Goal: Transaction & Acquisition: Book appointment/travel/reservation

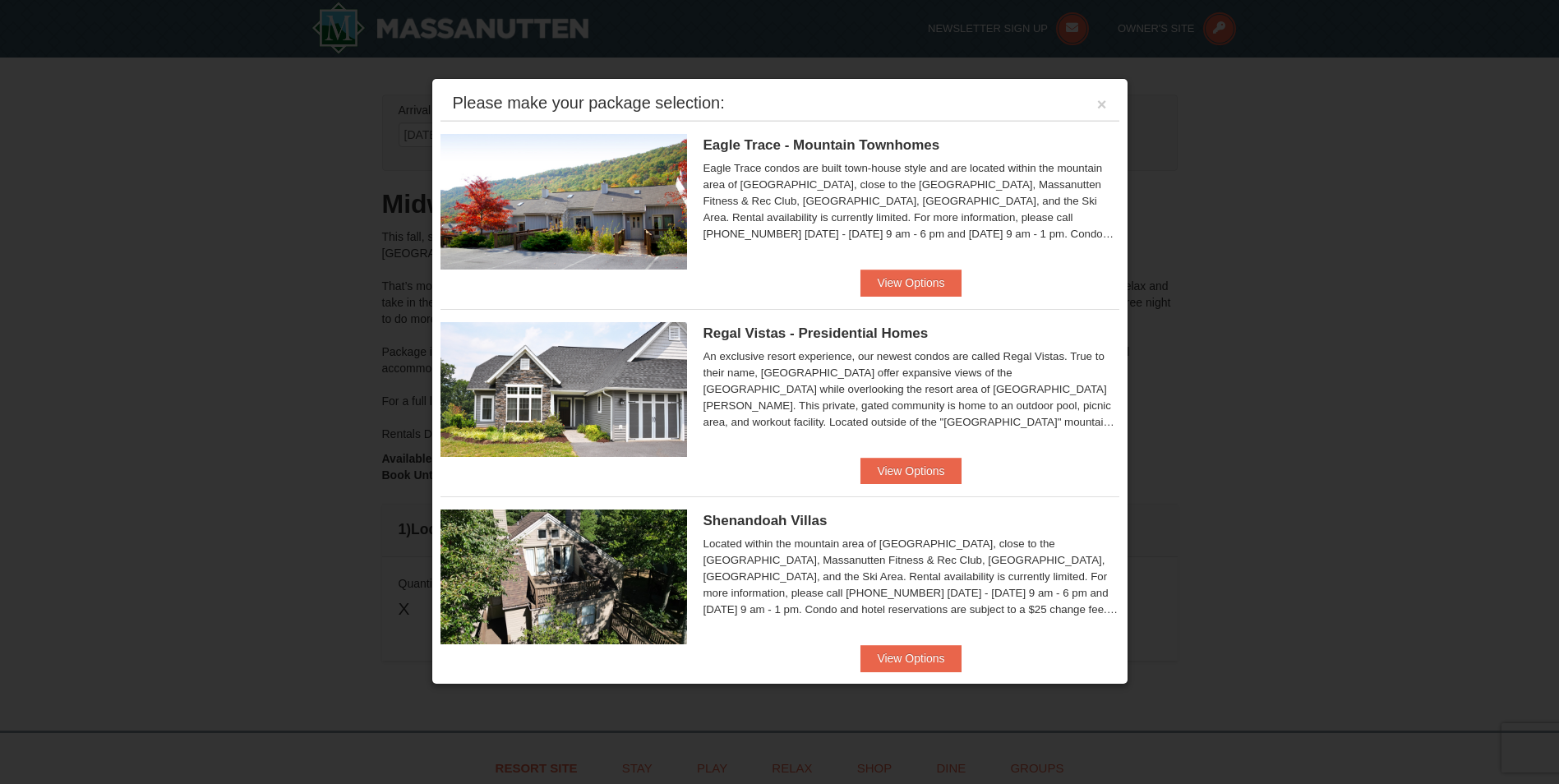
scroll to position [83, 0]
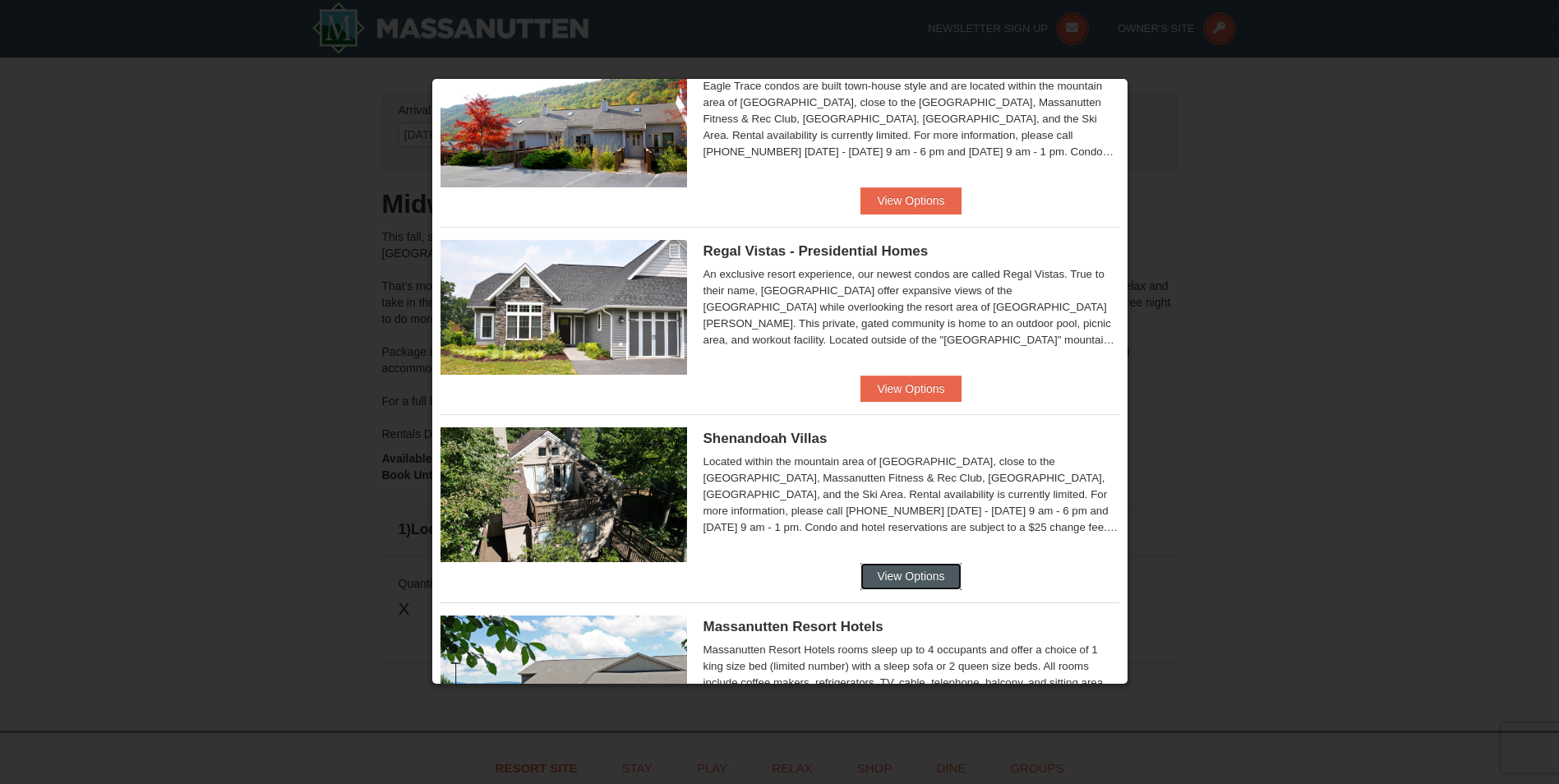
click at [744, 580] on button "View Options" at bounding box center [911, 576] width 100 height 27
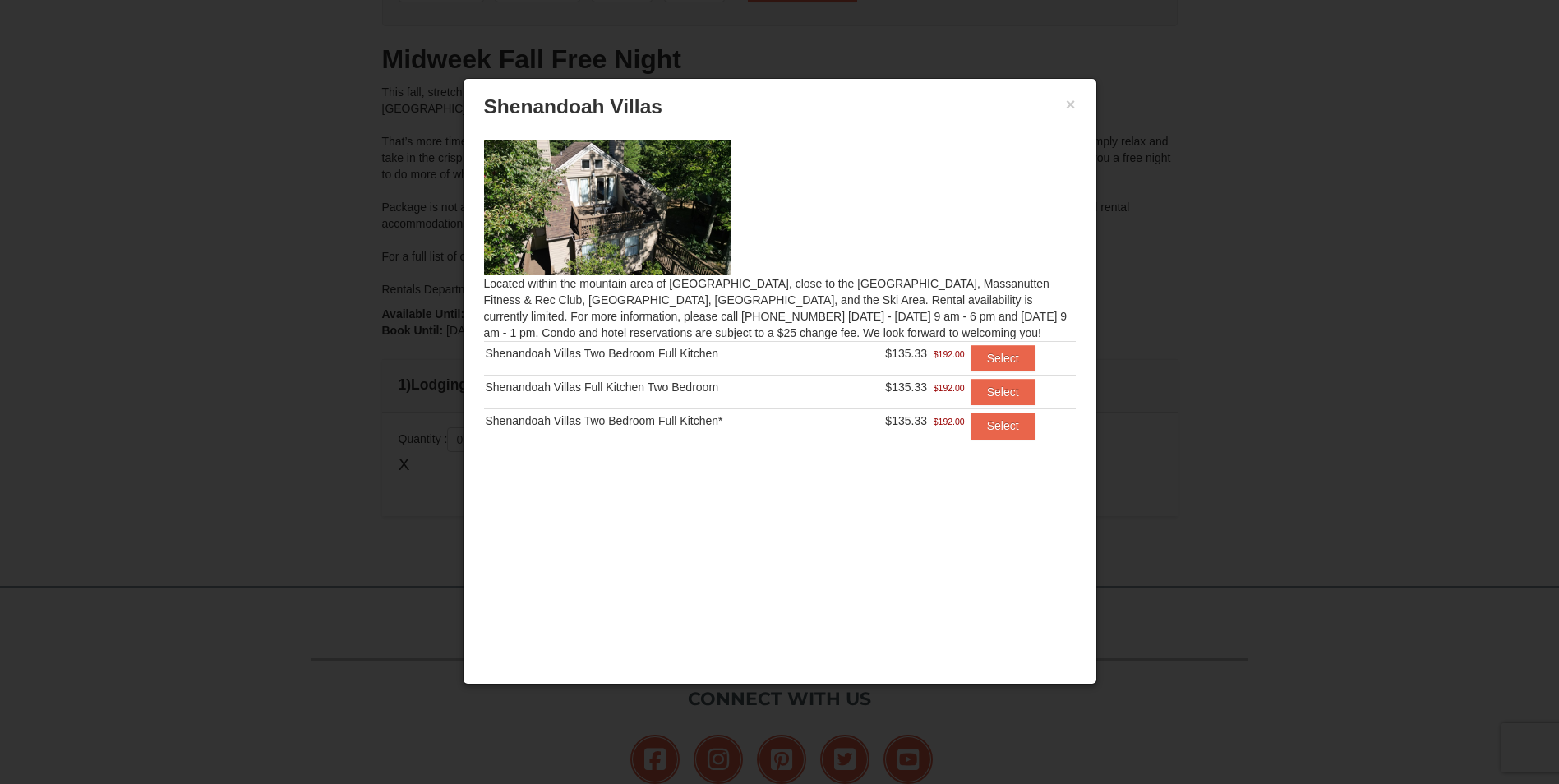
scroll to position [0, 0]
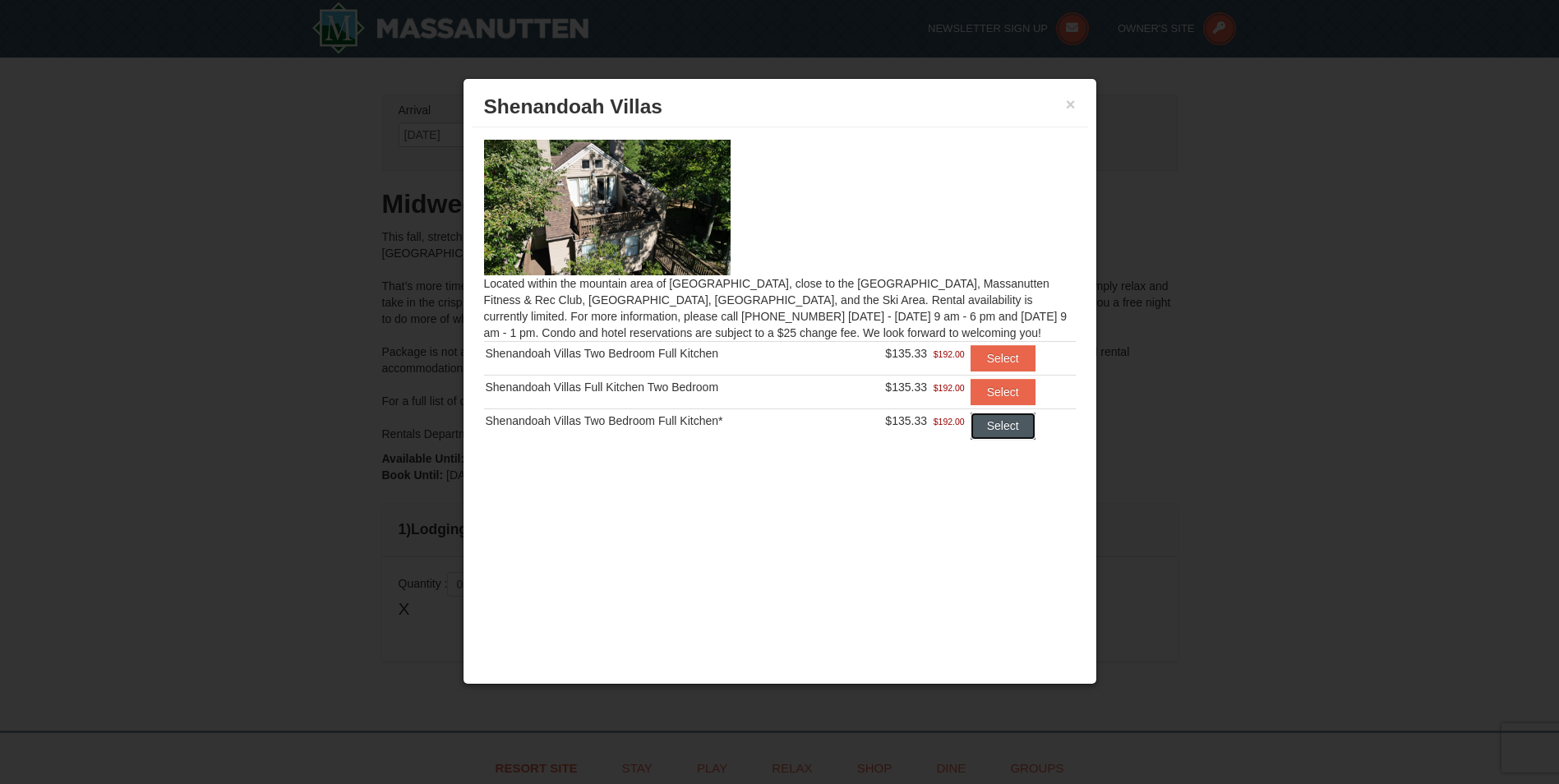
click at [744, 428] on button "Select" at bounding box center [1003, 426] width 65 height 27
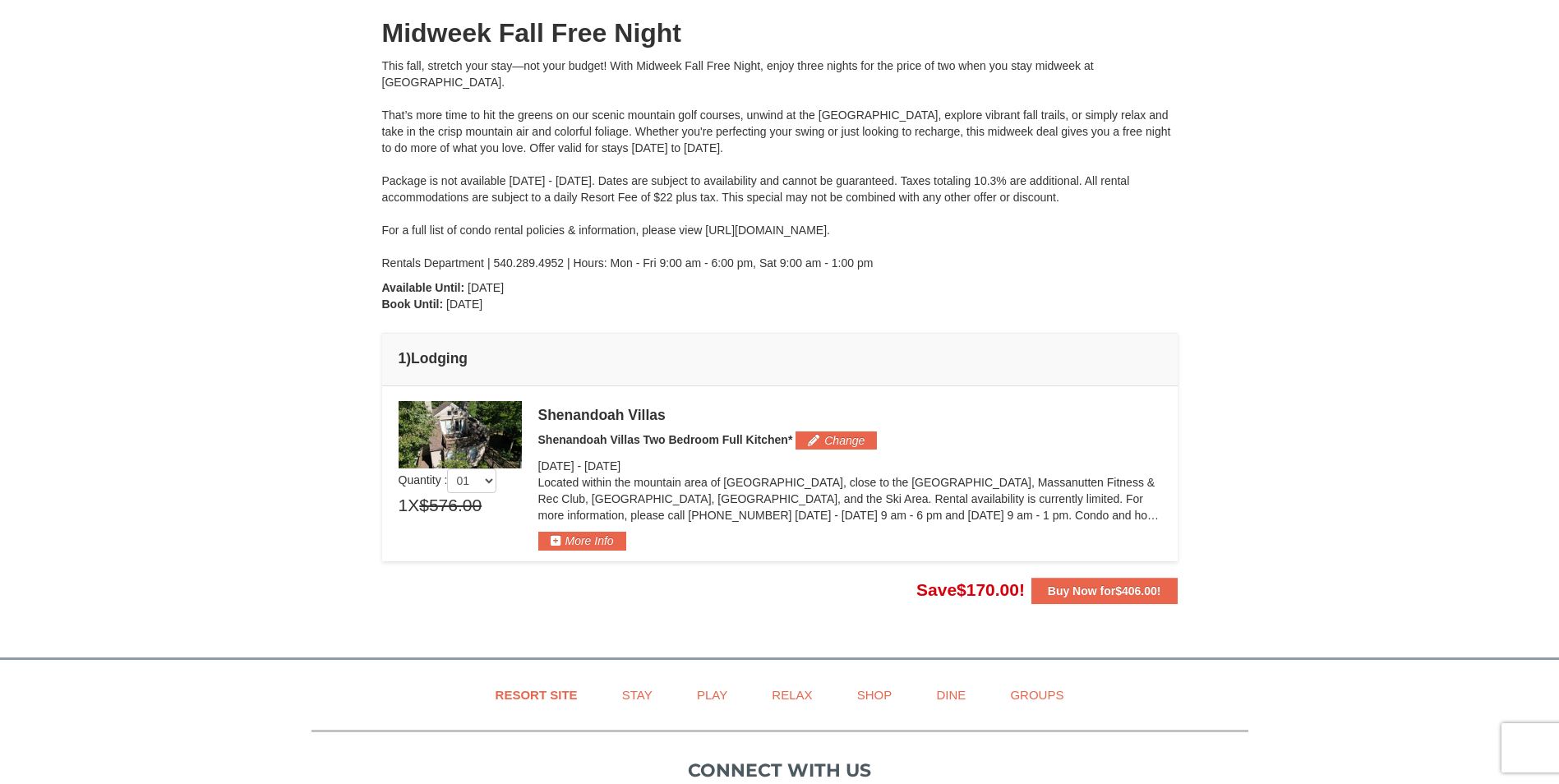
scroll to position [247, 0]
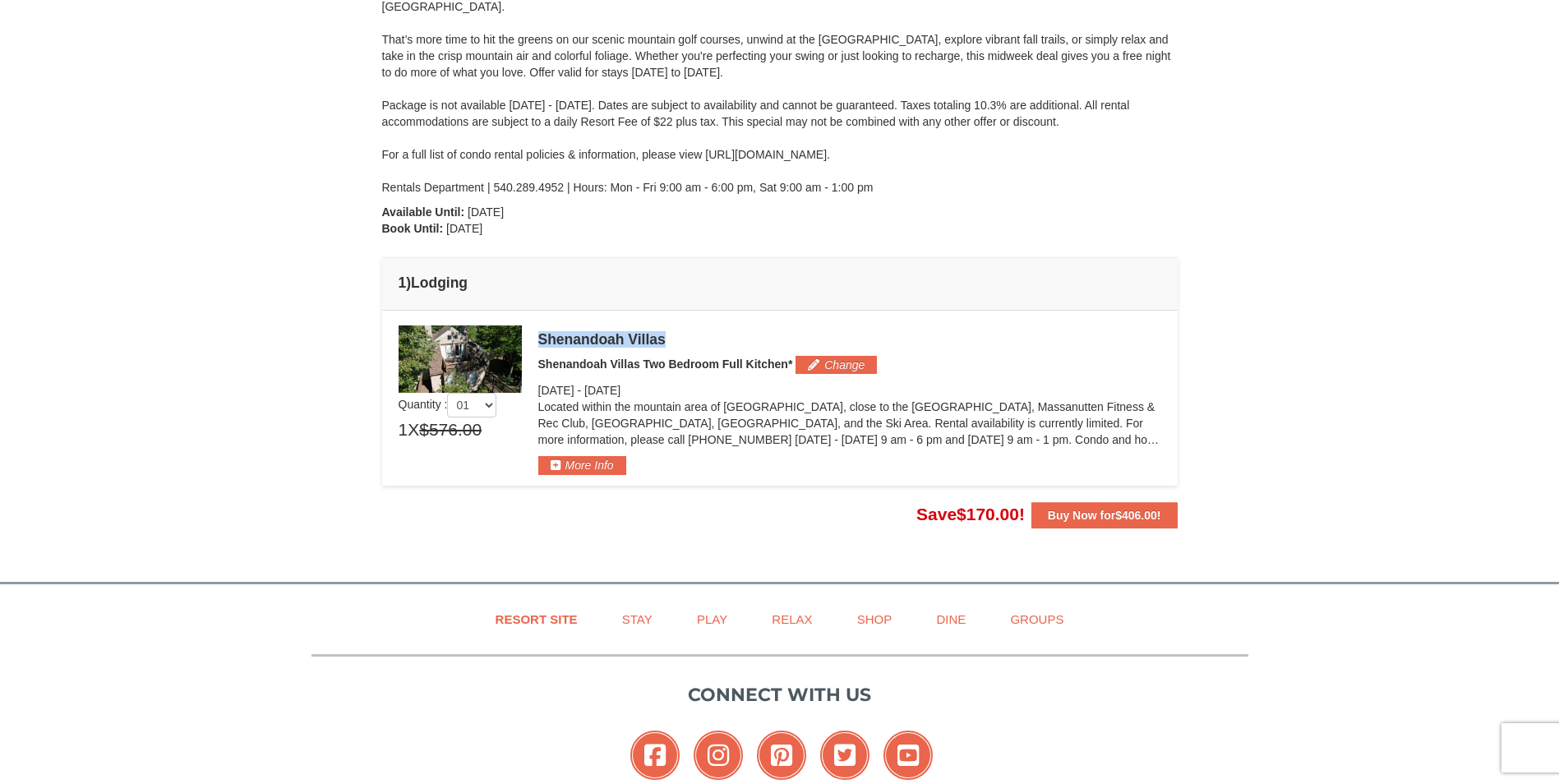
drag, startPoint x: 677, startPoint y: 337, endPoint x: 529, endPoint y: 335, distance: 148.0
click at [529, 335] on div "Quantity : 01 02 03 04 05 1 X $576.00 $406.00 Change -" at bounding box center [780, 400] width 762 height 149
copy div "Shenandoah Villas"
click at [584, 460] on button "More Info" at bounding box center [581, 465] width 88 height 18
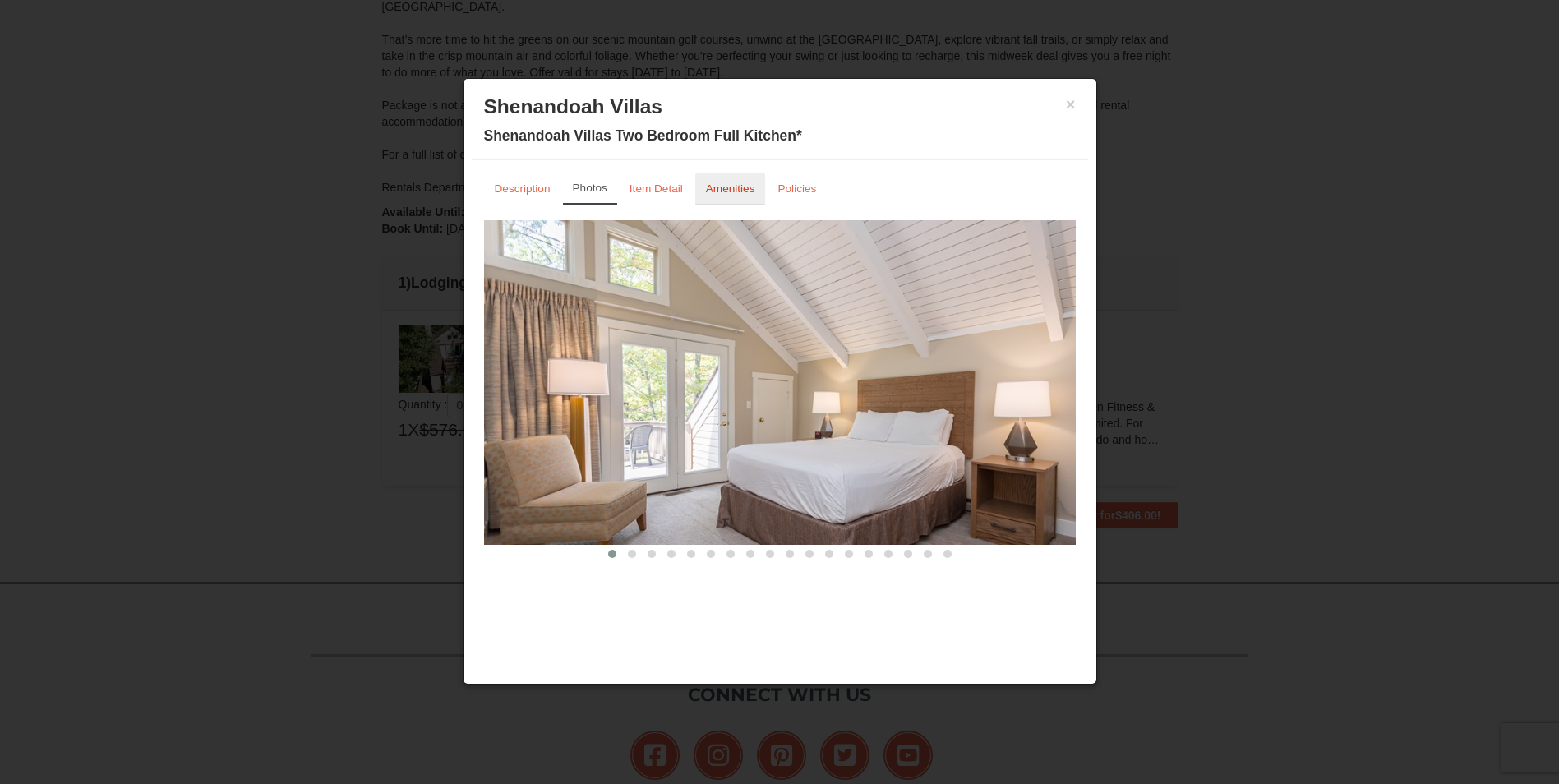
click at [717, 185] on small "Amenities" at bounding box center [730, 188] width 49 height 13
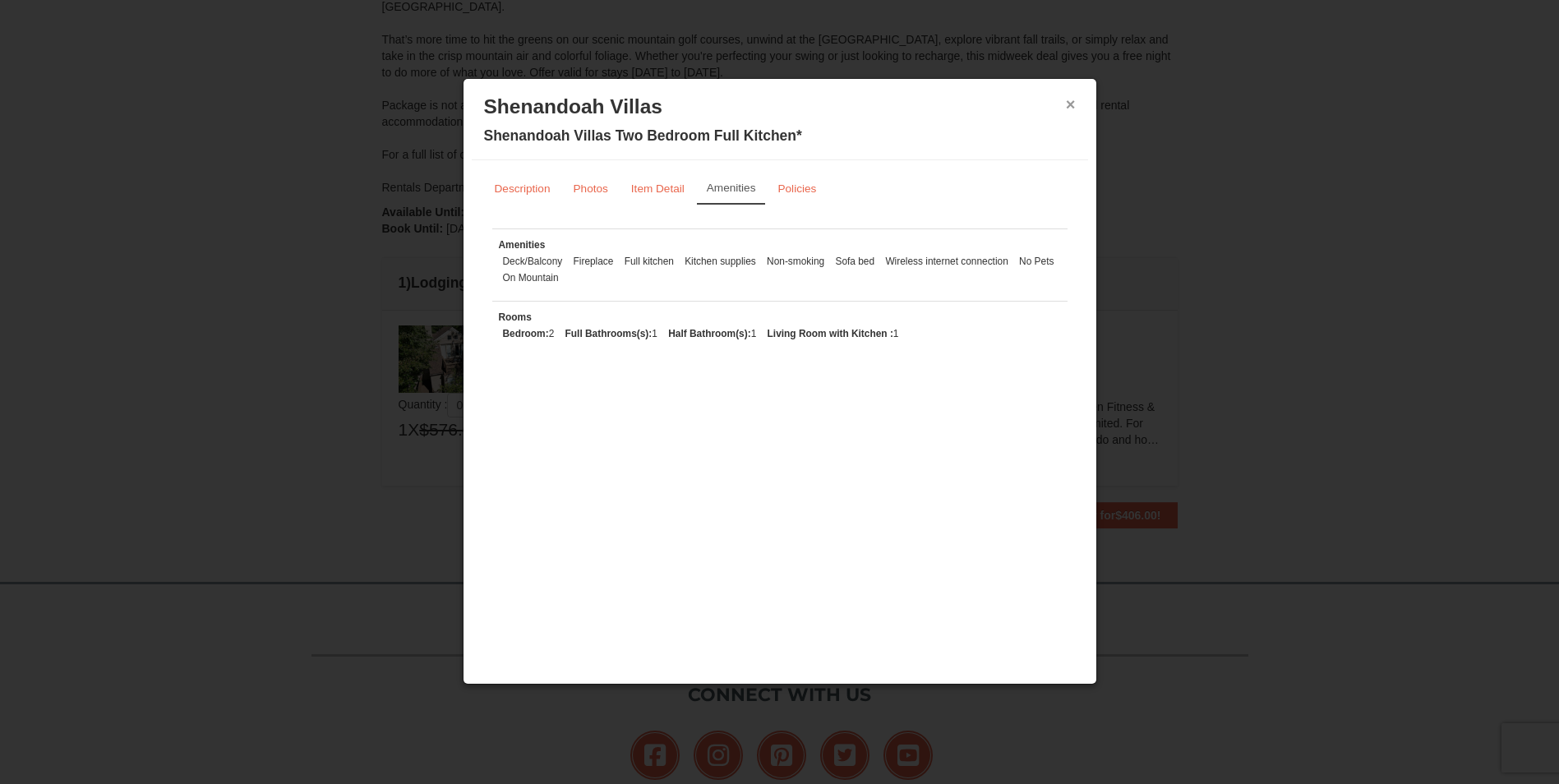
click at [744, 101] on button "×" at bounding box center [1071, 104] width 10 height 17
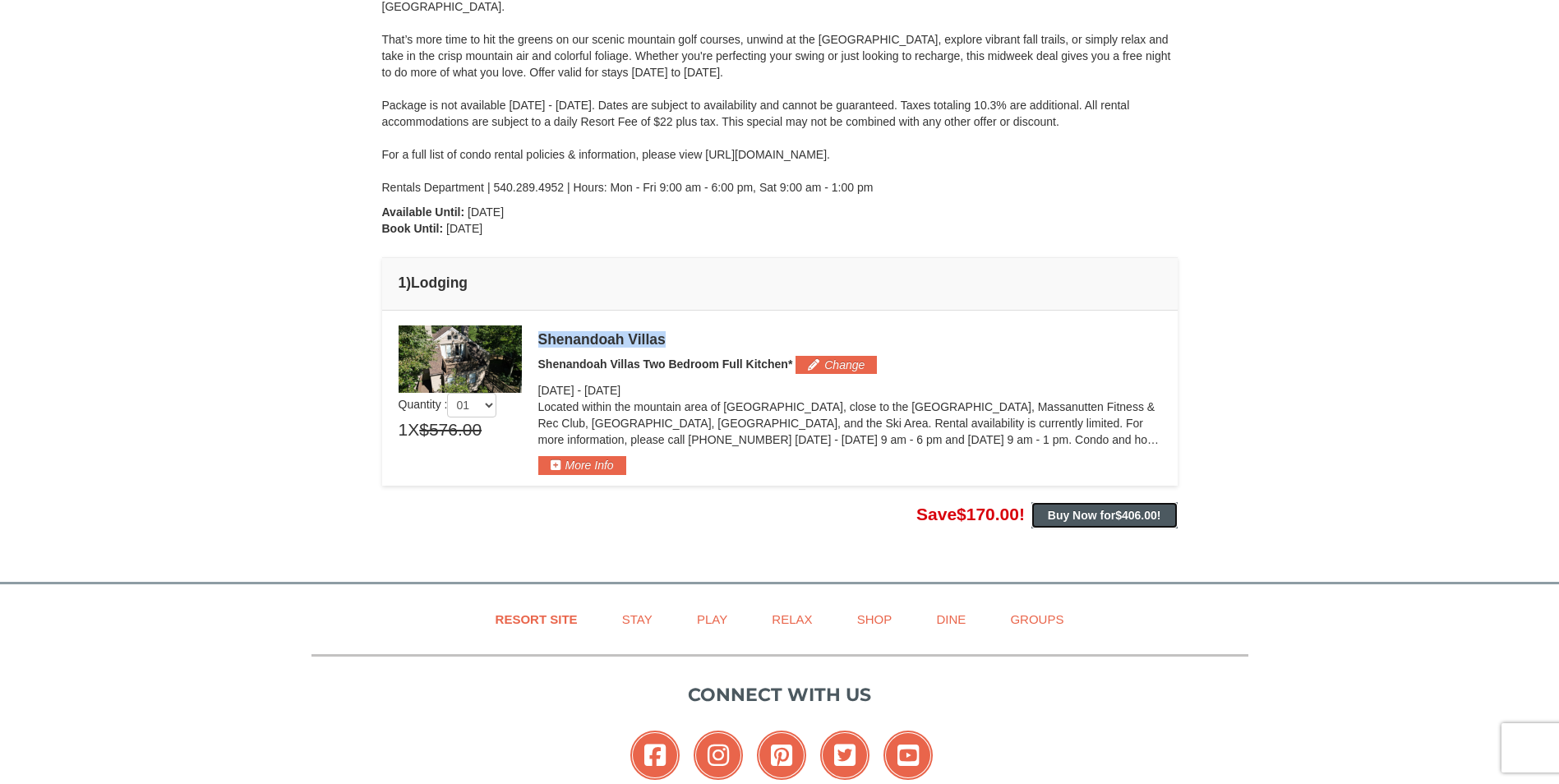
click at [744, 511] on strong "Buy Now for $406.00 !" at bounding box center [1104, 515] width 113 height 13
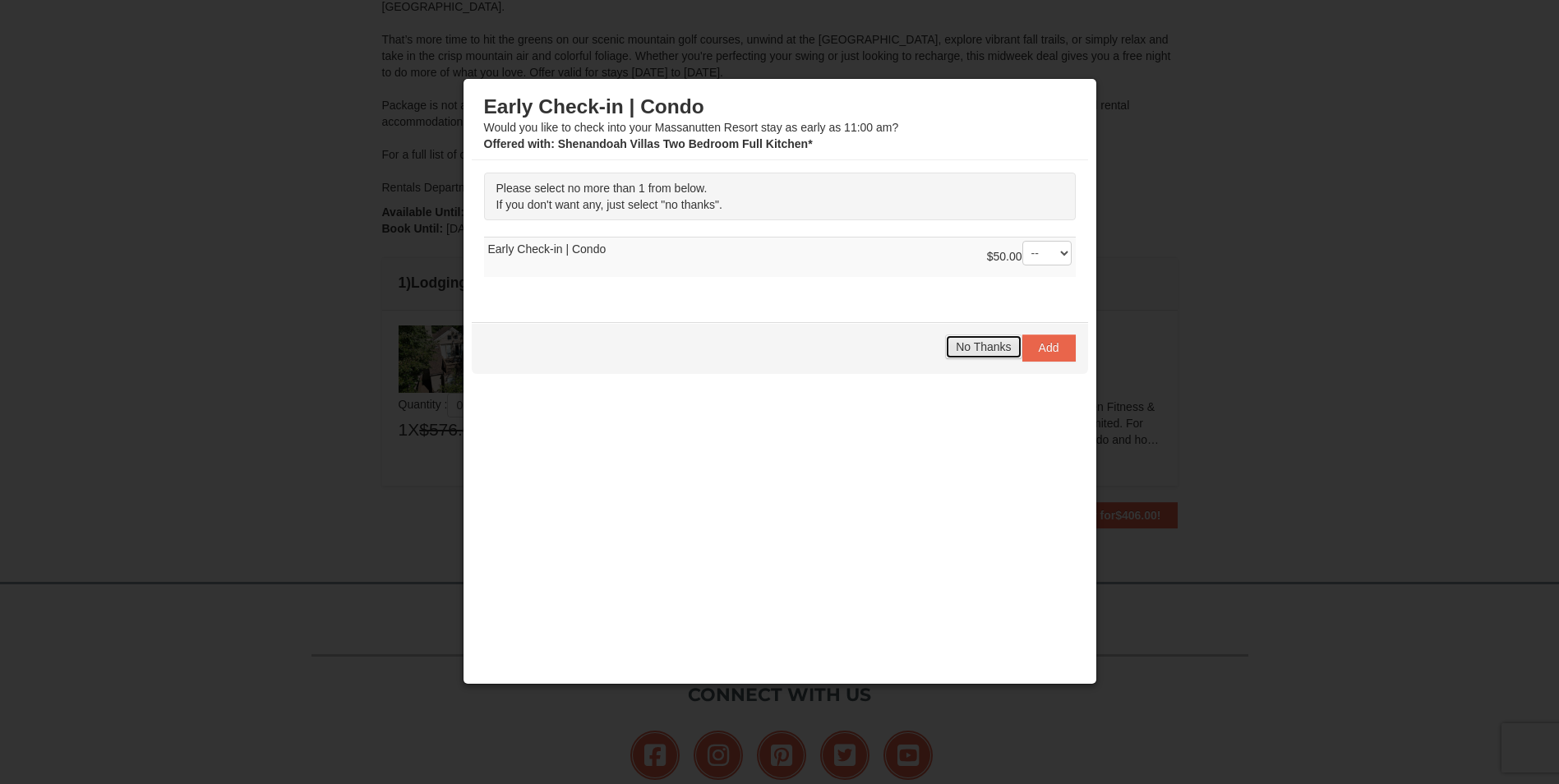
click at [744, 354] on button "No Thanks" at bounding box center [983, 347] width 77 height 25
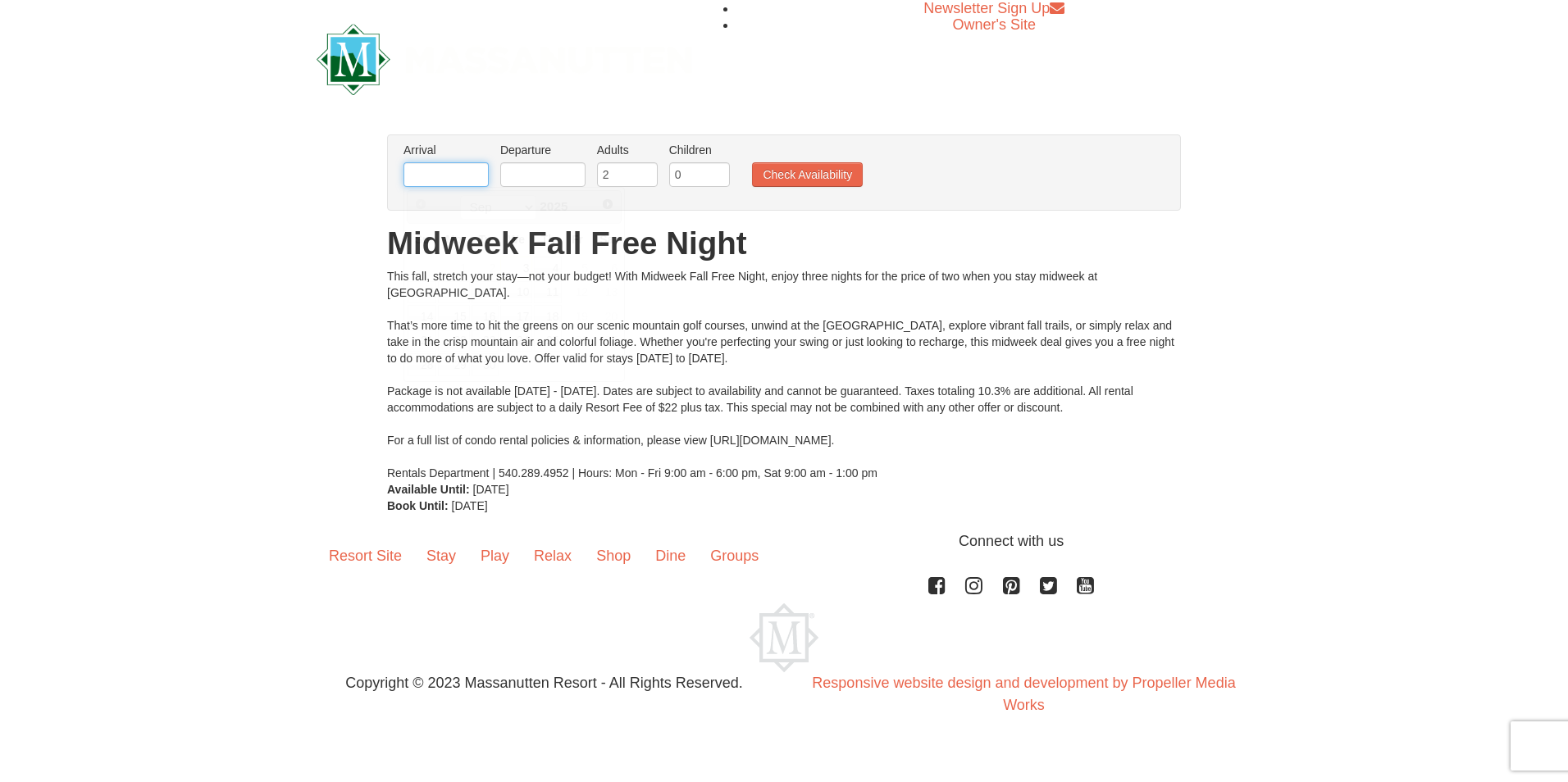
click at [455, 177] on input "text" at bounding box center [446, 175] width 85 height 25
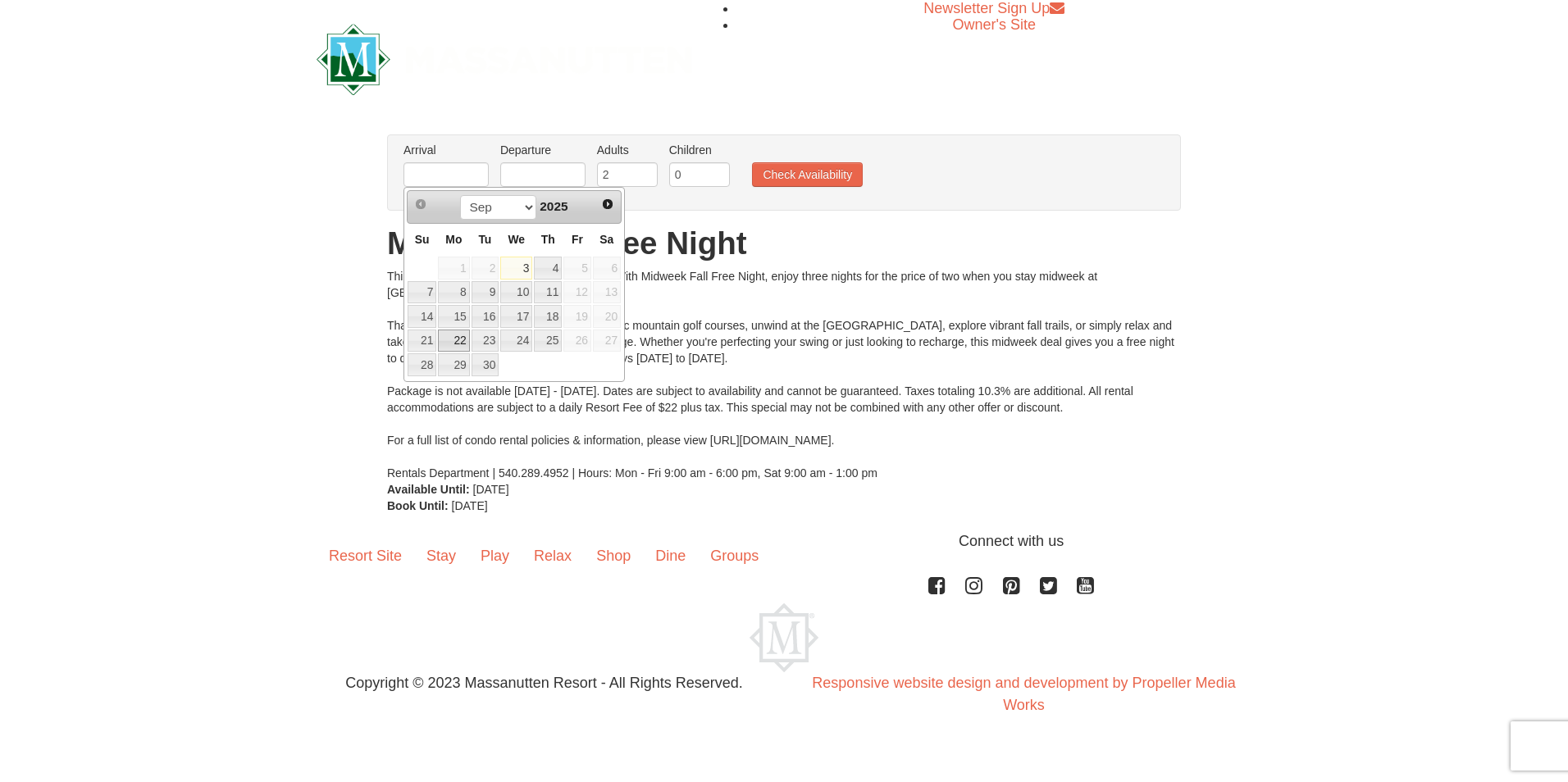
click at [451, 334] on link "22" at bounding box center [453, 341] width 31 height 23
type input "[DATE]"
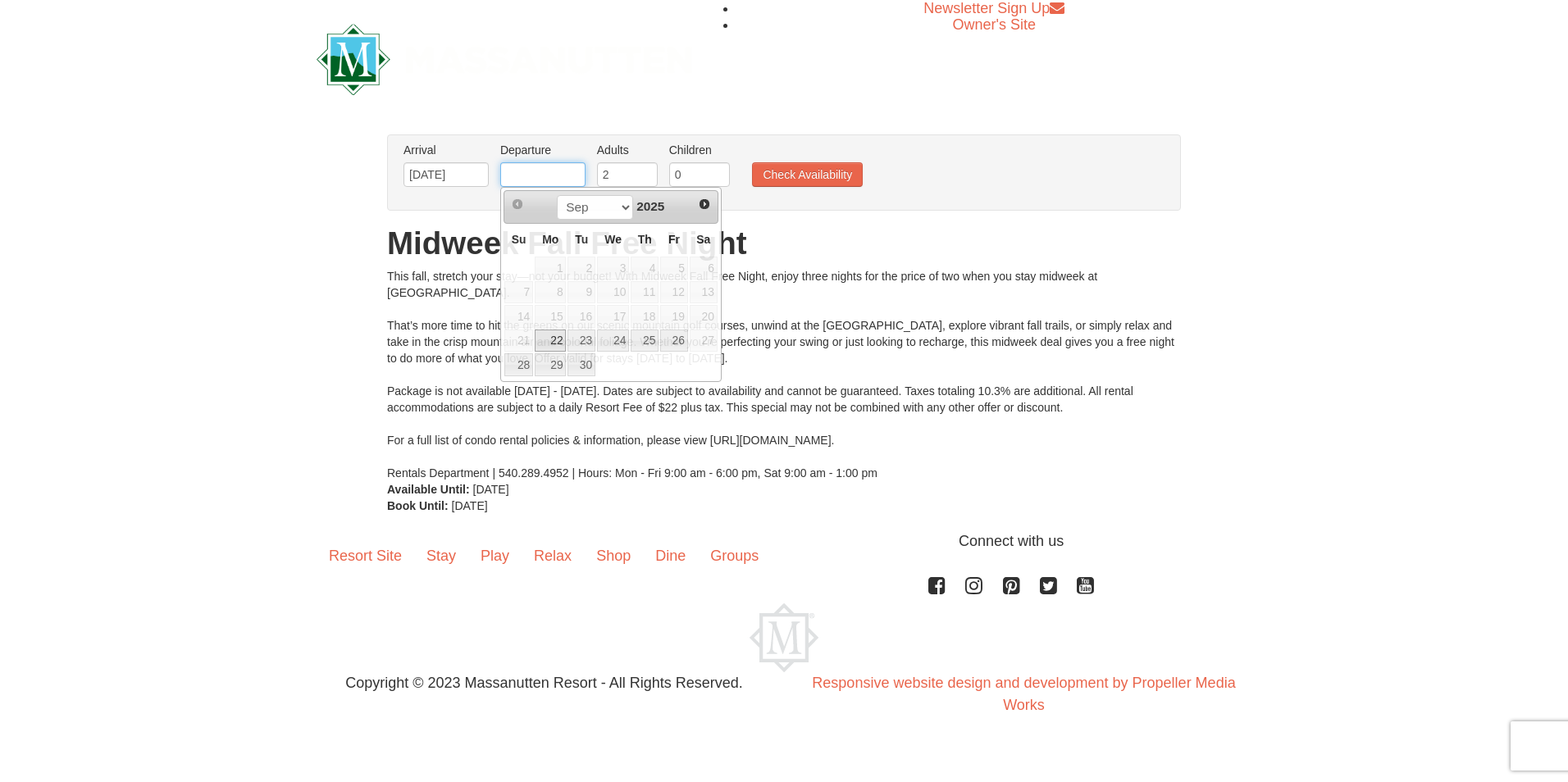
click at [539, 170] on input "text" at bounding box center [543, 175] width 85 height 25
click at [643, 334] on link "25" at bounding box center [645, 341] width 28 height 23
type input "[DATE]"
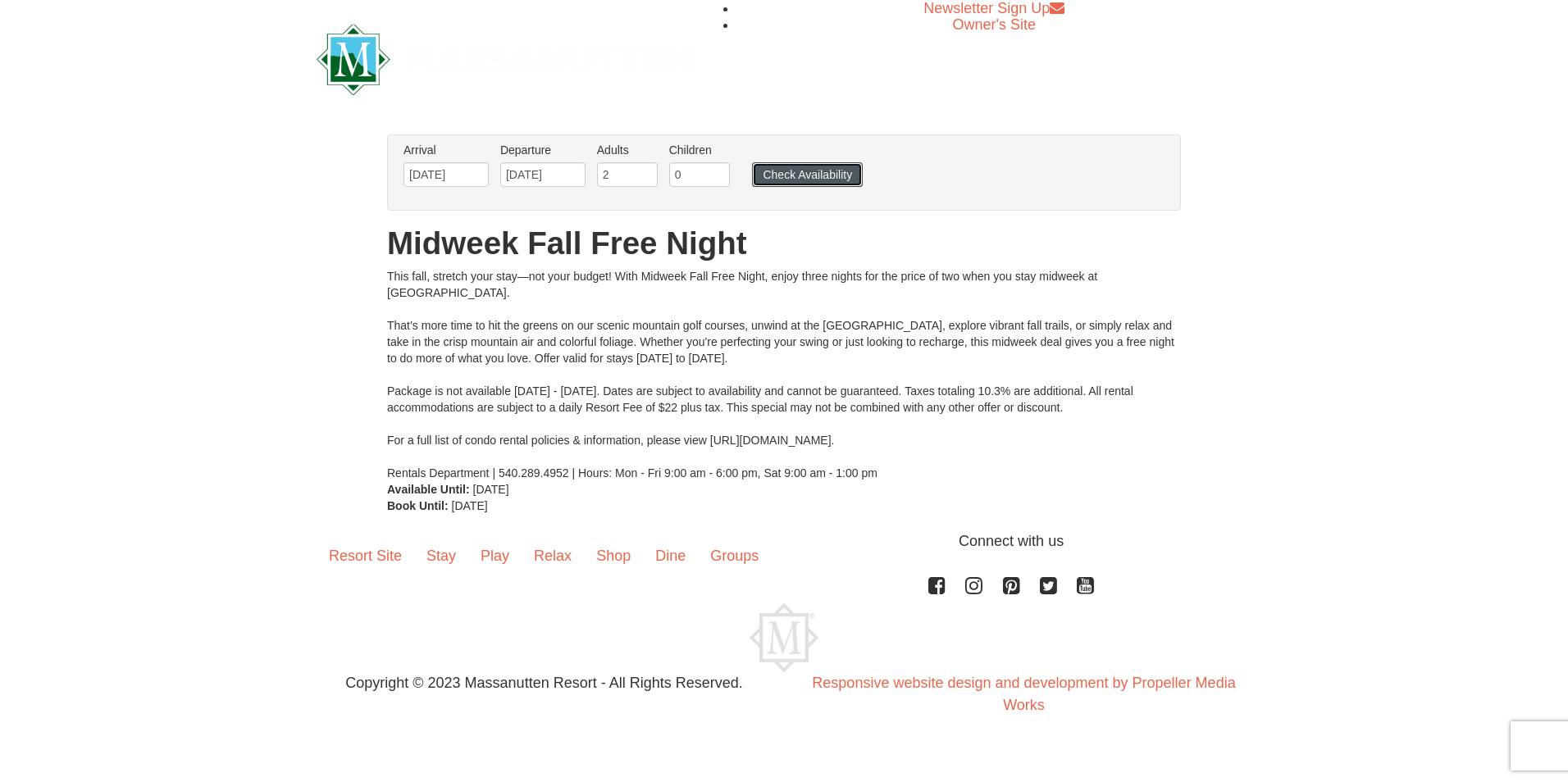
click at [788, 172] on button "Check Availability" at bounding box center [807, 175] width 111 height 25
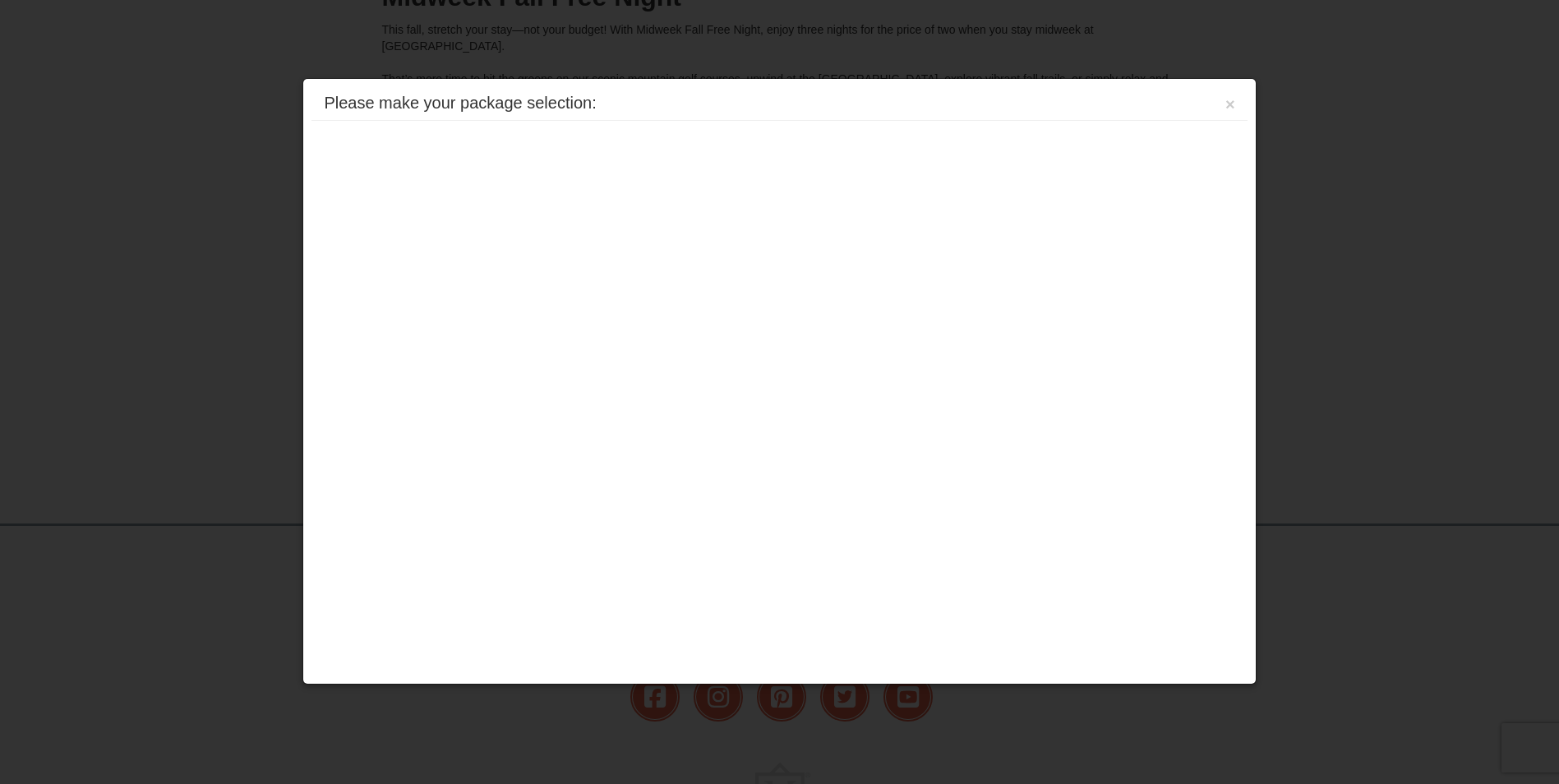
scroll to position [341, 0]
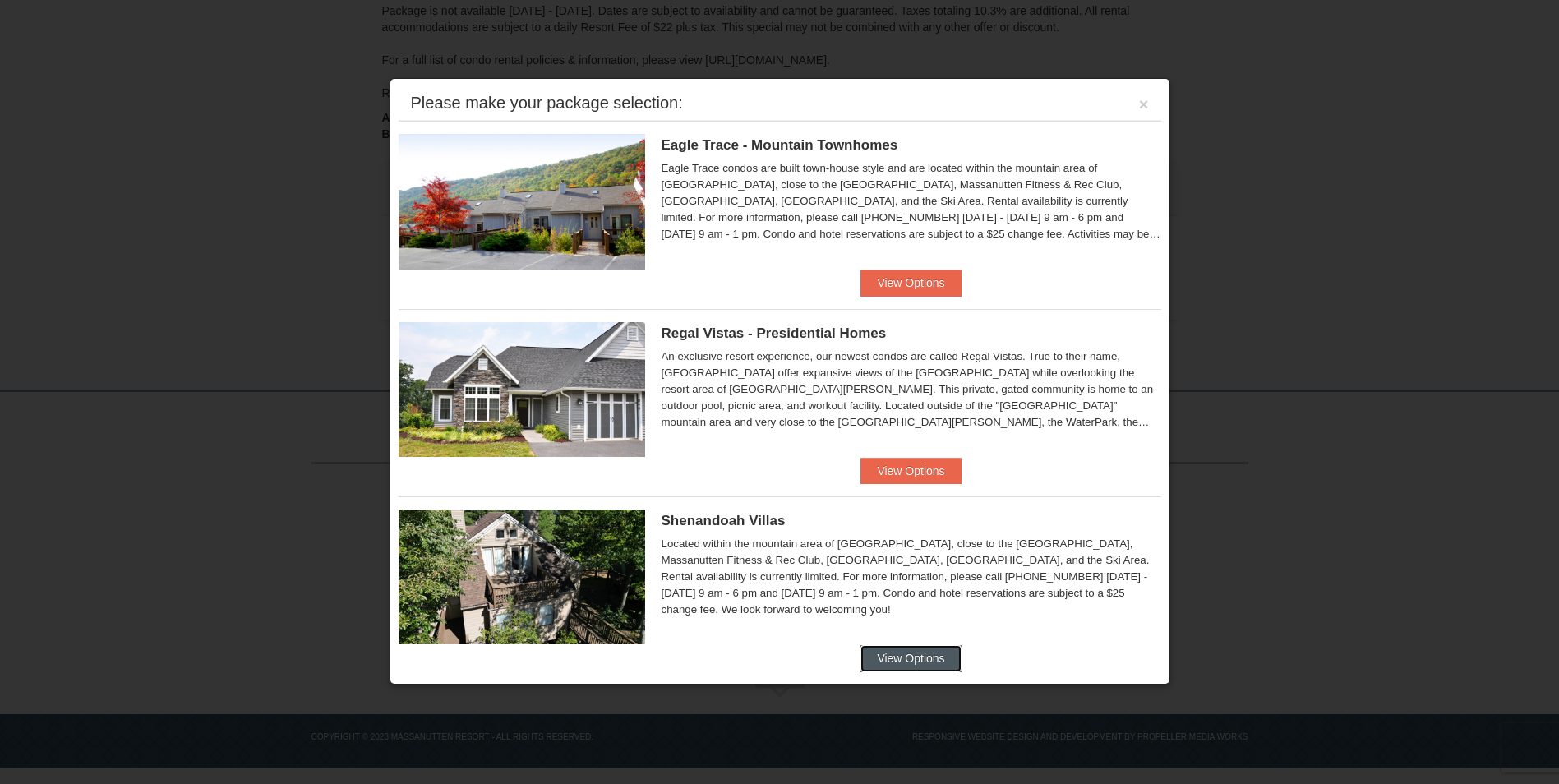
click at [922, 660] on button "View Options" at bounding box center [911, 659] width 100 height 27
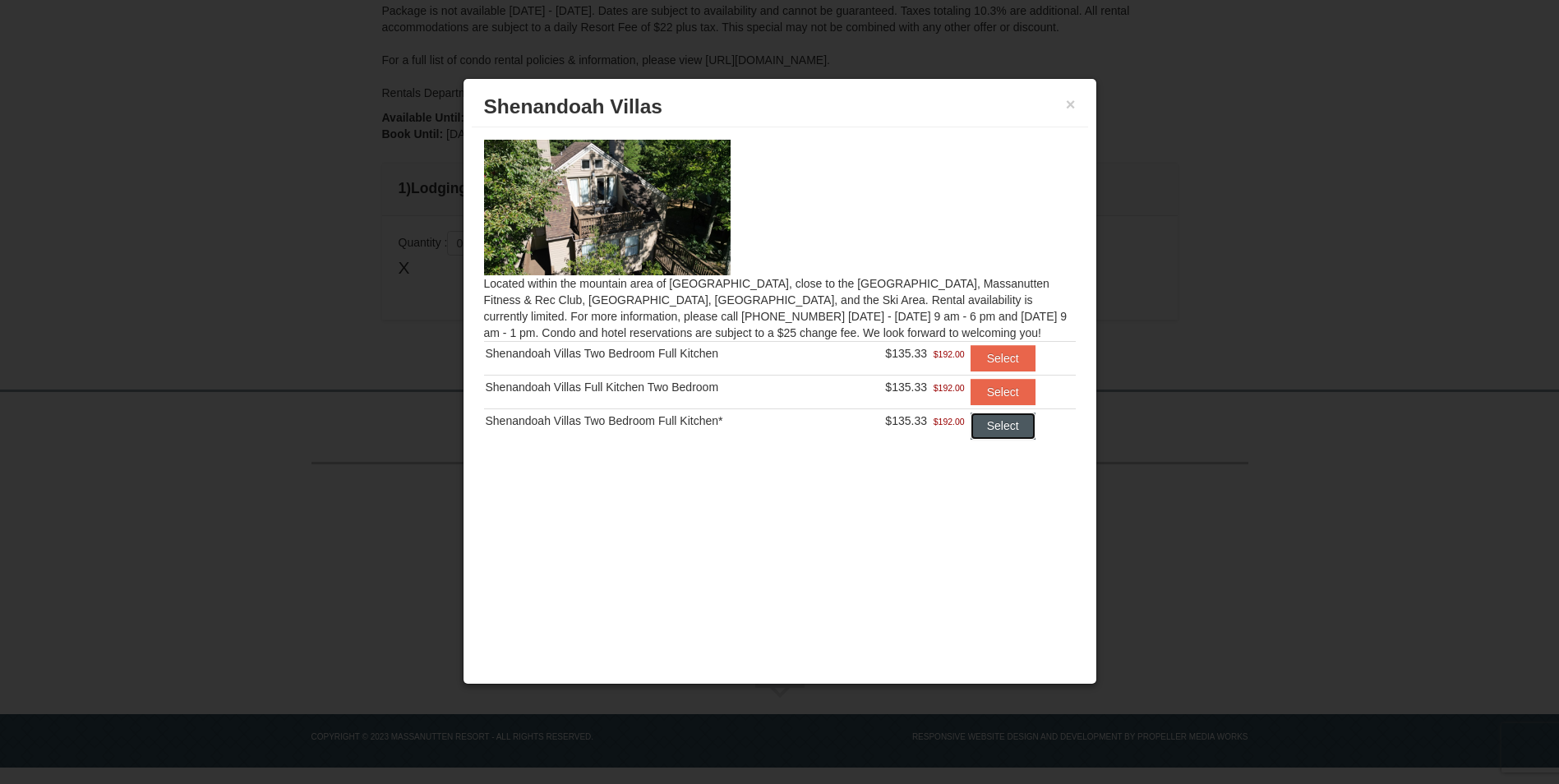
click at [1015, 422] on button "Select" at bounding box center [1003, 426] width 65 height 27
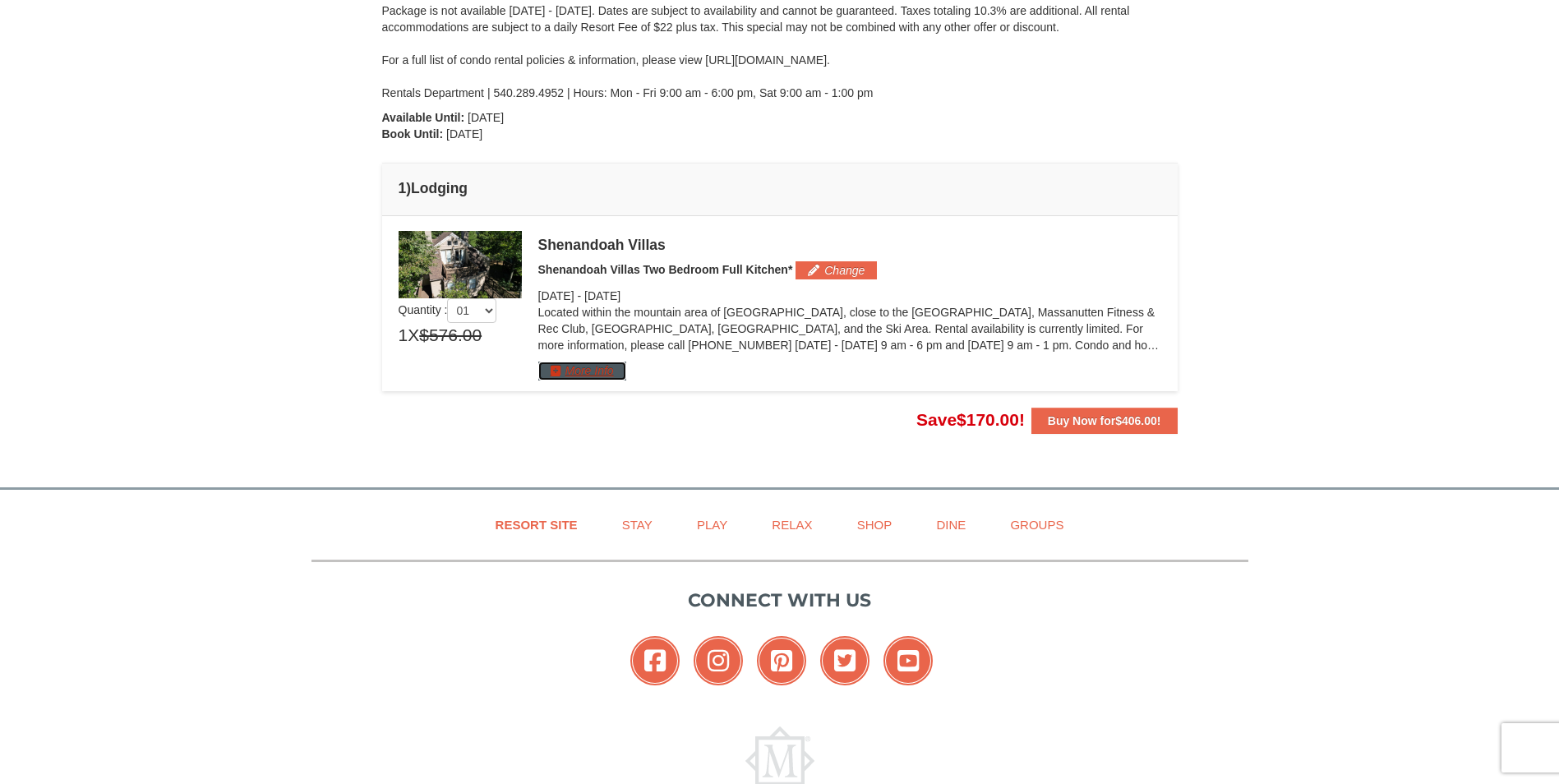
click at [566, 374] on button "More Info" at bounding box center [581, 371] width 88 height 18
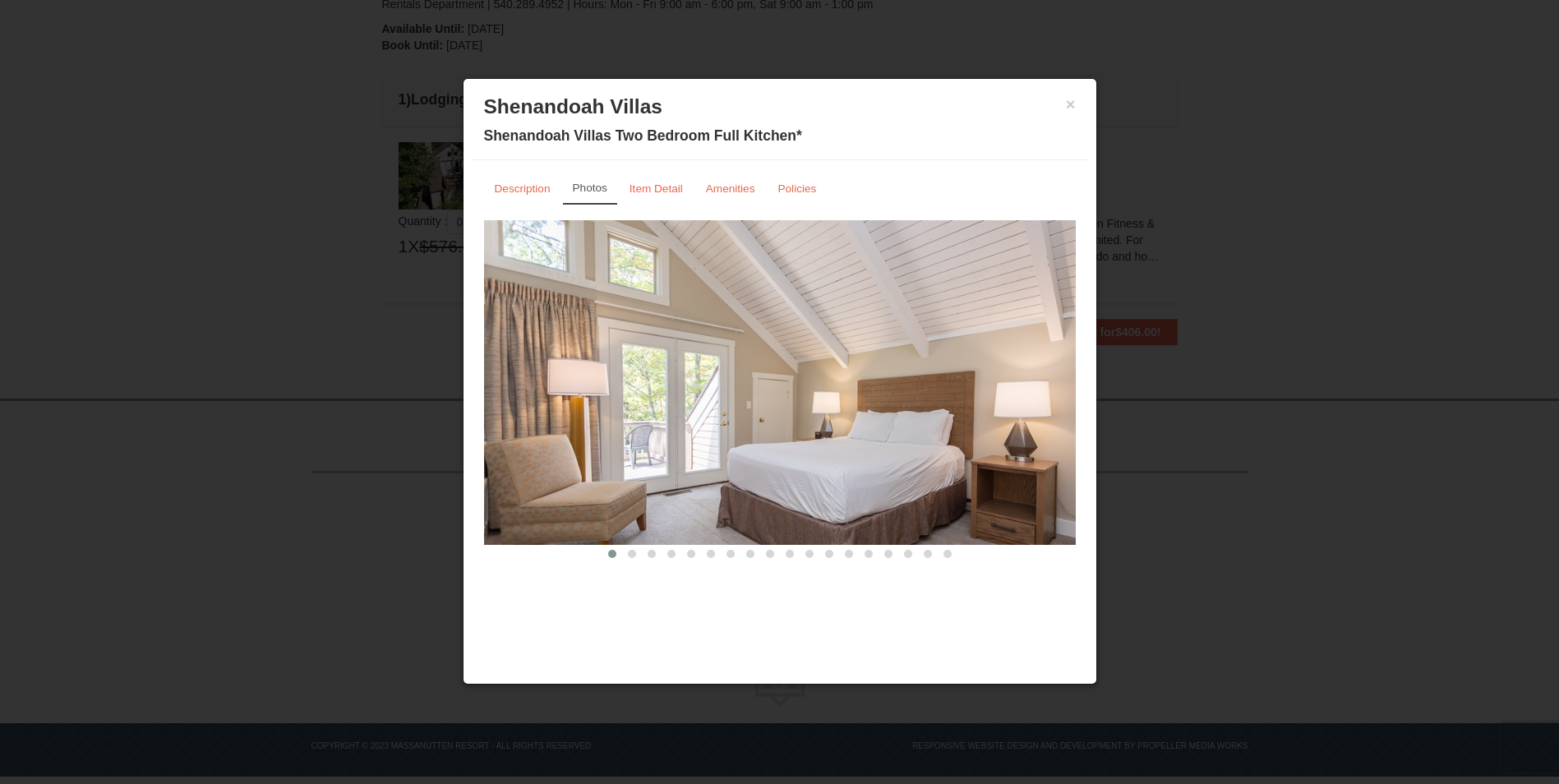
scroll to position [439, 0]
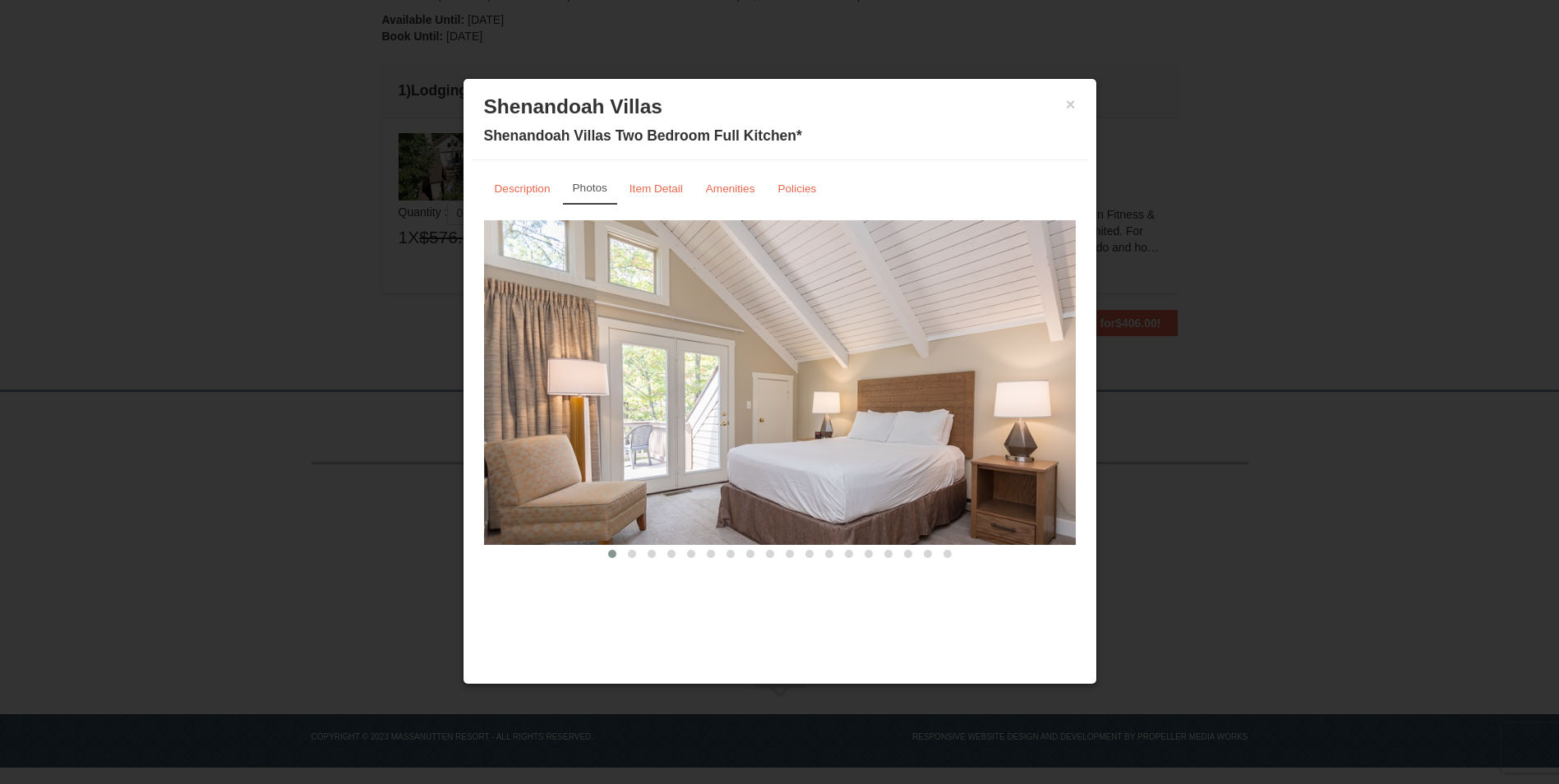
click at [744, 446] on img at bounding box center [779, 382] width 591 height 324
click at [640, 554] on button at bounding box center [632, 554] width 20 height 17
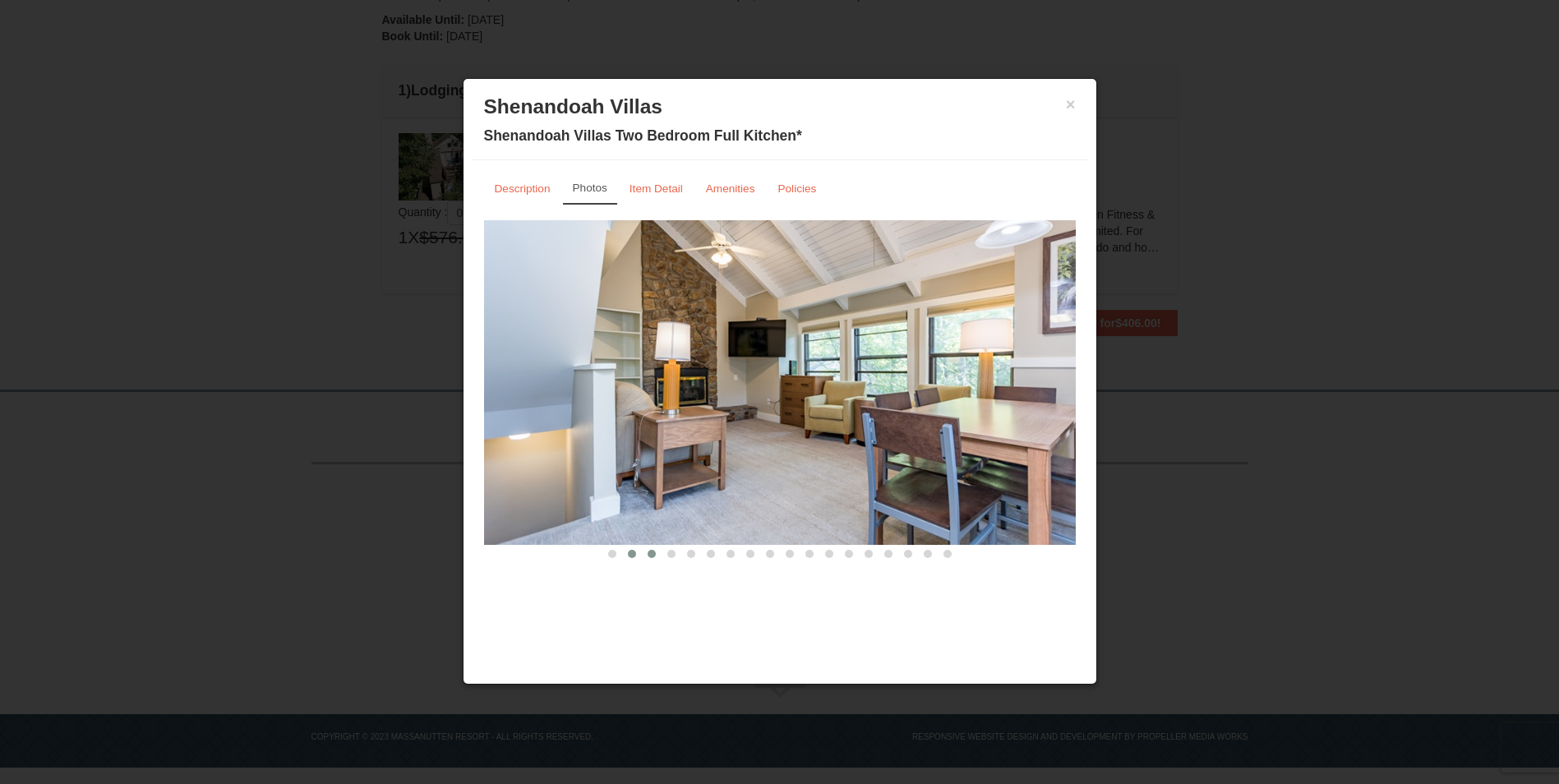
click at [655, 557] on button at bounding box center [652, 554] width 20 height 17
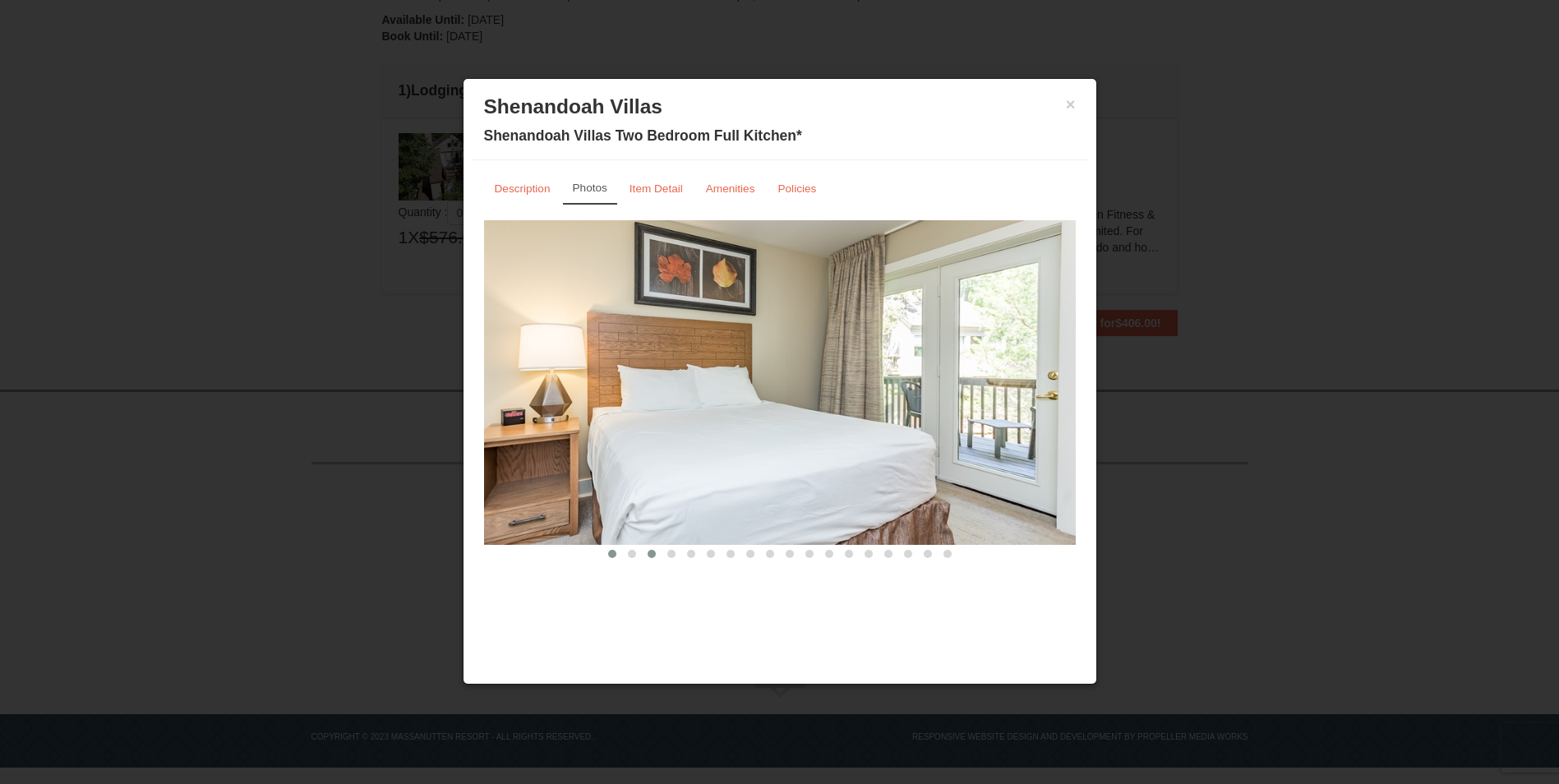
click at [614, 550] on span at bounding box center [612, 554] width 8 height 8
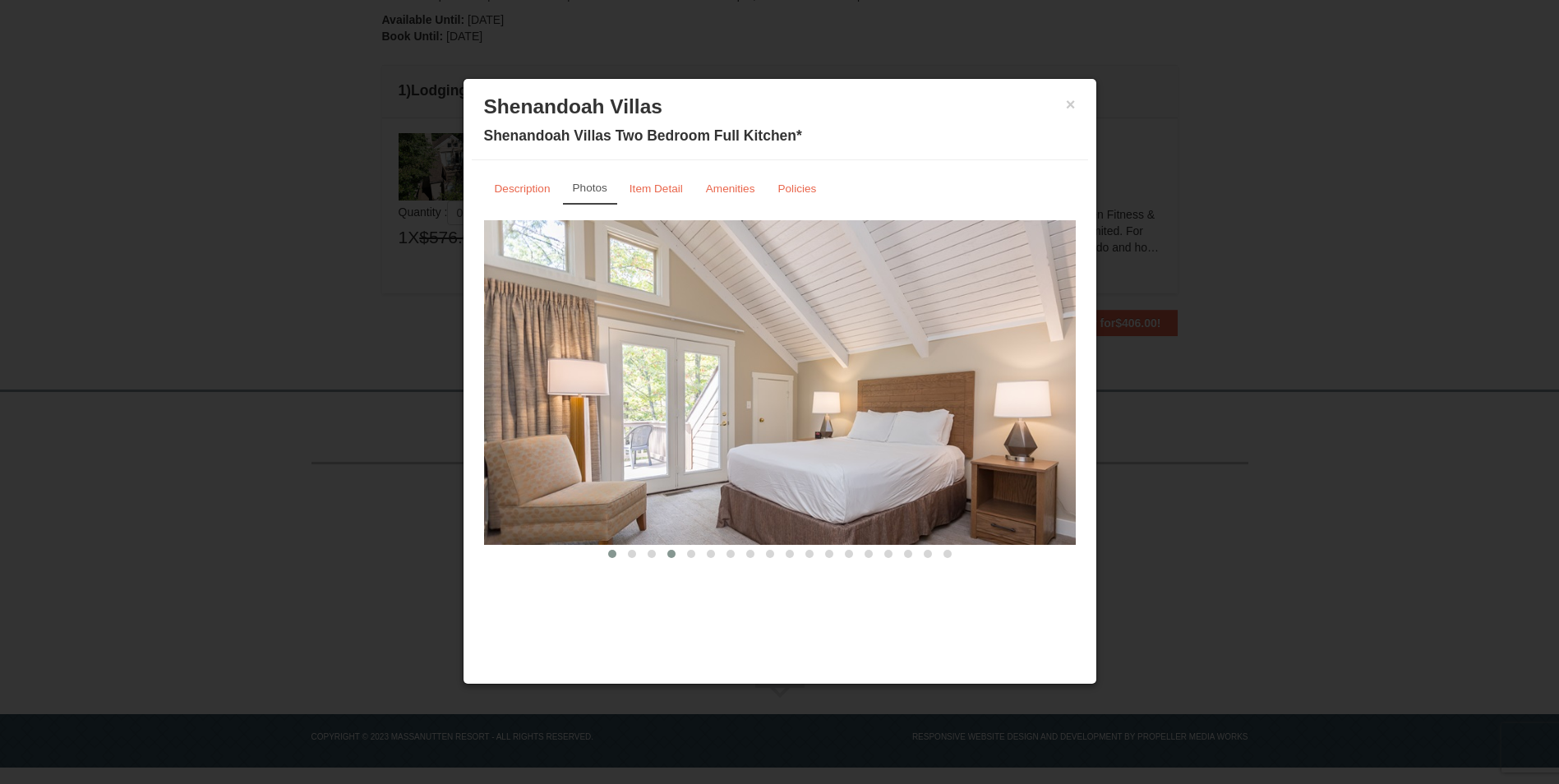
click at [672, 555] on span at bounding box center [671, 554] width 8 height 8
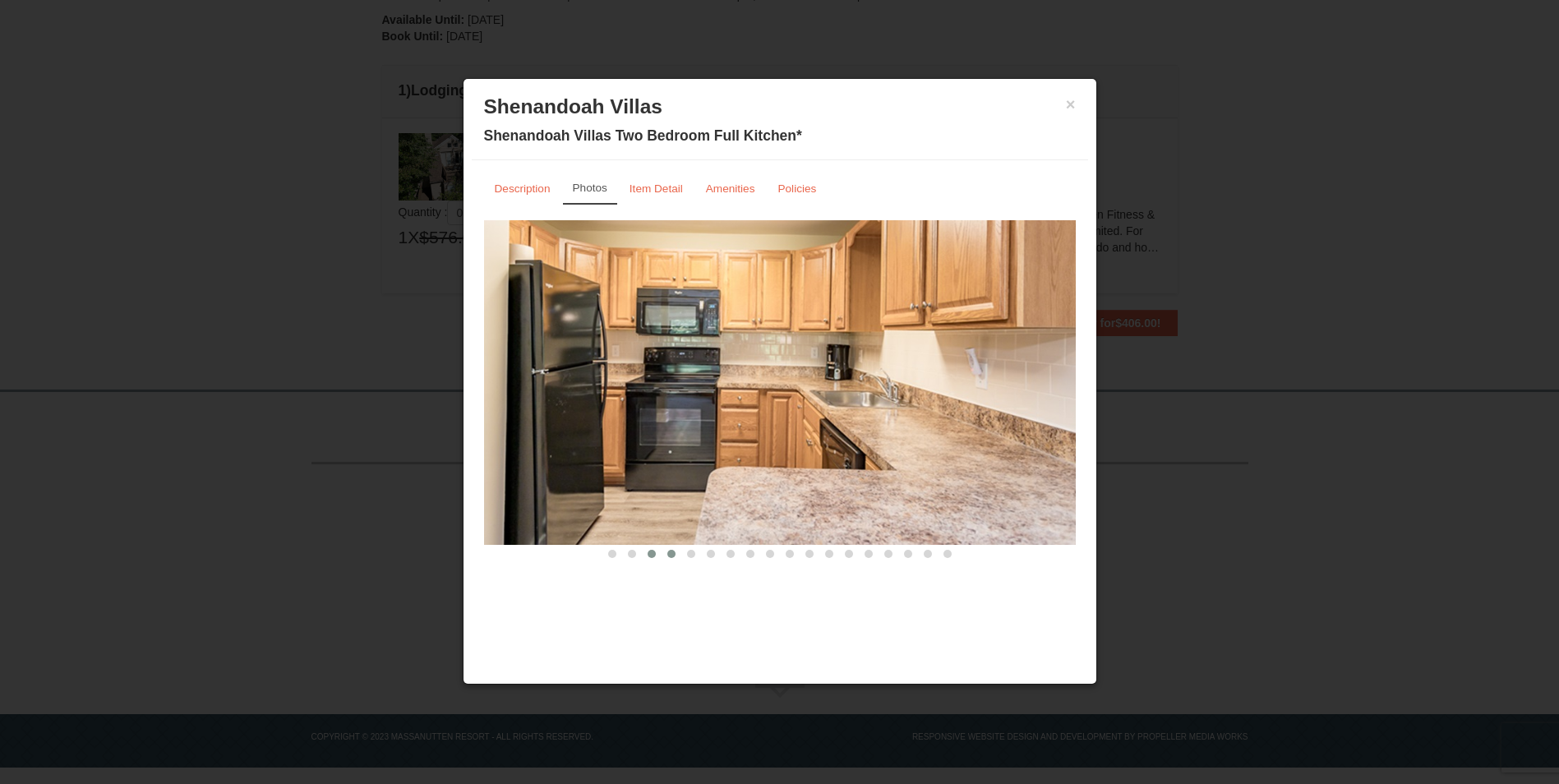
click at [647, 554] on span at bounding box center [651, 554] width 8 height 8
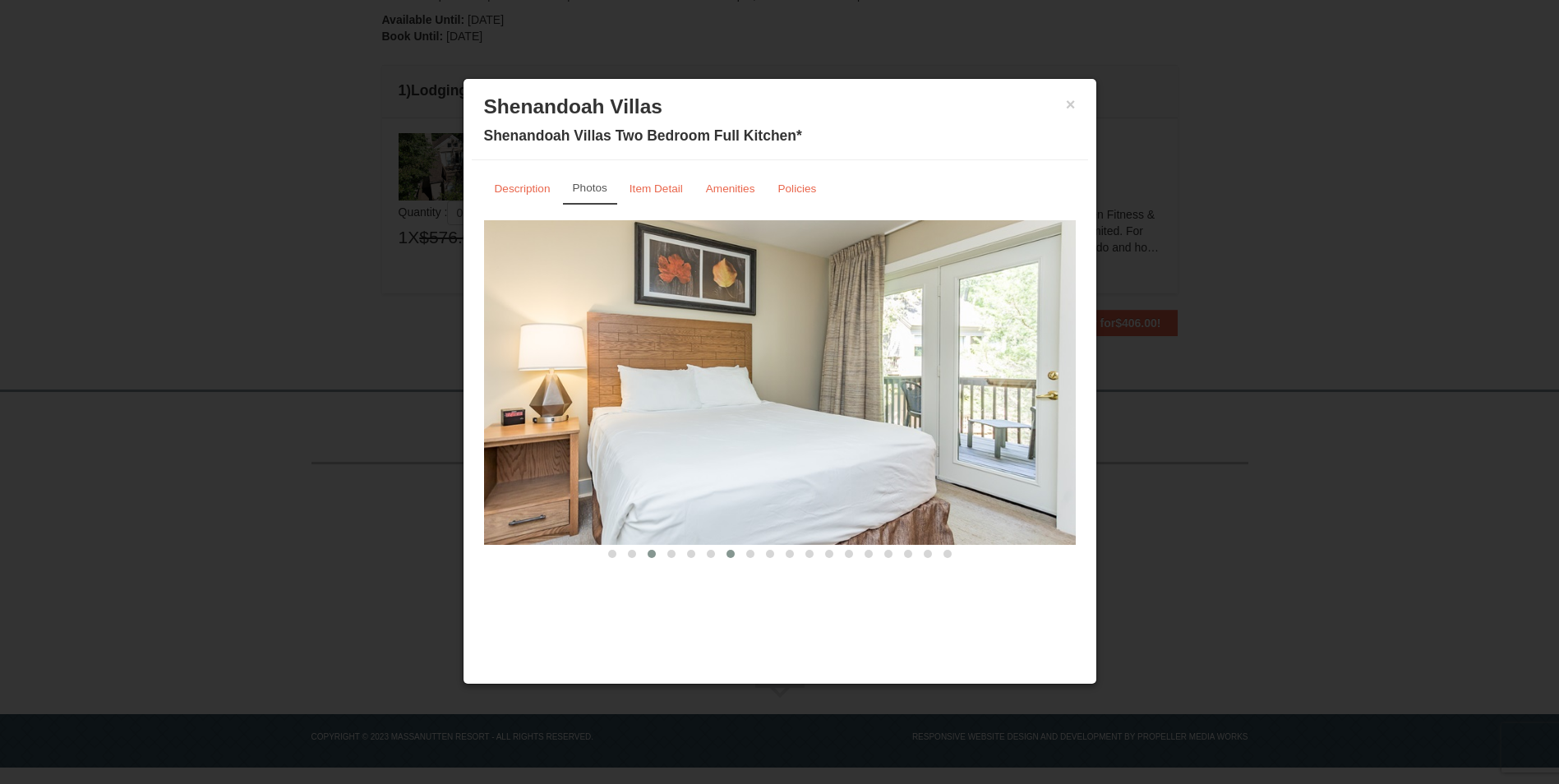
click at [731, 553] on span at bounding box center [731, 554] width 8 height 8
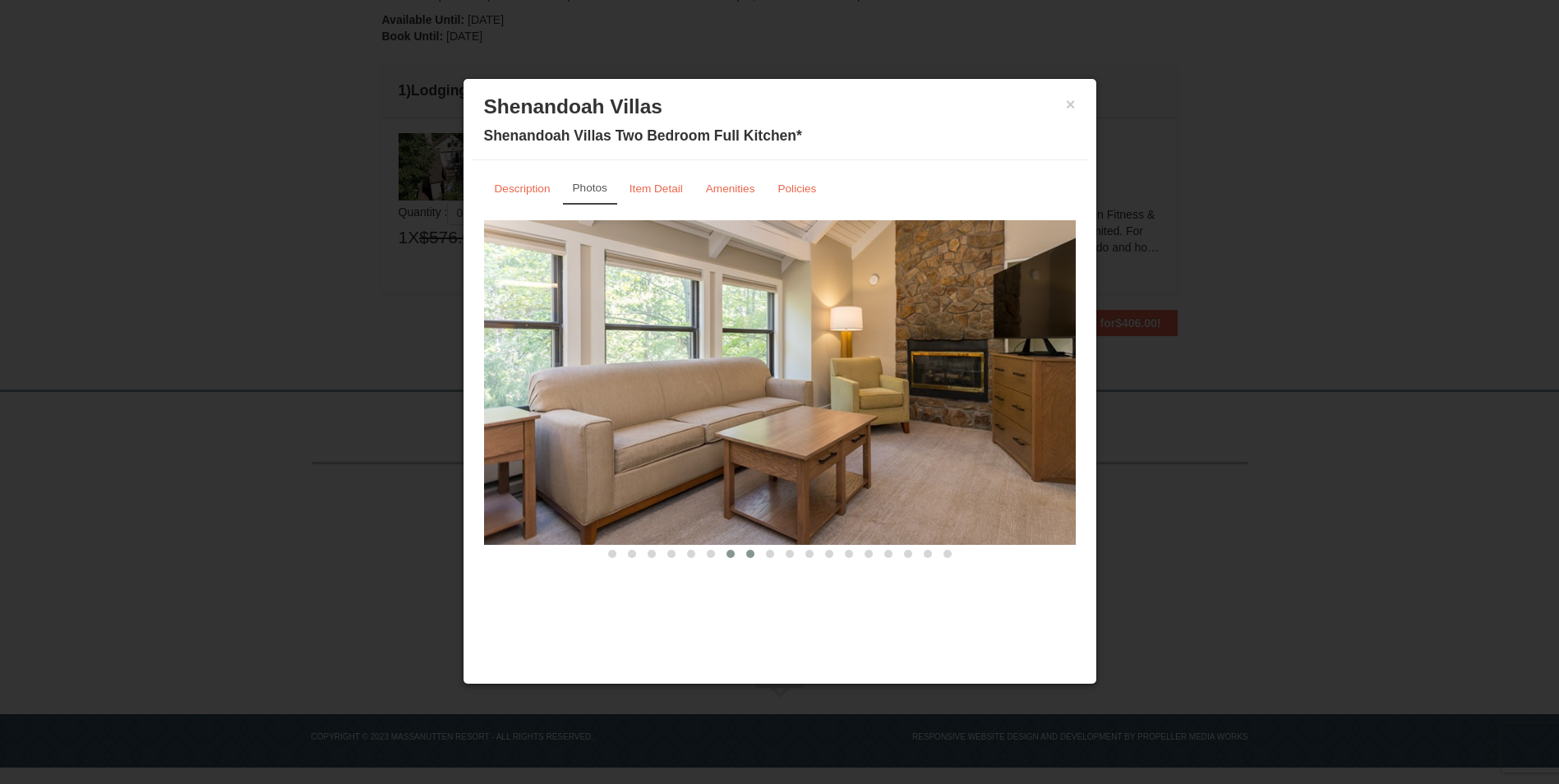
click at [749, 552] on span at bounding box center [751, 554] width 8 height 8
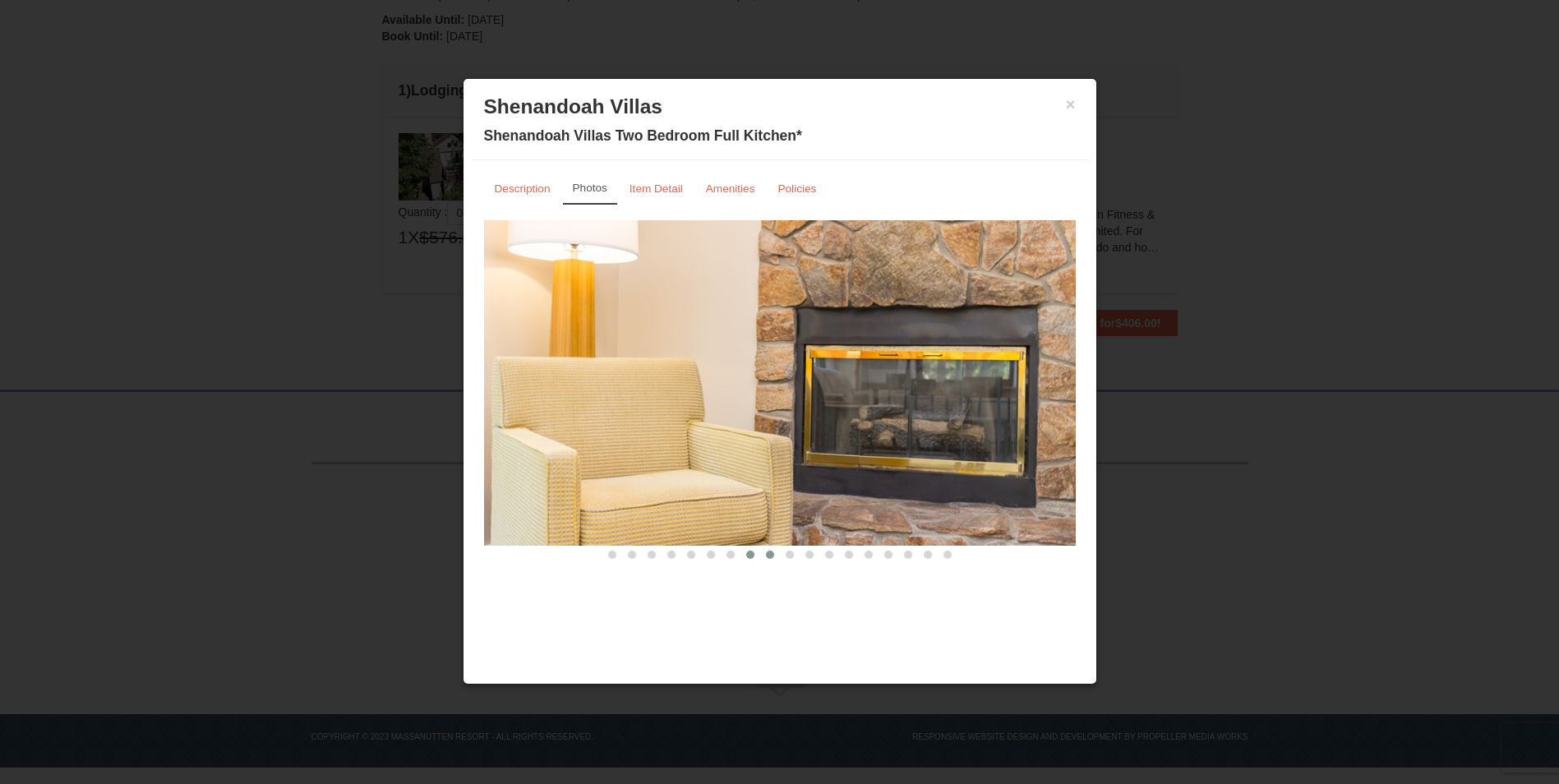
click at [766, 555] on span at bounding box center [770, 555] width 8 height 8
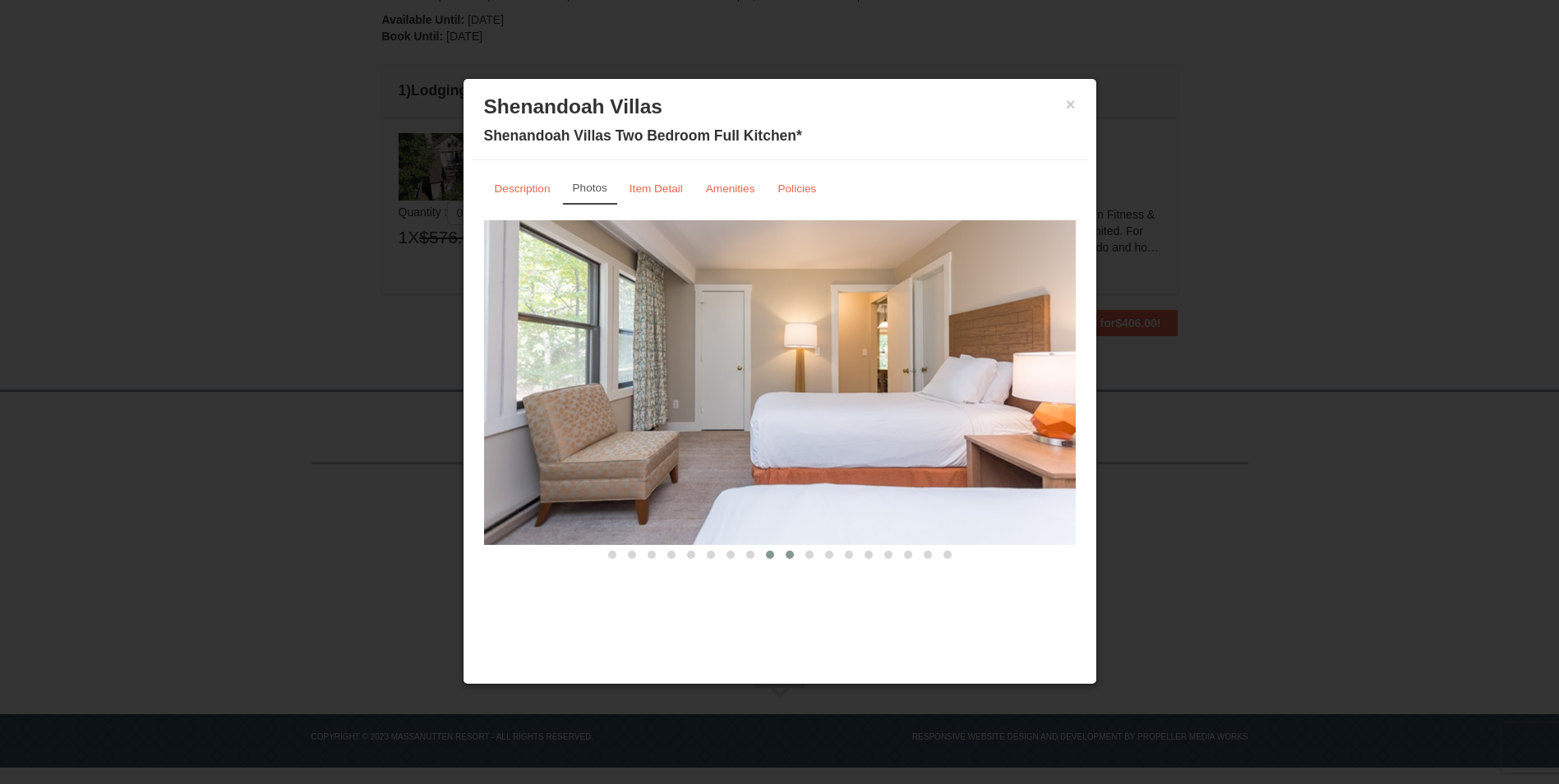
click at [785, 551] on button at bounding box center [790, 555] width 20 height 17
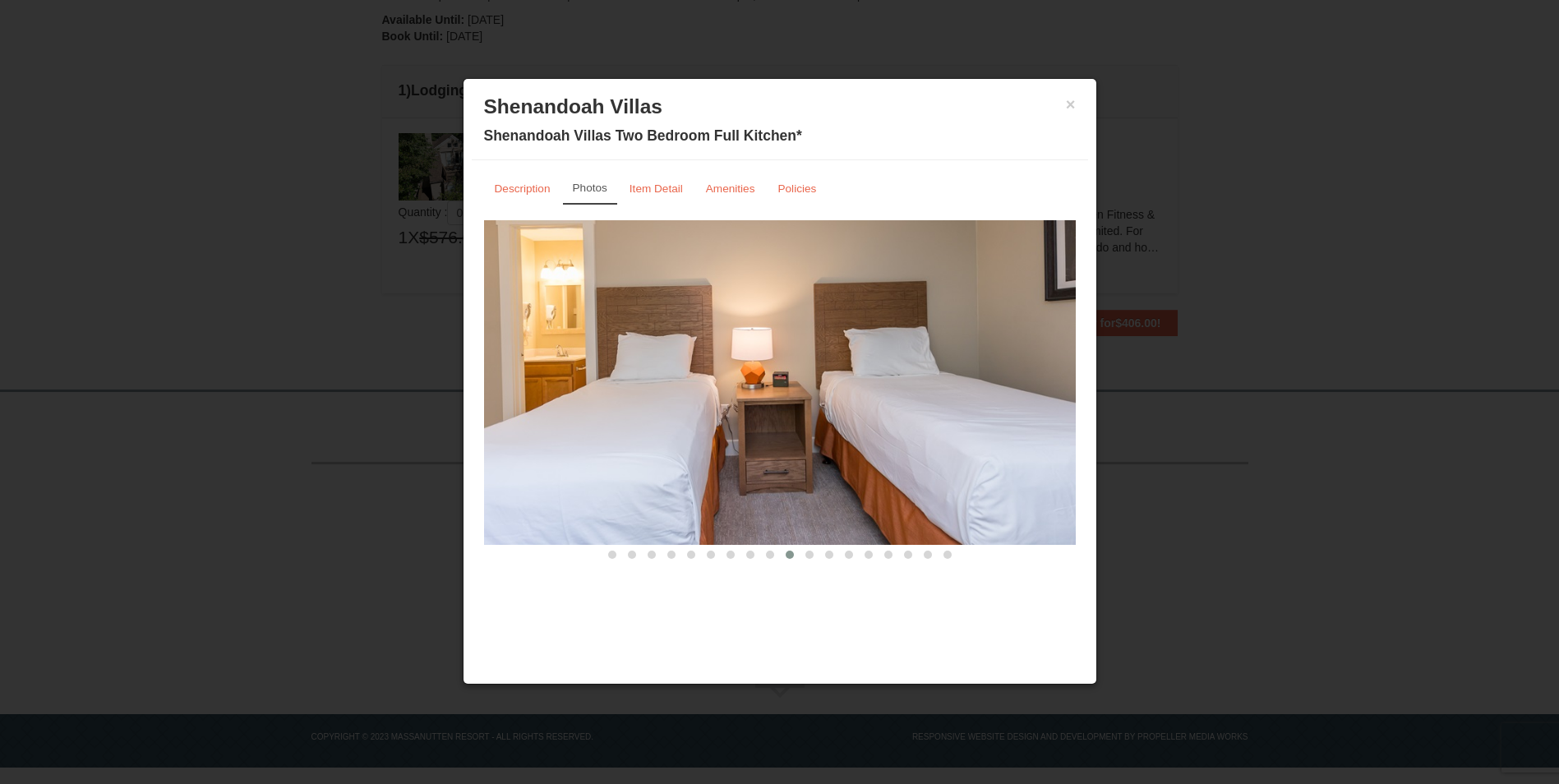
click at [792, 553] on span at bounding box center [790, 555] width 8 height 8
click at [808, 553] on span at bounding box center [810, 555] width 8 height 8
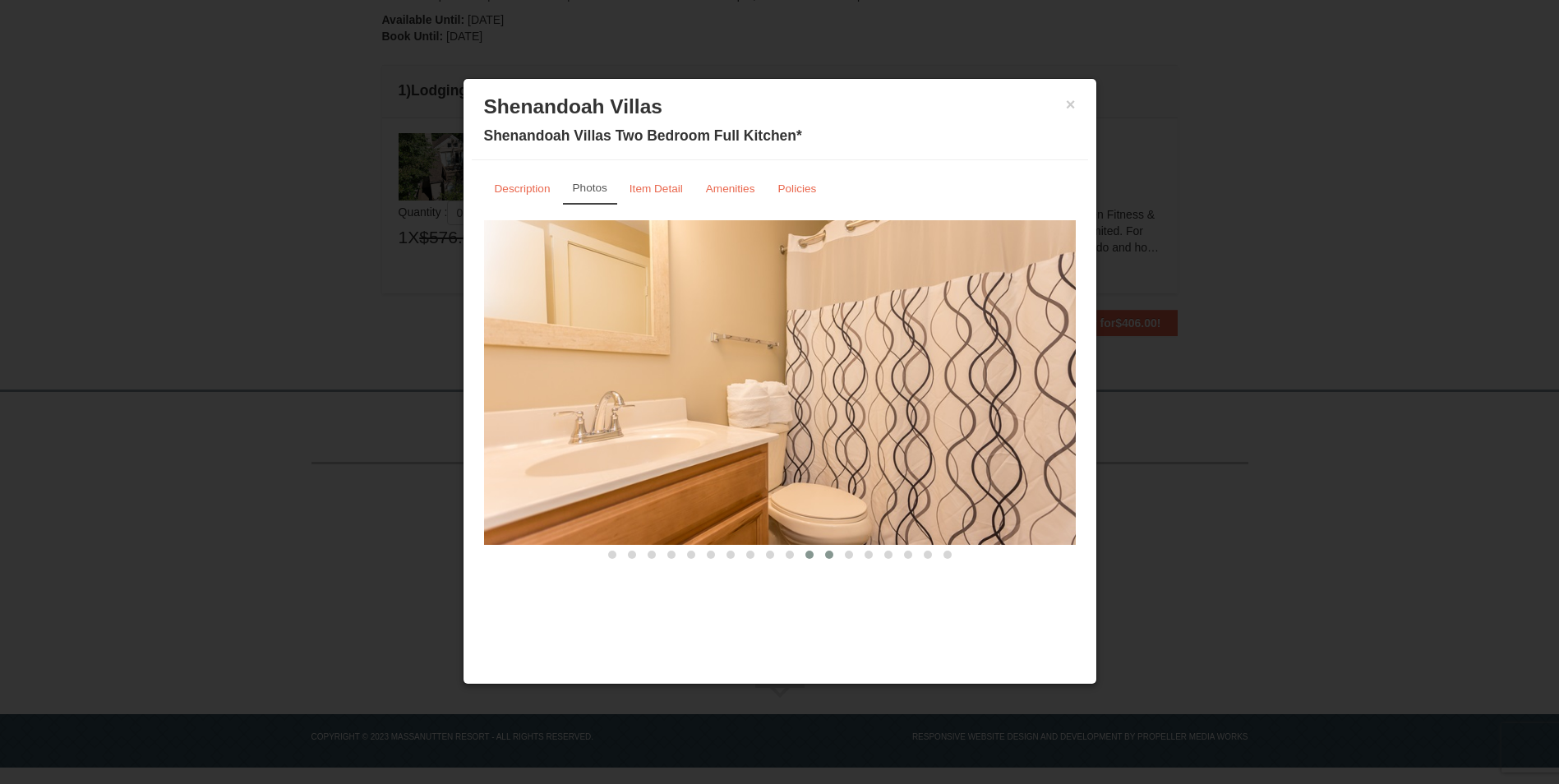
click at [823, 554] on button at bounding box center [829, 555] width 20 height 17
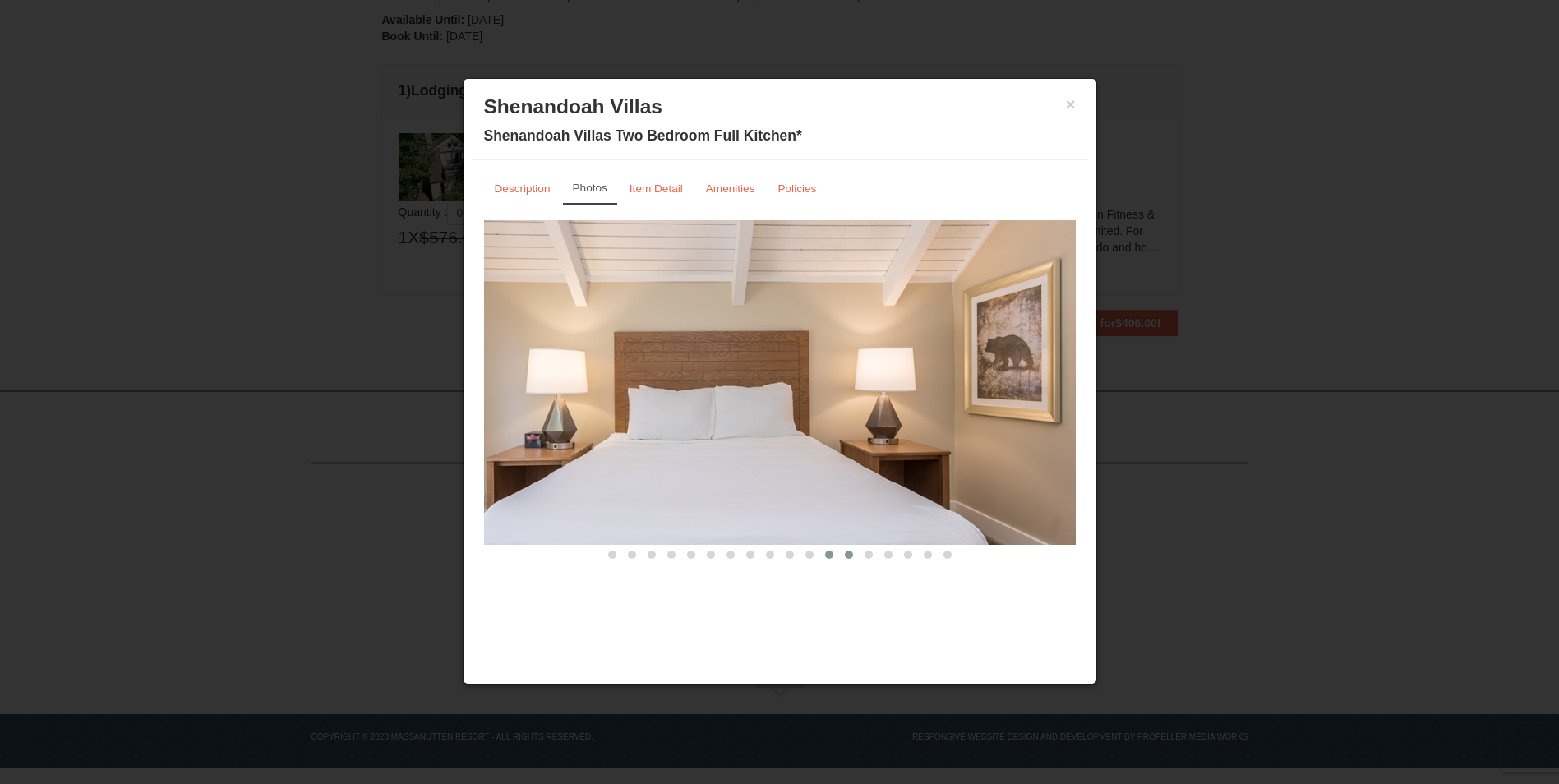
click at [845, 555] on span at bounding box center [849, 555] width 8 height 8
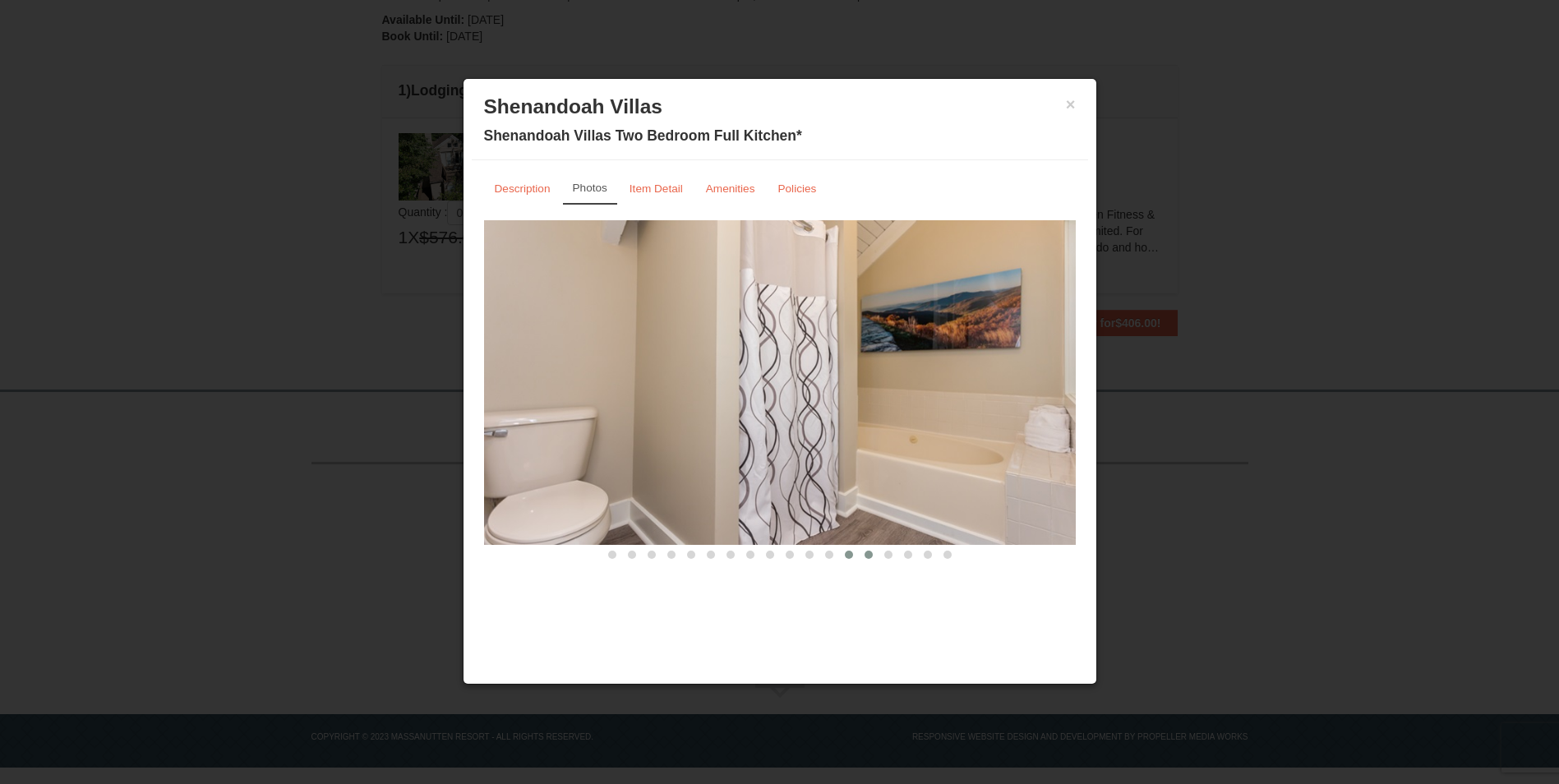
click at [867, 550] on button at bounding box center [869, 555] width 20 height 17
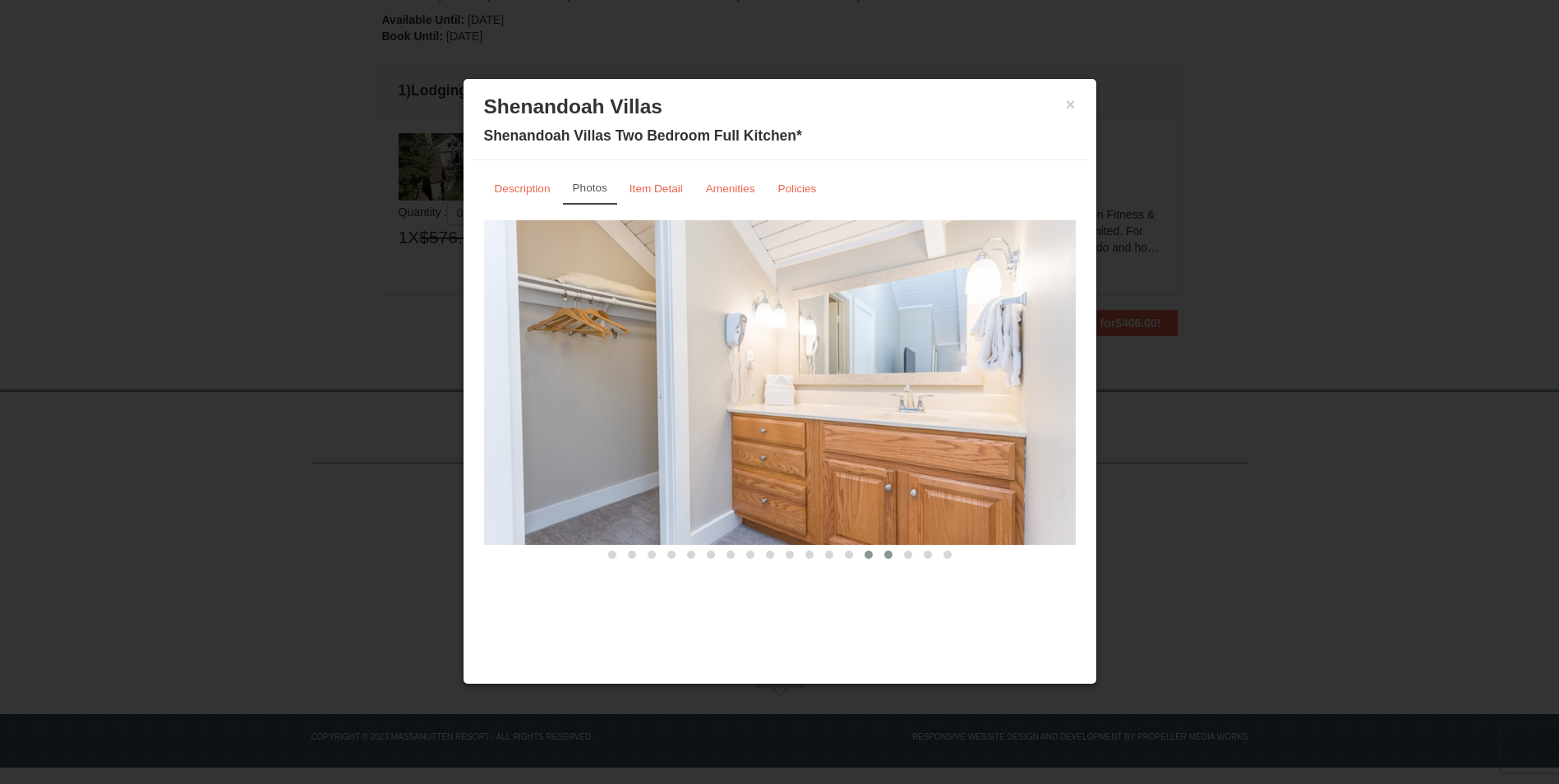
click at [890, 550] on span at bounding box center [888, 555] width 8 height 8
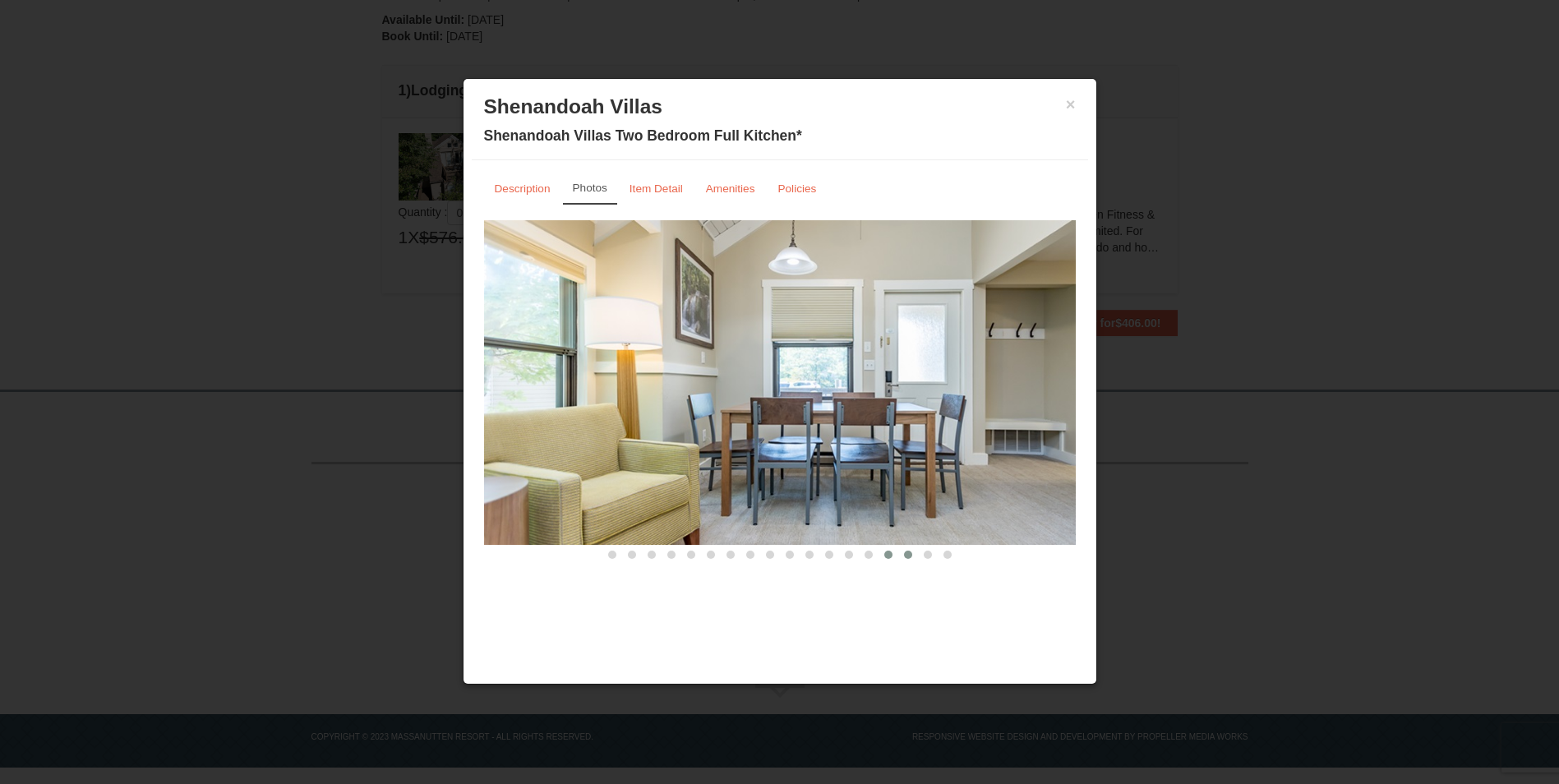
click at [908, 551] on span at bounding box center [908, 555] width 8 height 8
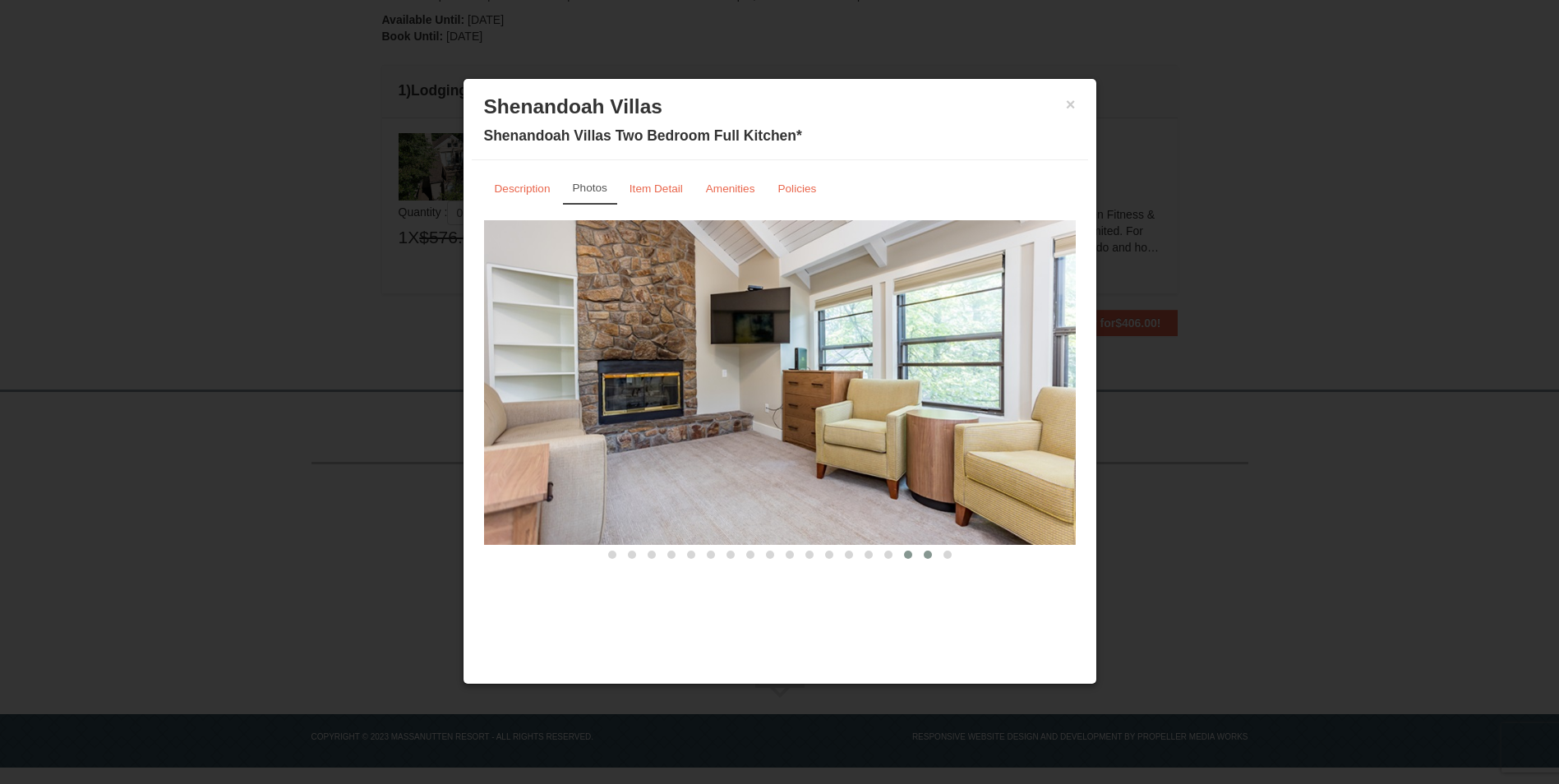
click at [929, 553] on span at bounding box center [928, 555] width 8 height 8
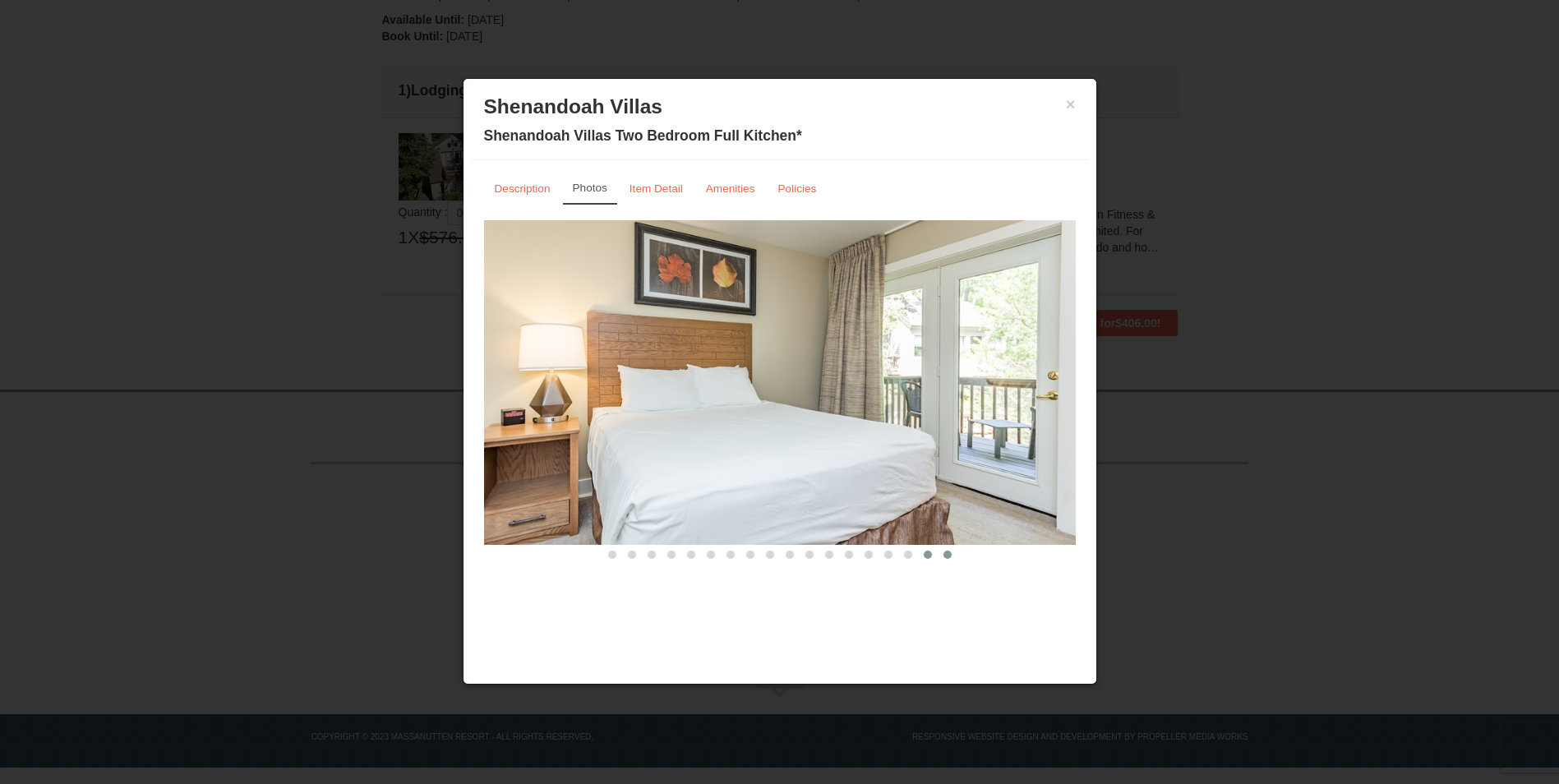
click at [946, 550] on button at bounding box center [948, 555] width 20 height 17
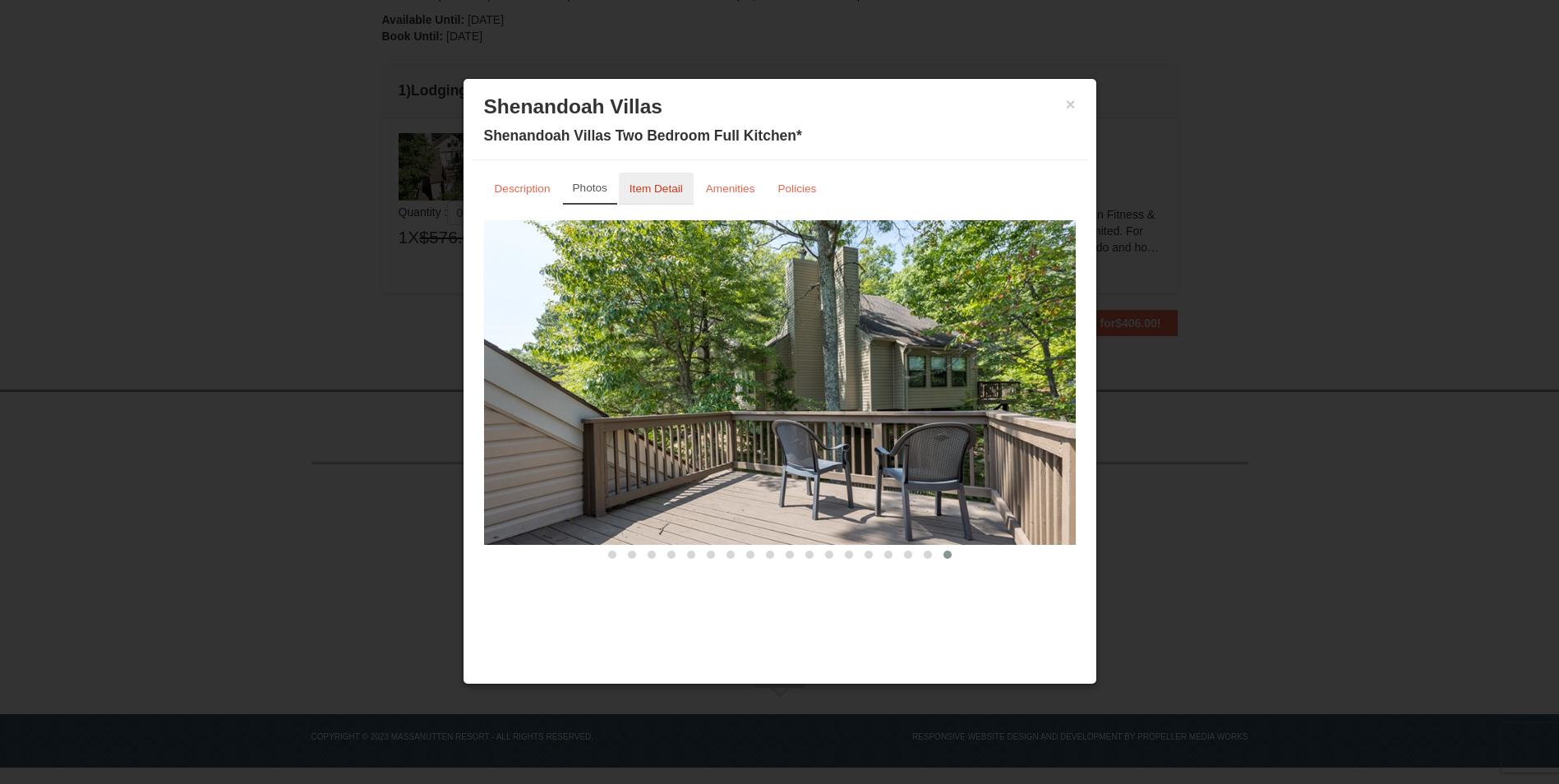
click at [649, 188] on small "Item Detail" at bounding box center [656, 188] width 53 height 13
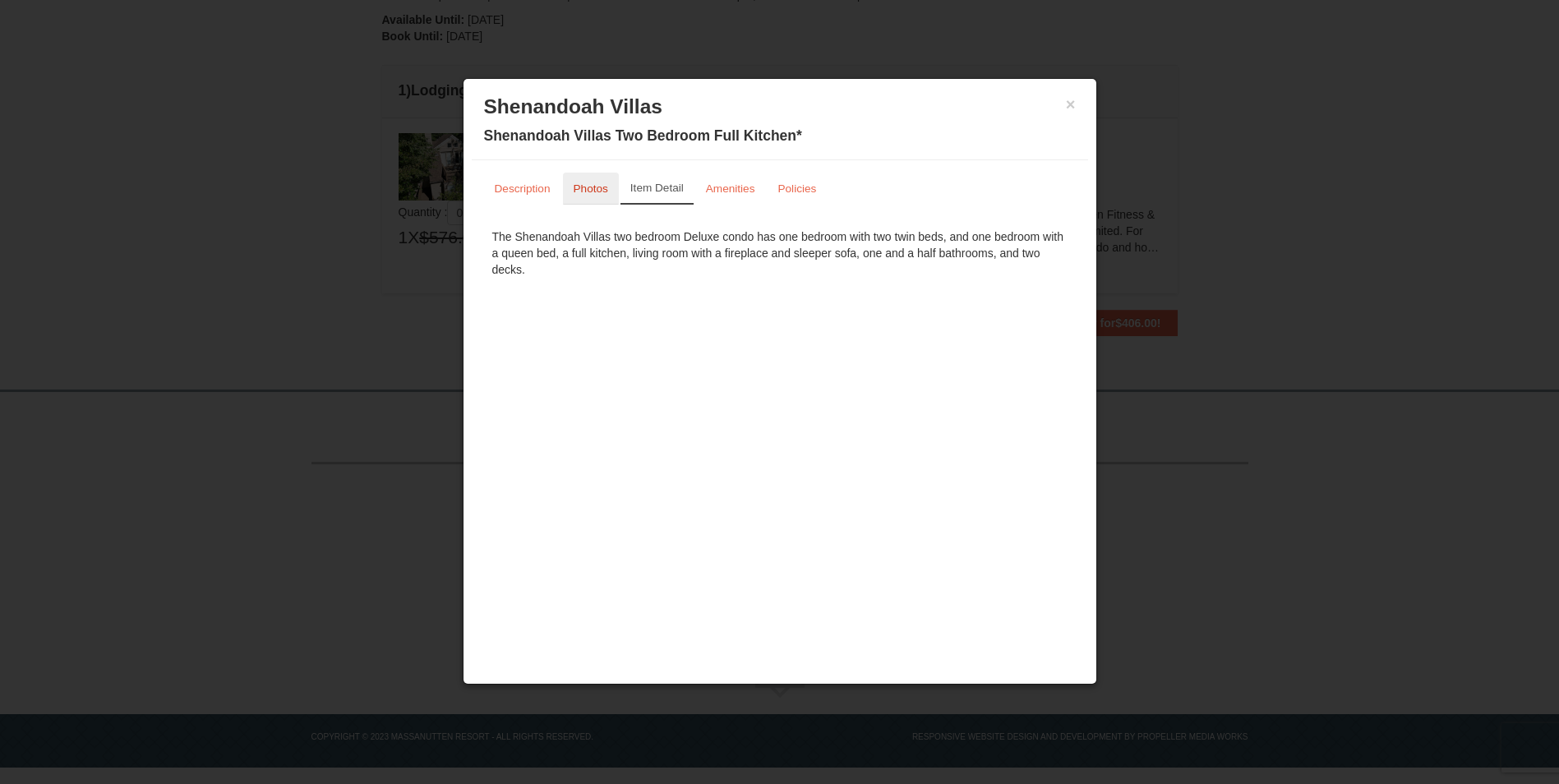
click at [606, 189] on small "Photos" at bounding box center [591, 188] width 34 height 13
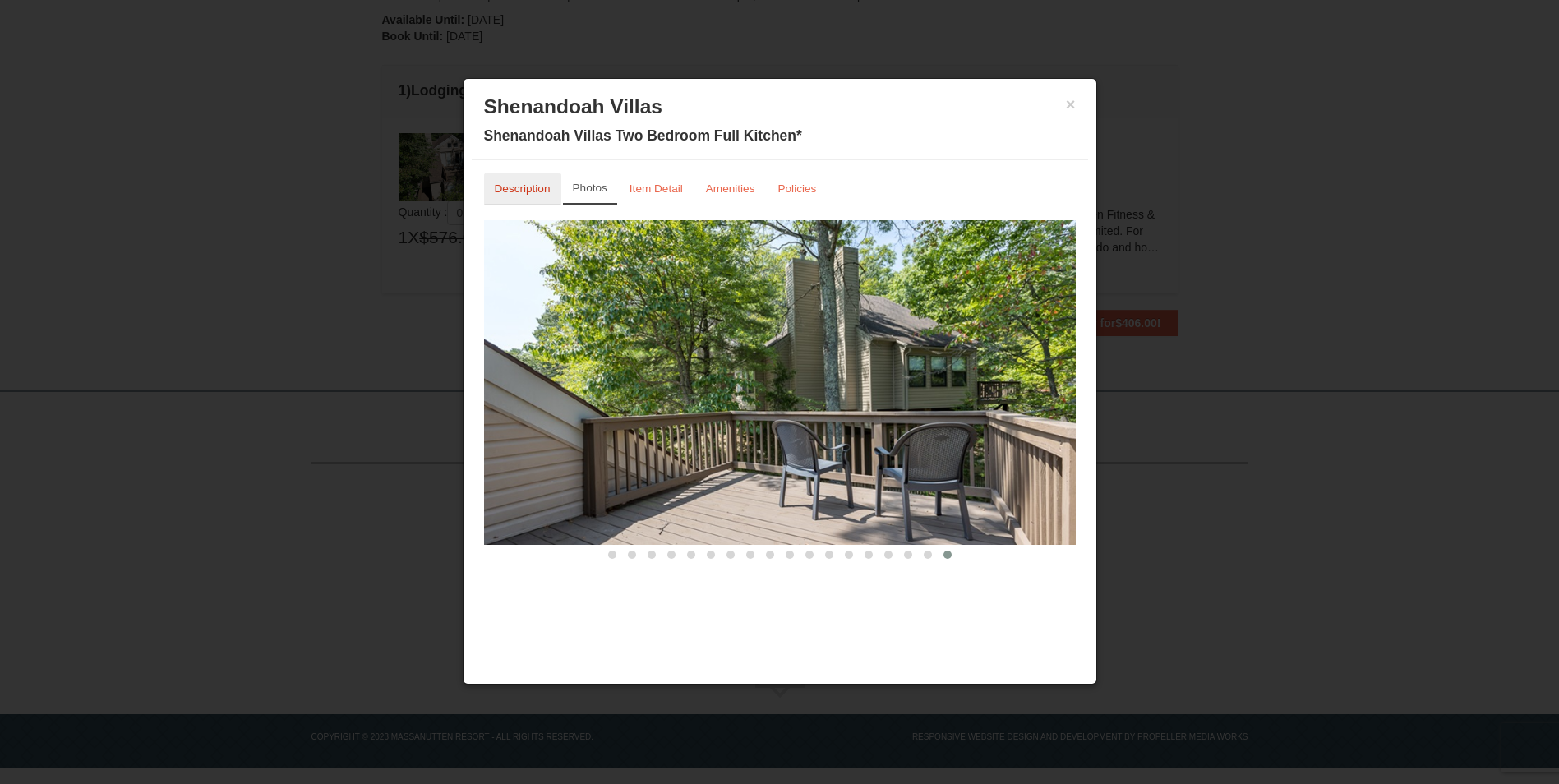
click at [530, 187] on small "Description" at bounding box center [522, 188] width 56 height 13
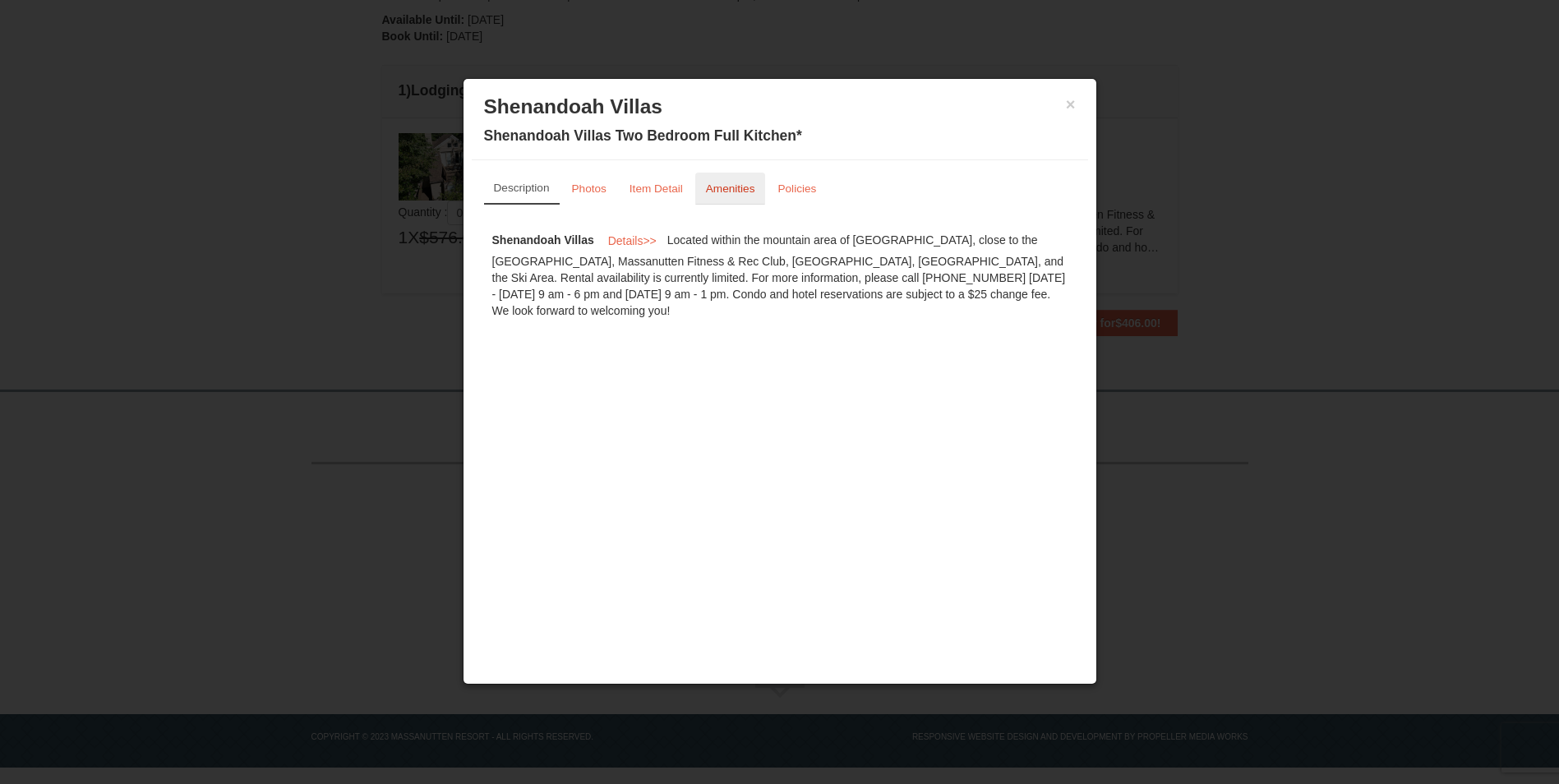
click at [757, 185] on link "Amenities" at bounding box center [731, 188] width 71 height 32
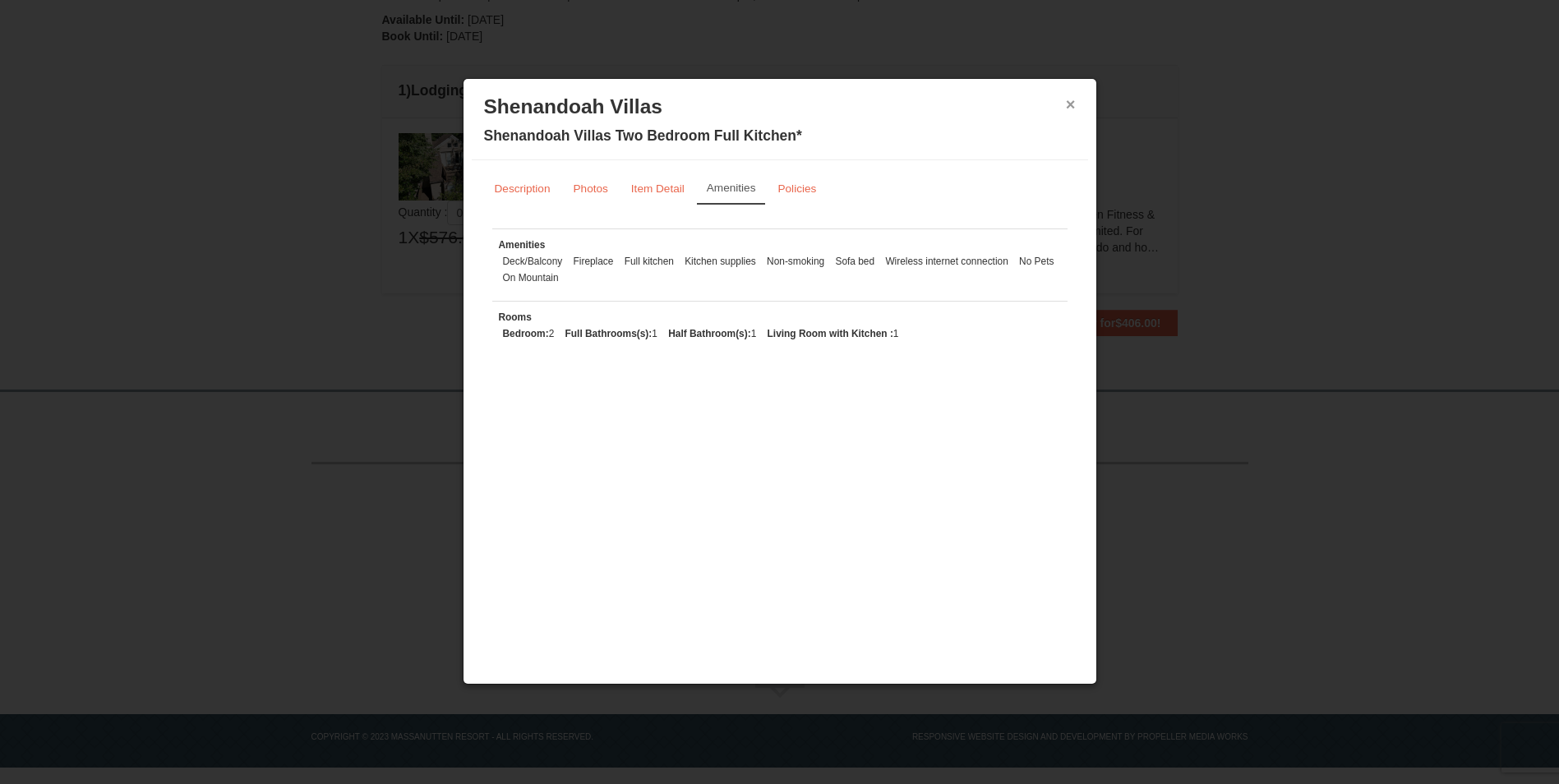
click at [1068, 98] on button "×" at bounding box center [1071, 104] width 10 height 17
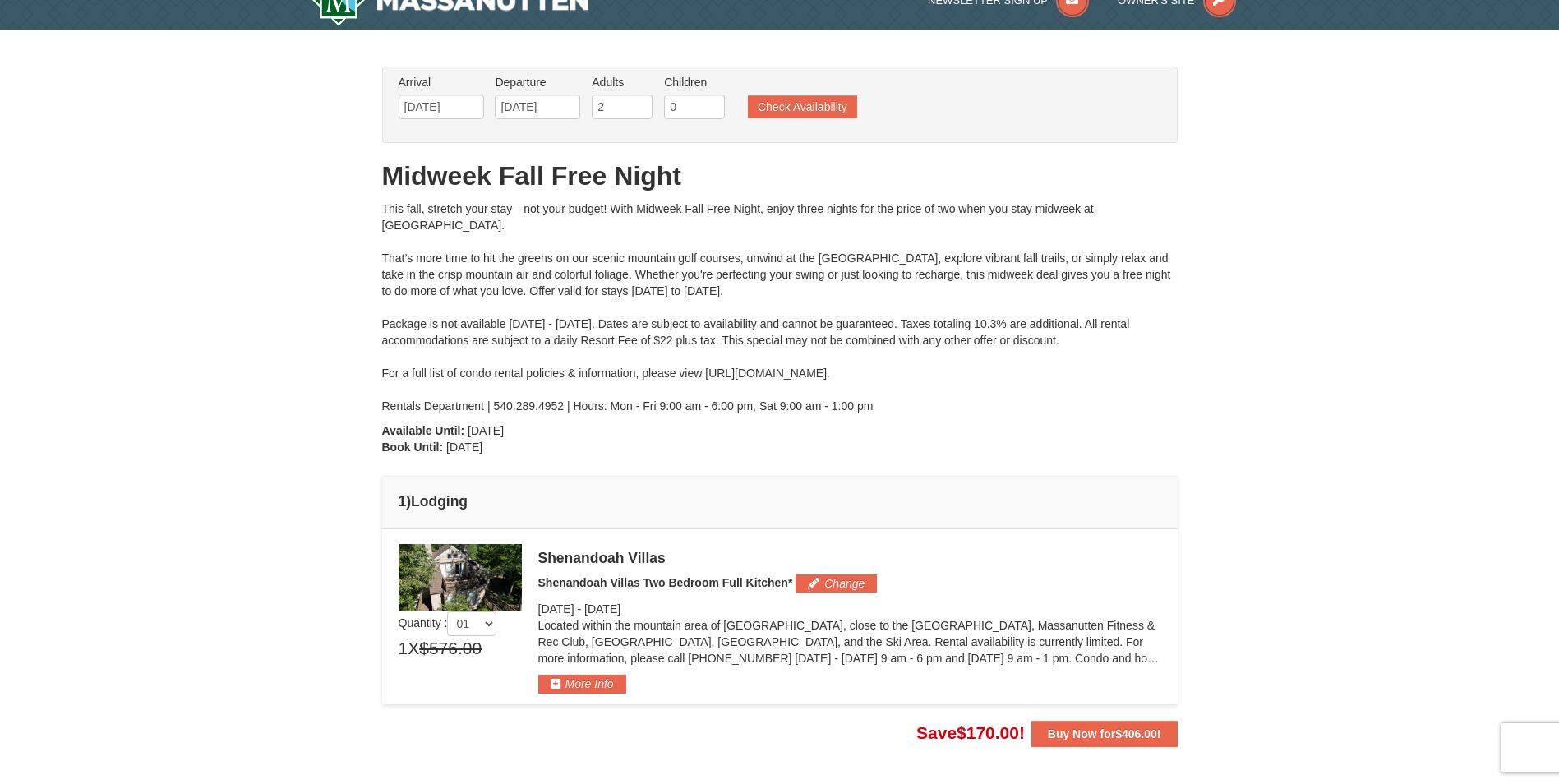
scroll to position [0, 0]
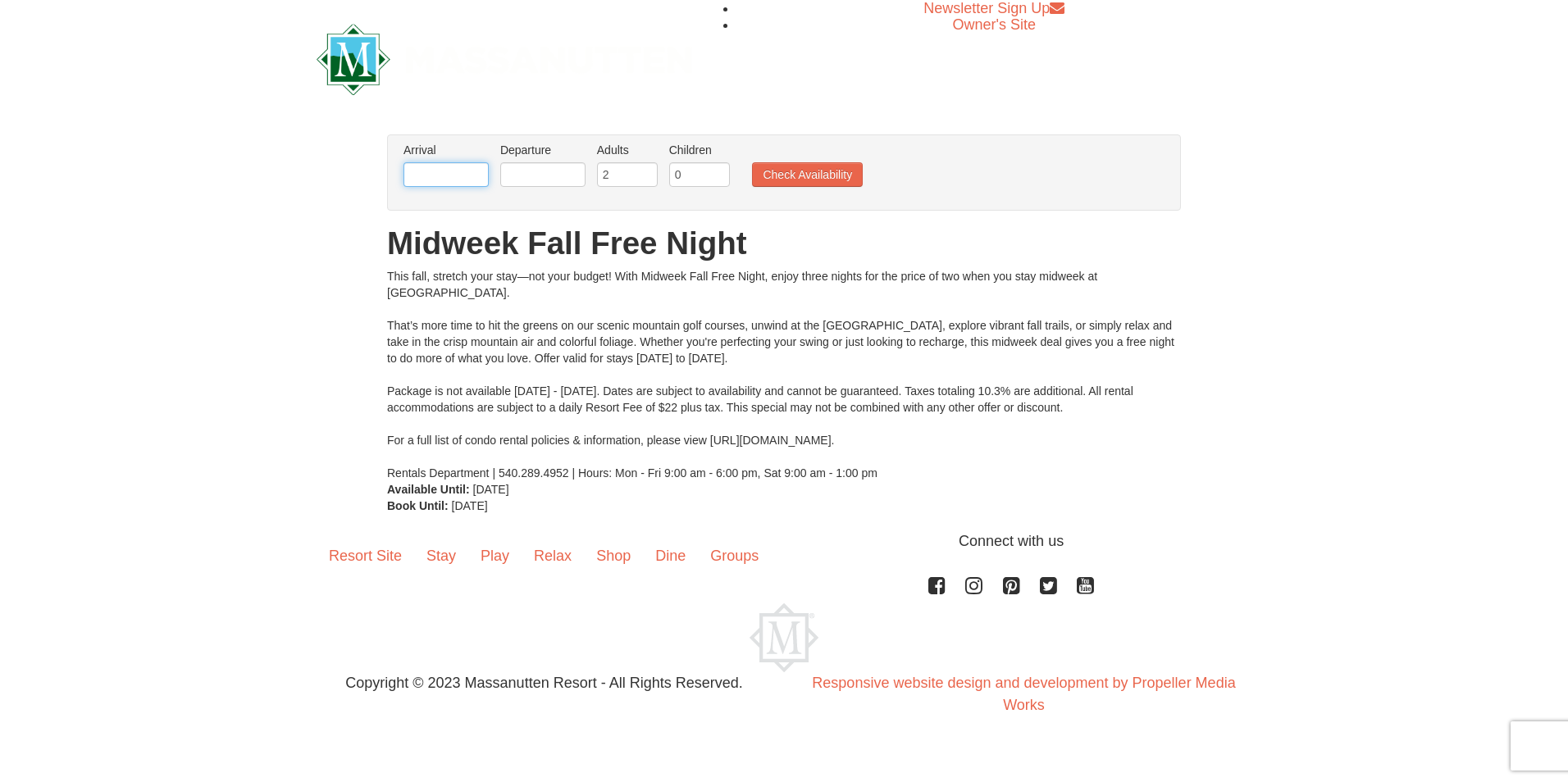
click at [450, 174] on input "text" at bounding box center [446, 175] width 85 height 25
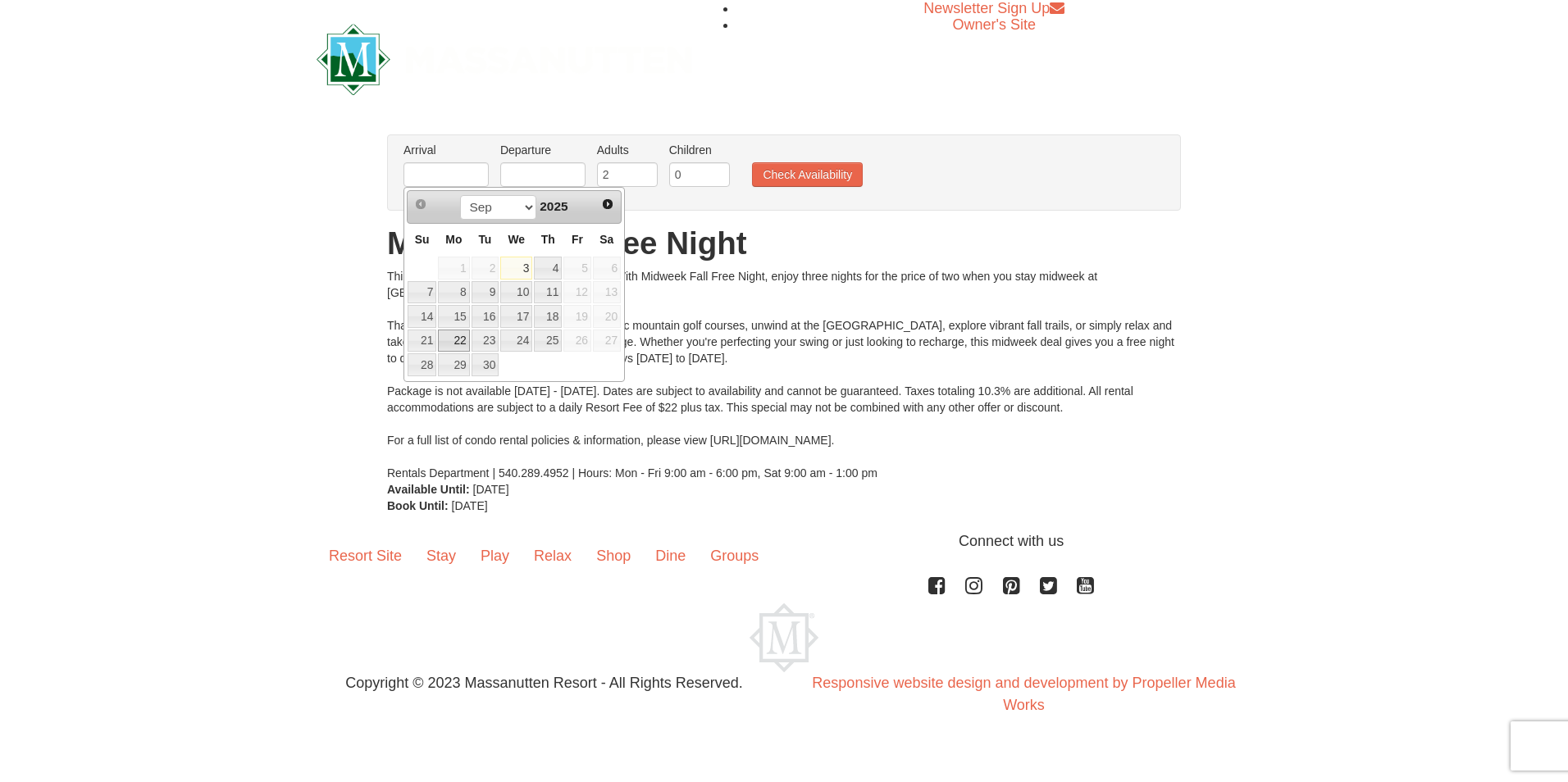
click at [449, 344] on link "22" at bounding box center [453, 341] width 31 height 23
type input "[DATE]"
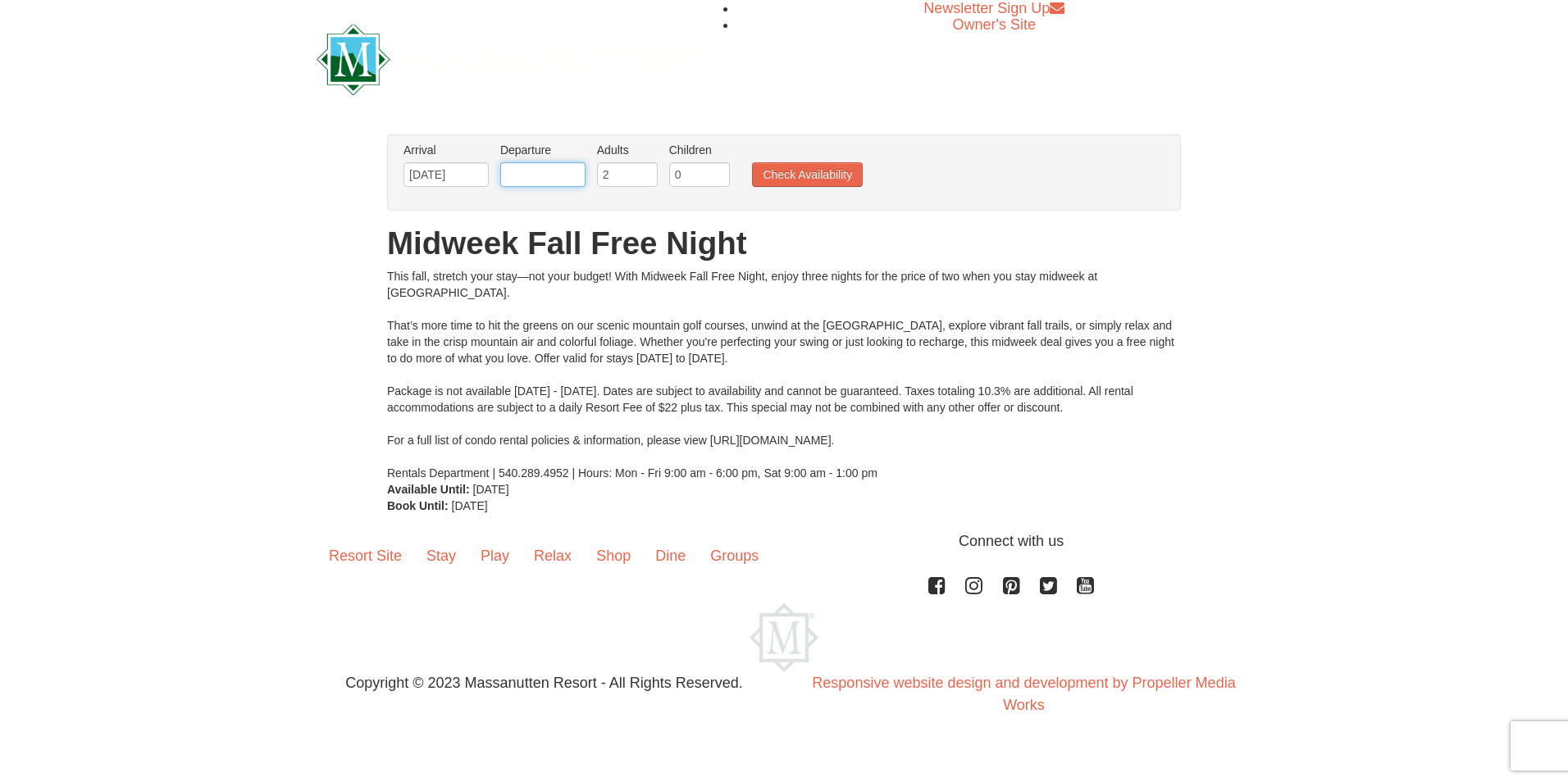
click at [543, 175] on input "text" at bounding box center [543, 175] width 85 height 25
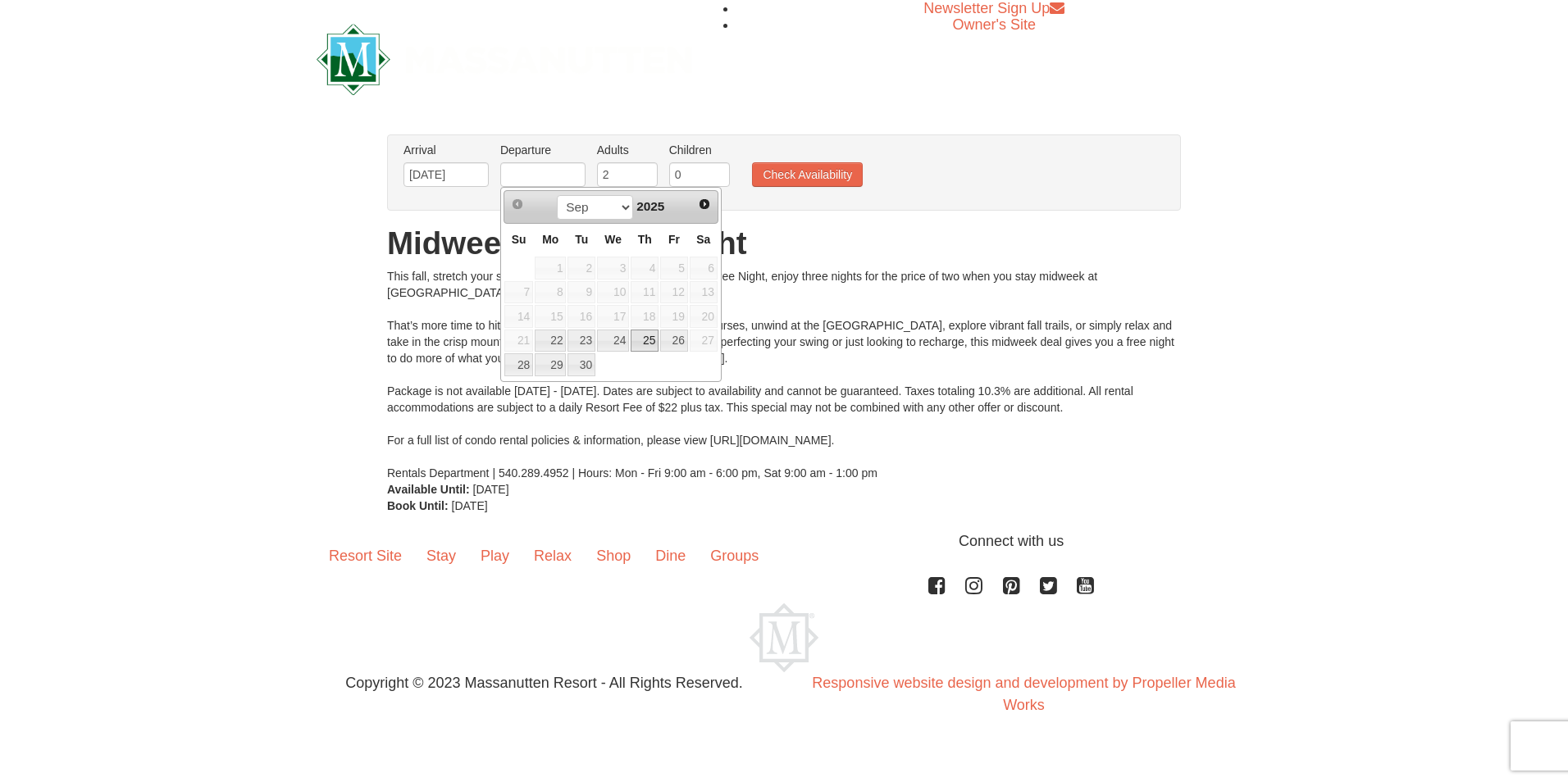
click at [645, 338] on link "25" at bounding box center [645, 341] width 28 height 23
type input "[DATE]"
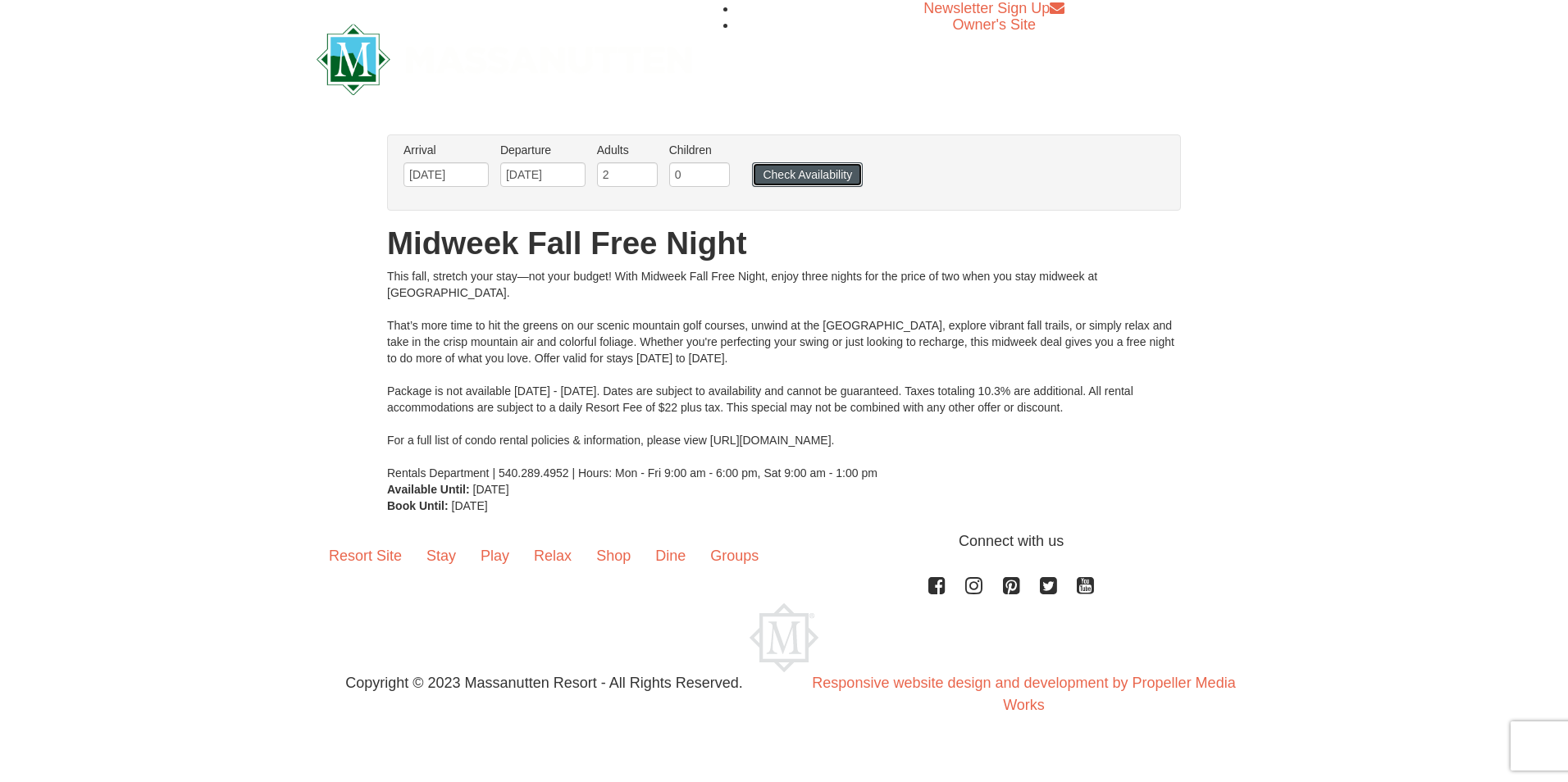
click at [836, 176] on button "Check Availability" at bounding box center [807, 175] width 111 height 25
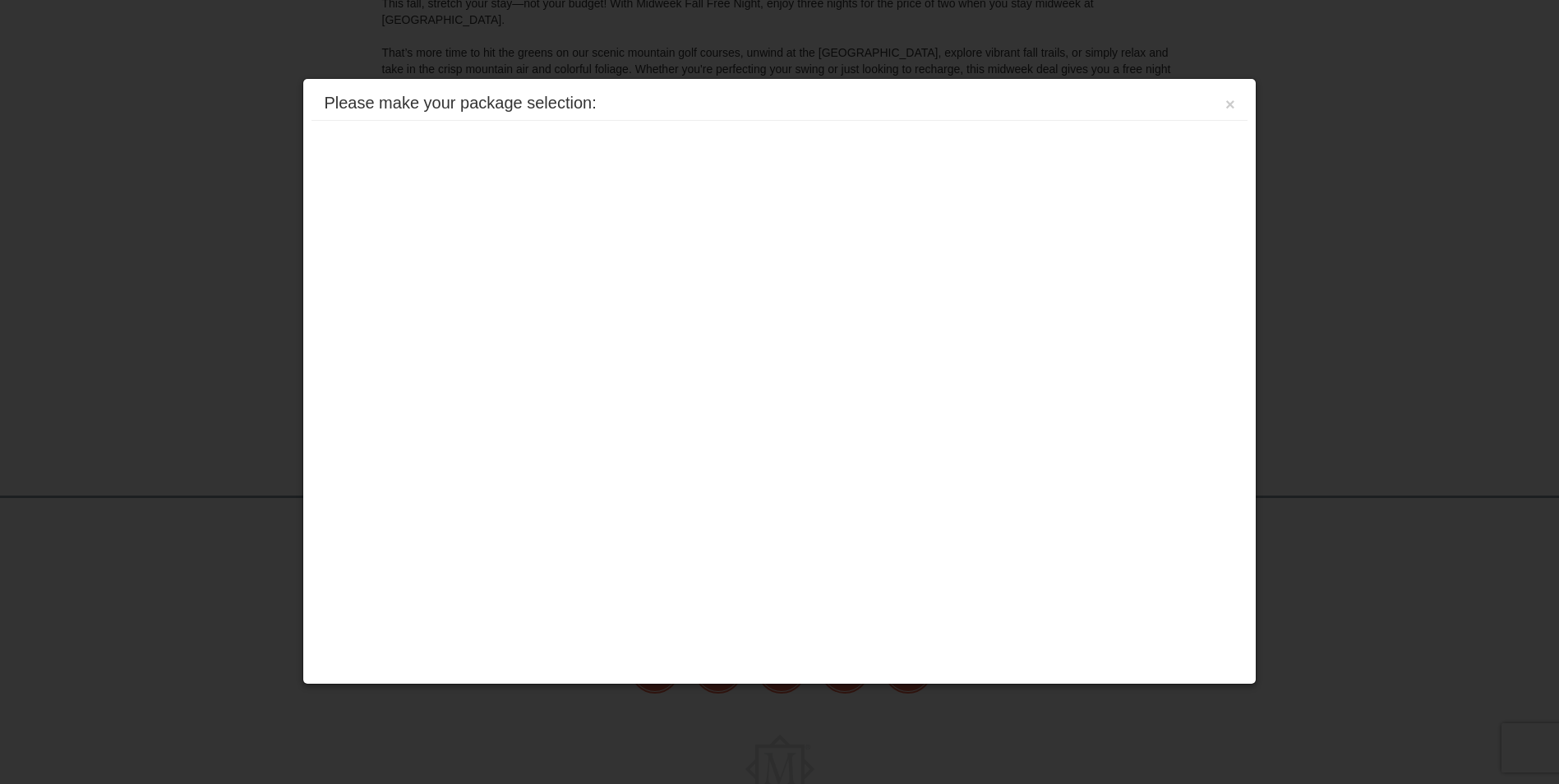
scroll to position [341, 0]
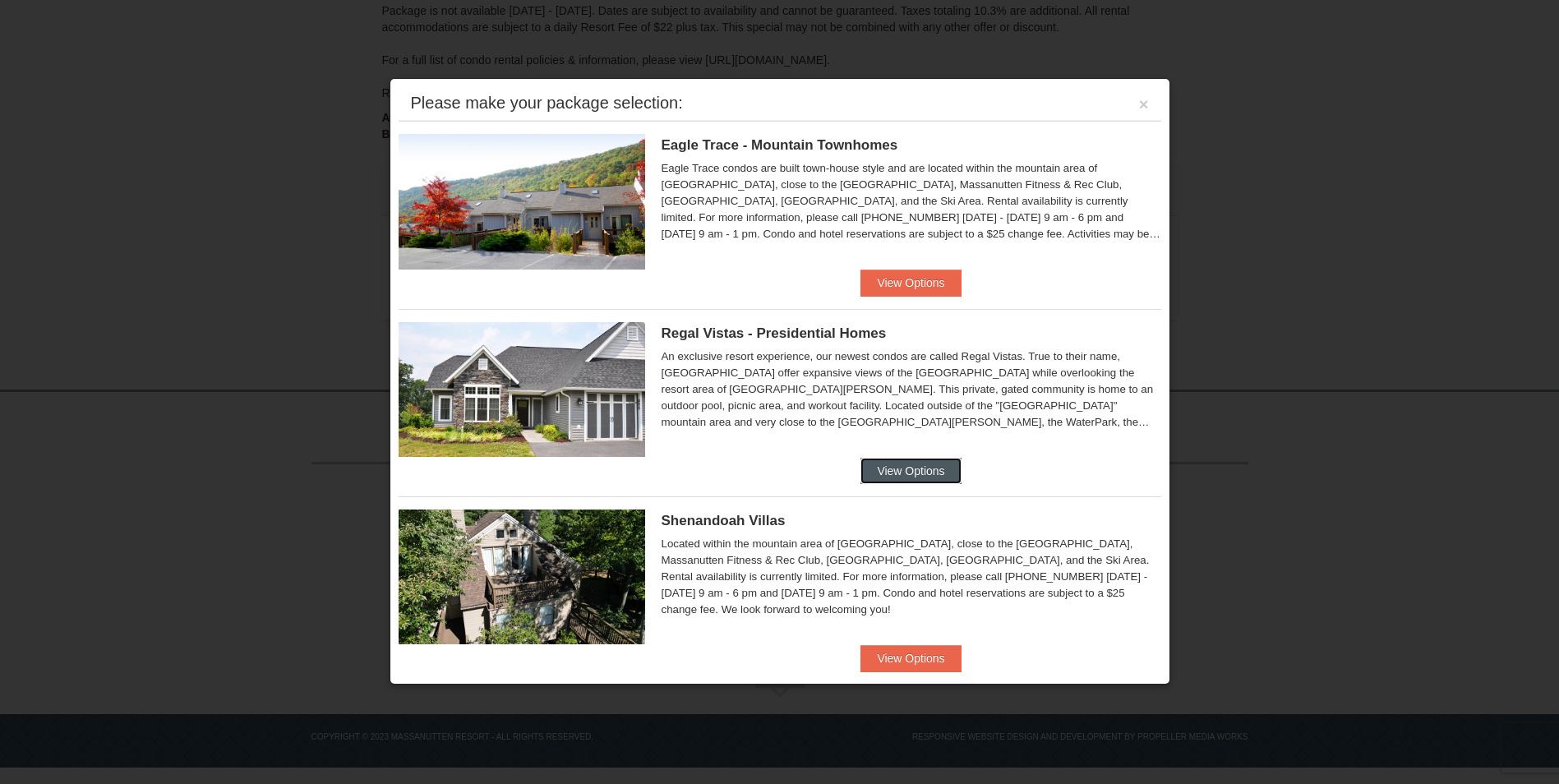
click at [919, 474] on button "View Options" at bounding box center [911, 471] width 100 height 27
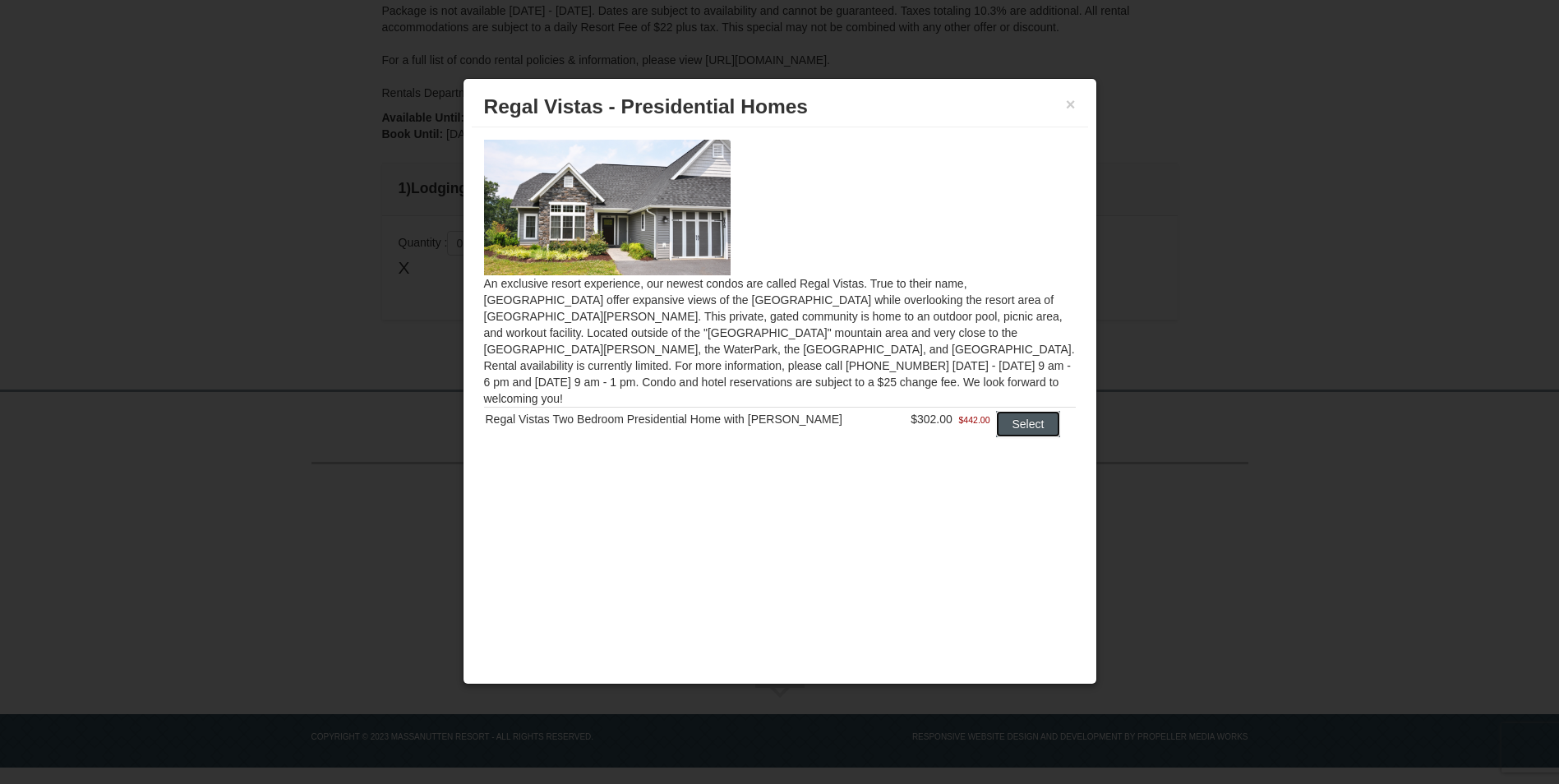
click at [1028, 411] on button "Select" at bounding box center [1028, 425] width 65 height 27
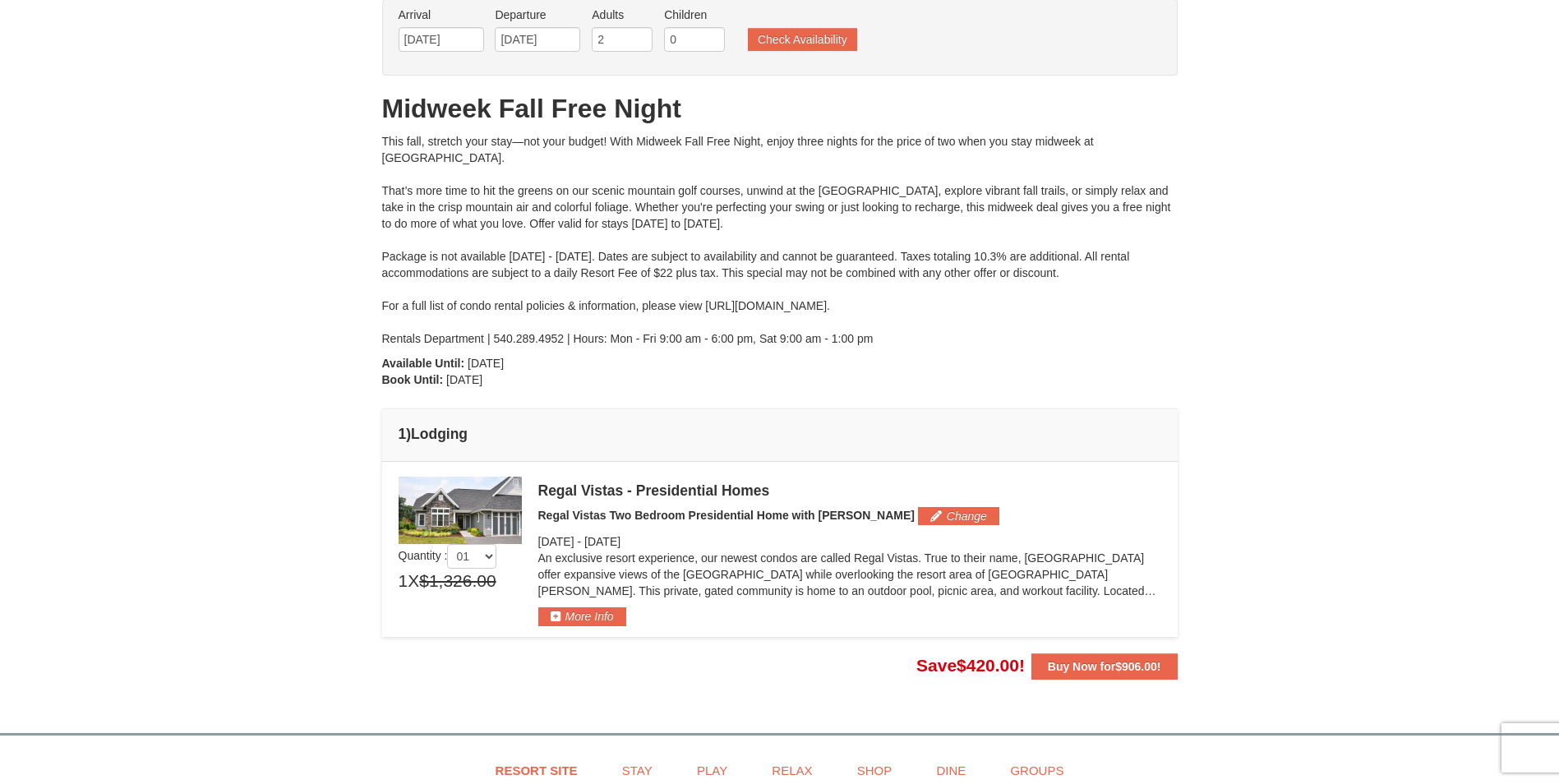
scroll to position [94, 0]
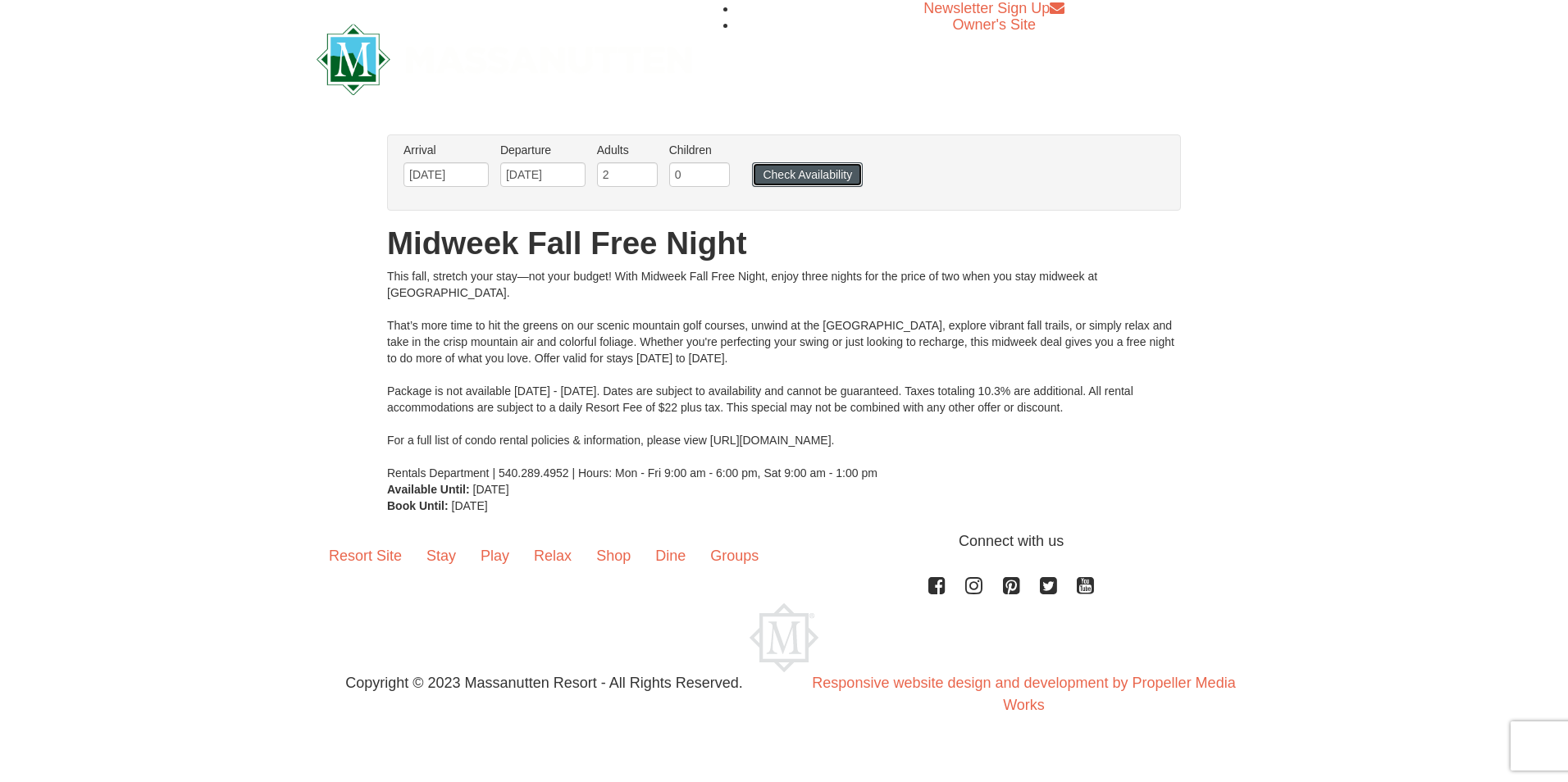
click at [810, 172] on button "Check Availability" at bounding box center [807, 175] width 111 height 25
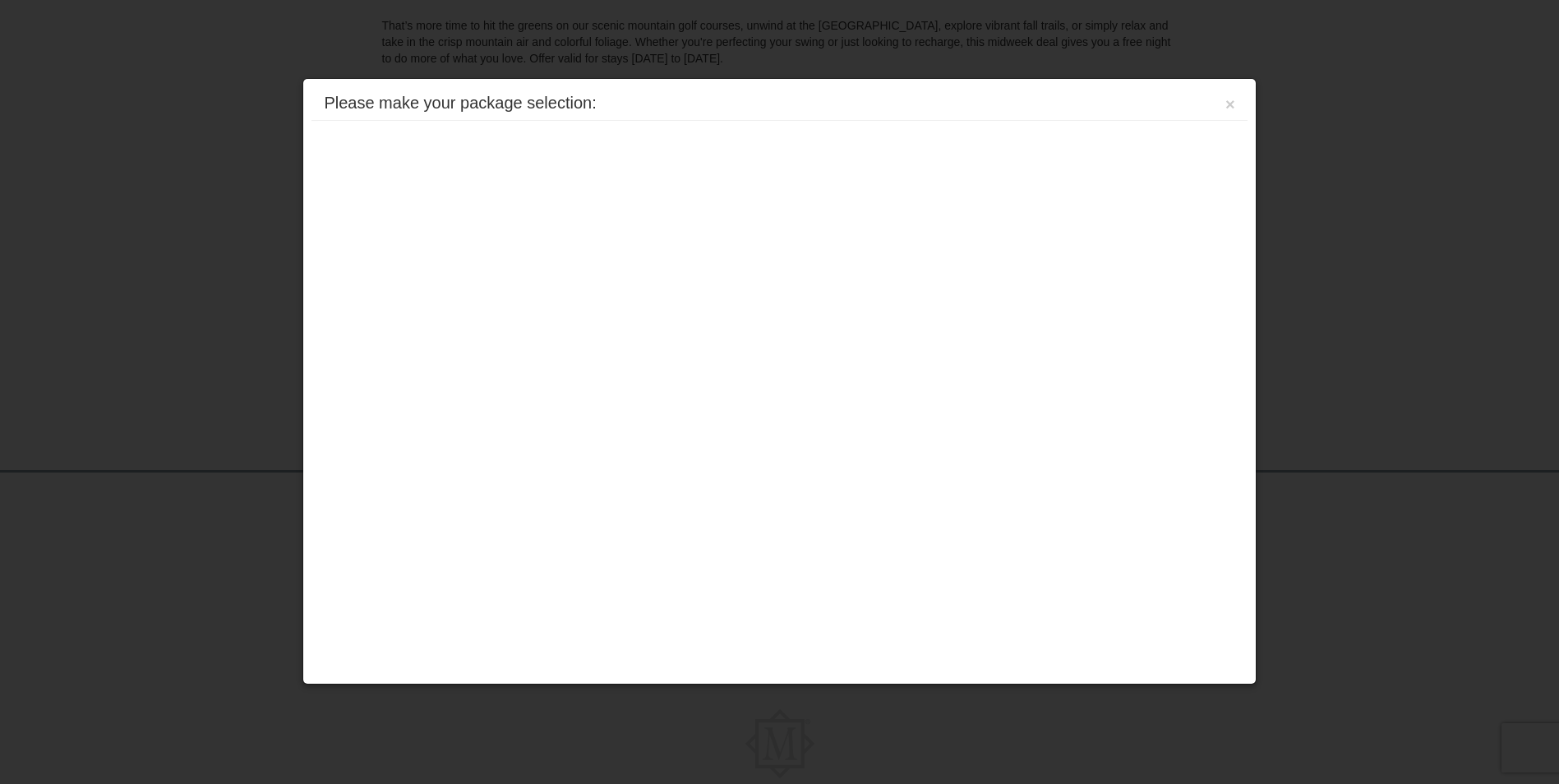
scroll to position [341, 0]
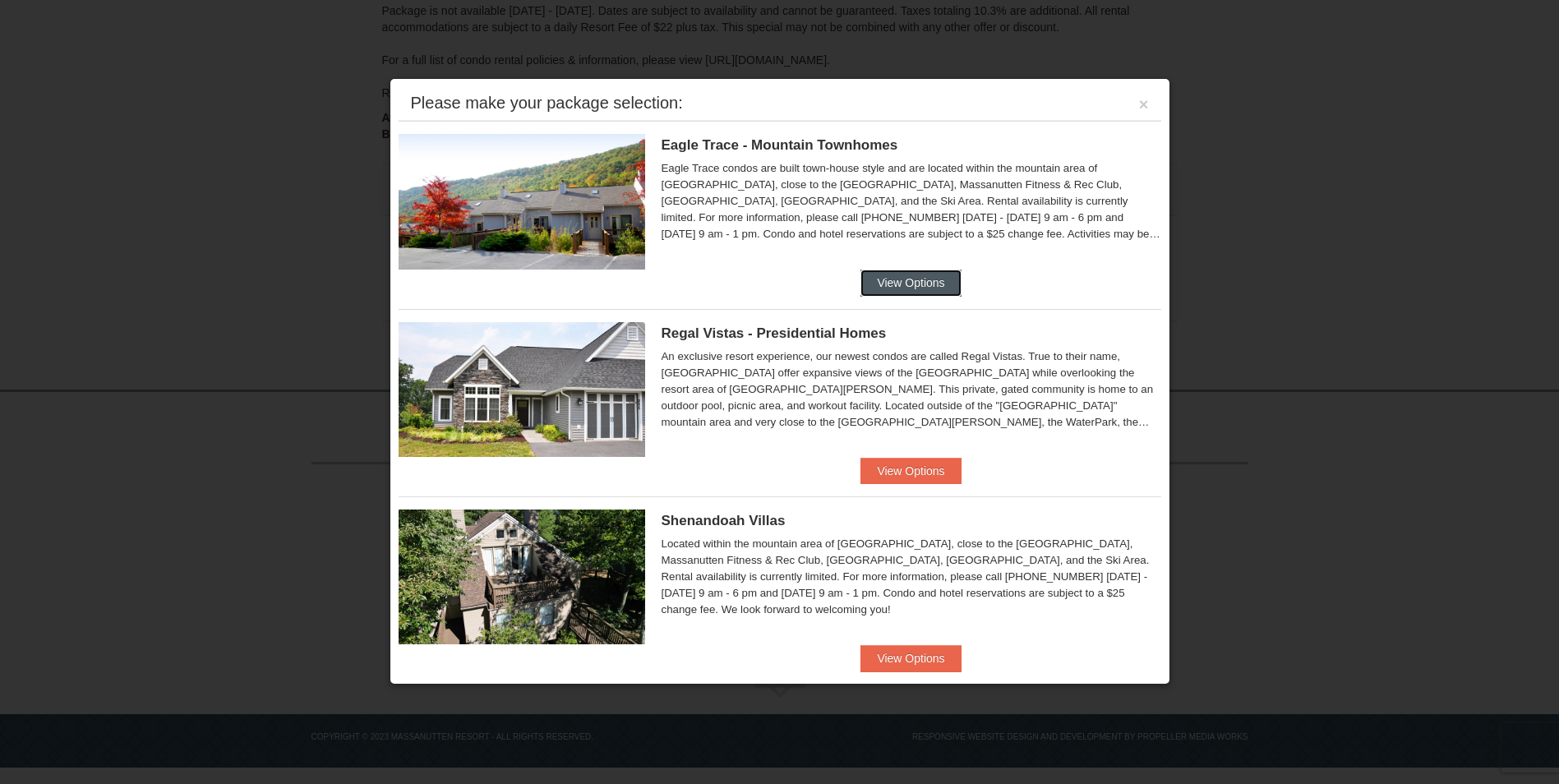
click at [905, 276] on button "View Options" at bounding box center [911, 283] width 100 height 27
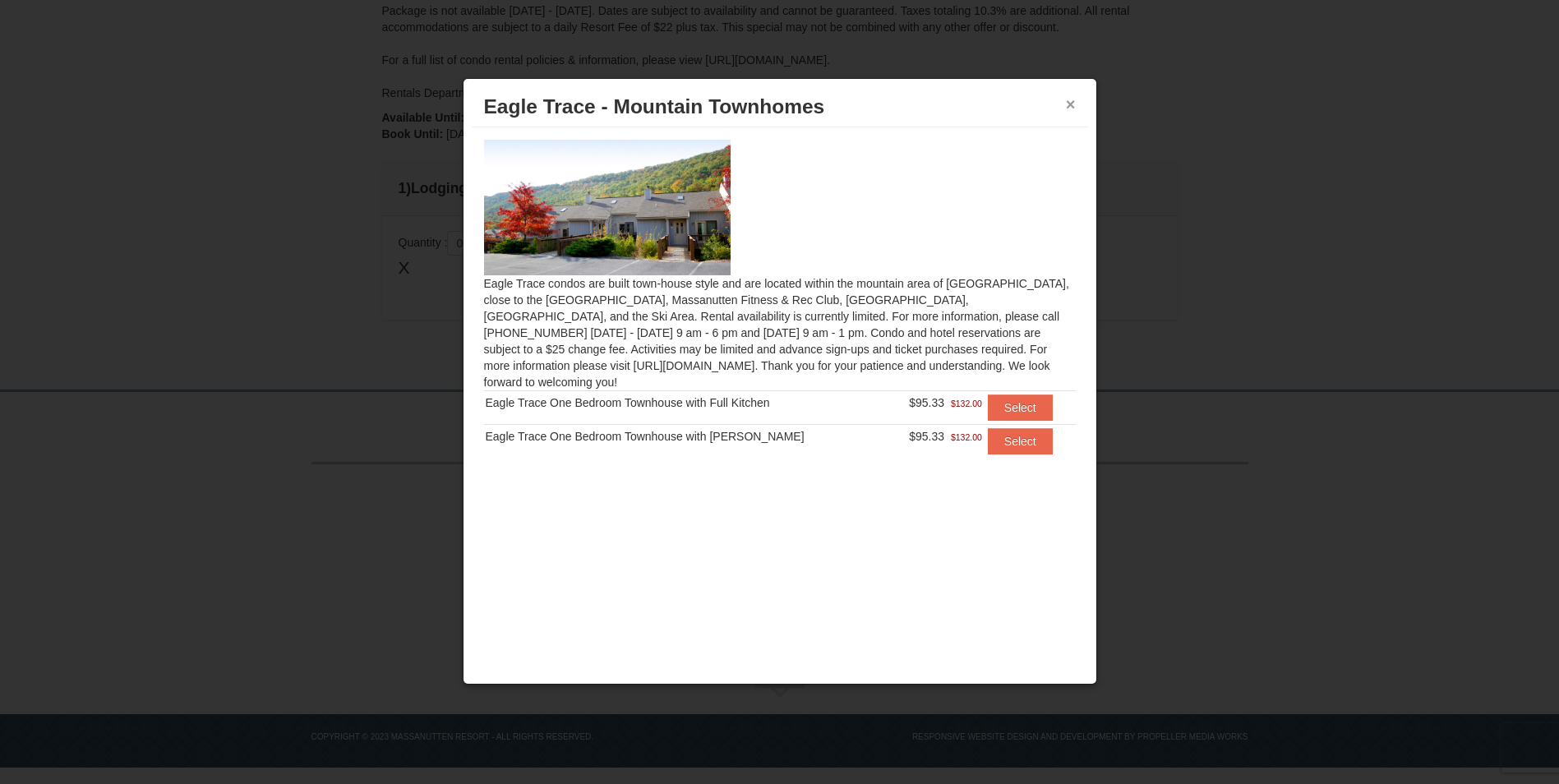
click at [1069, 98] on button "×" at bounding box center [1071, 104] width 10 height 17
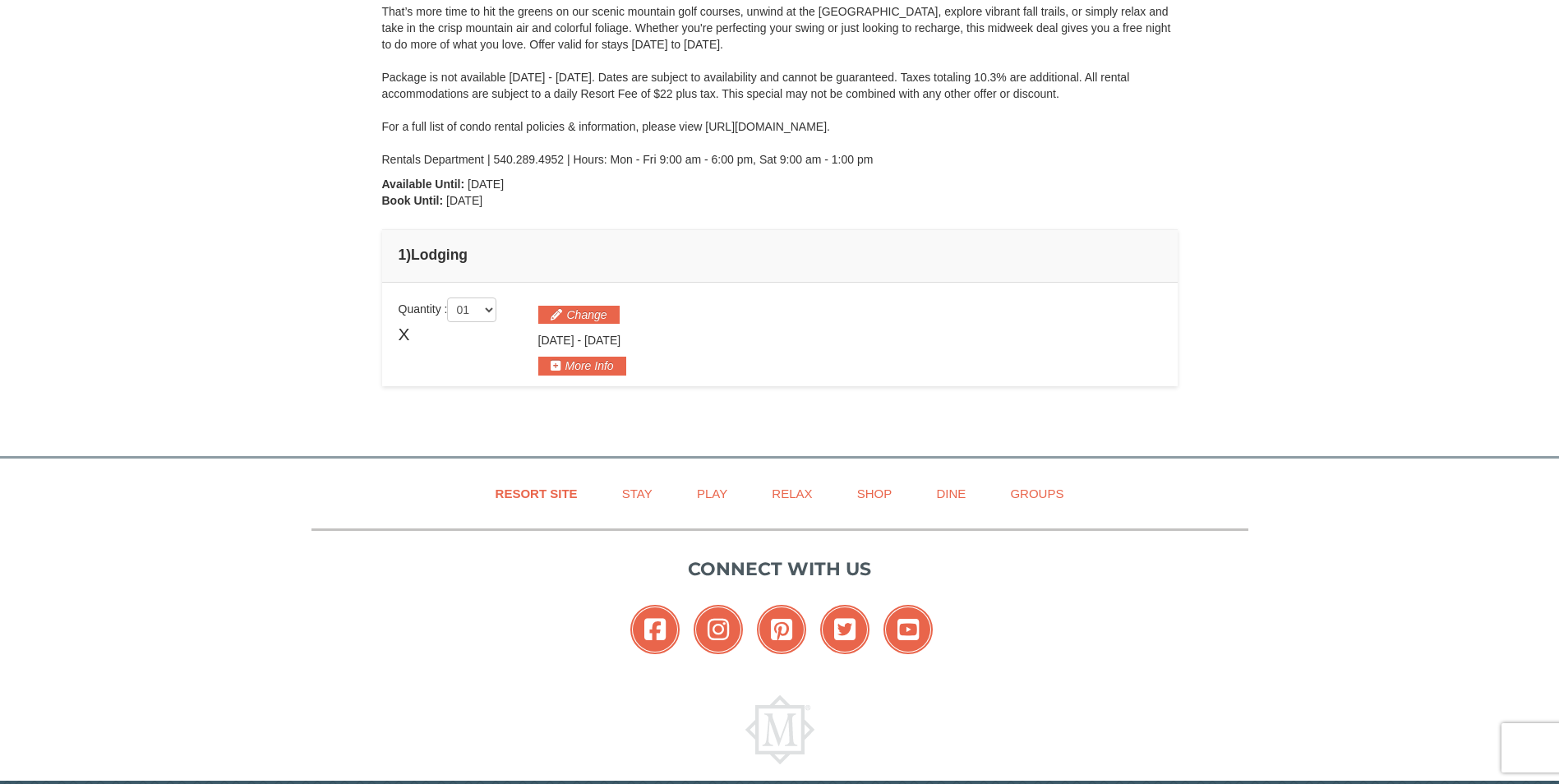
scroll to position [94, 0]
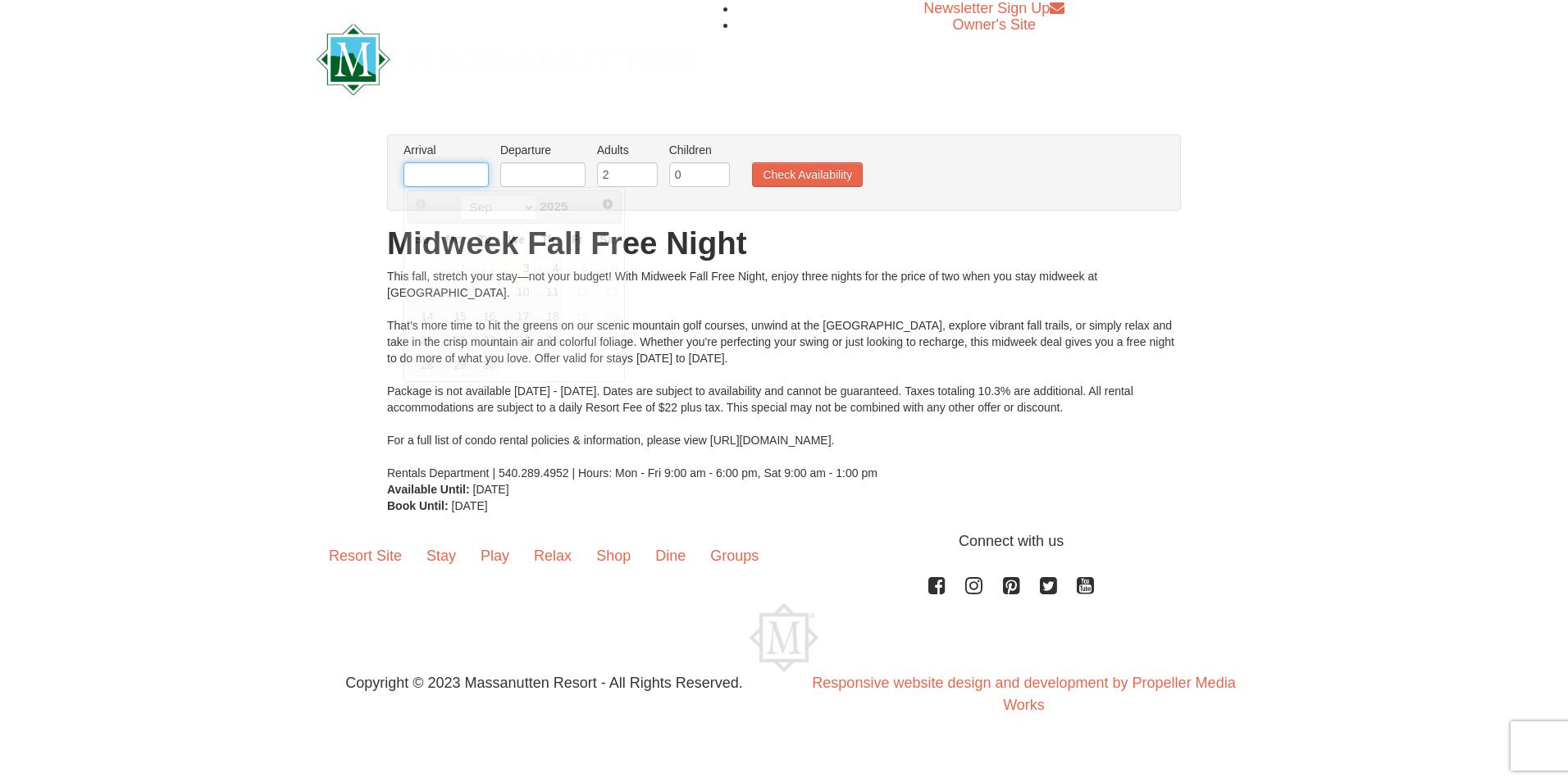
click at [429, 173] on input "text" at bounding box center [446, 175] width 85 height 25
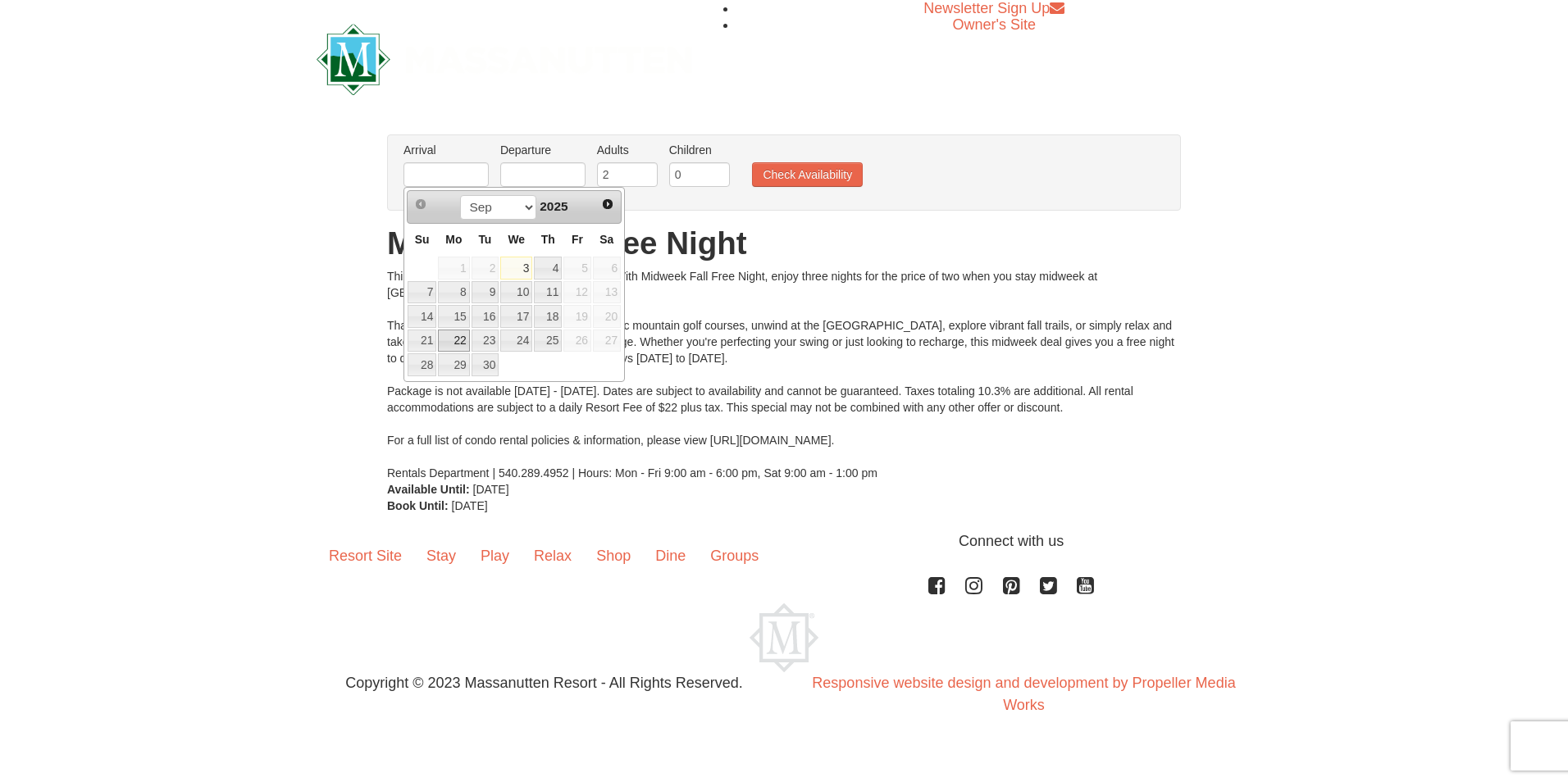
click at [459, 344] on link "22" at bounding box center [453, 341] width 31 height 23
type input "[DATE]"
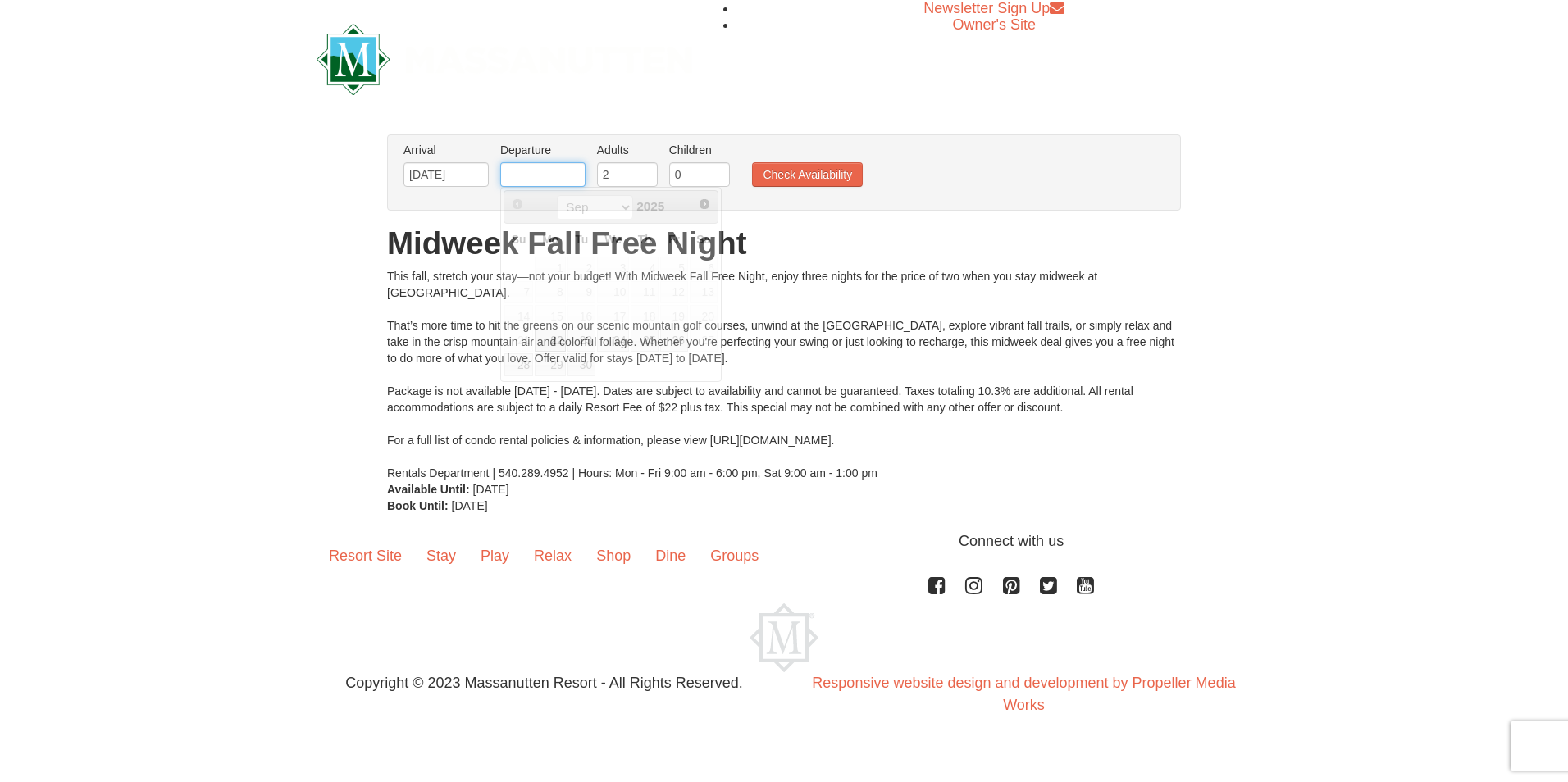
click at [523, 181] on input "text" at bounding box center [543, 175] width 85 height 25
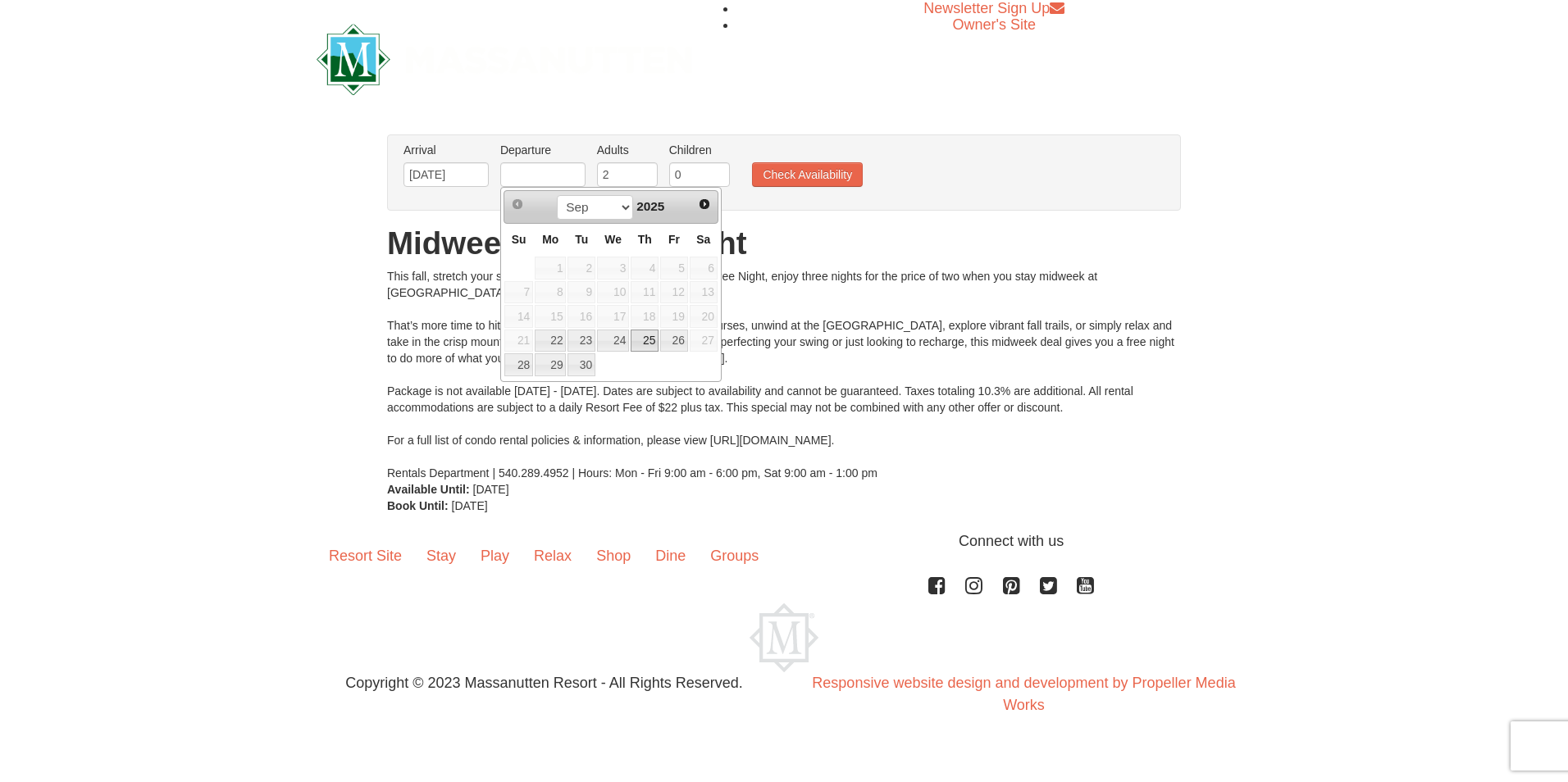
click at [650, 336] on link "25" at bounding box center [645, 341] width 28 height 23
type input "[DATE]"
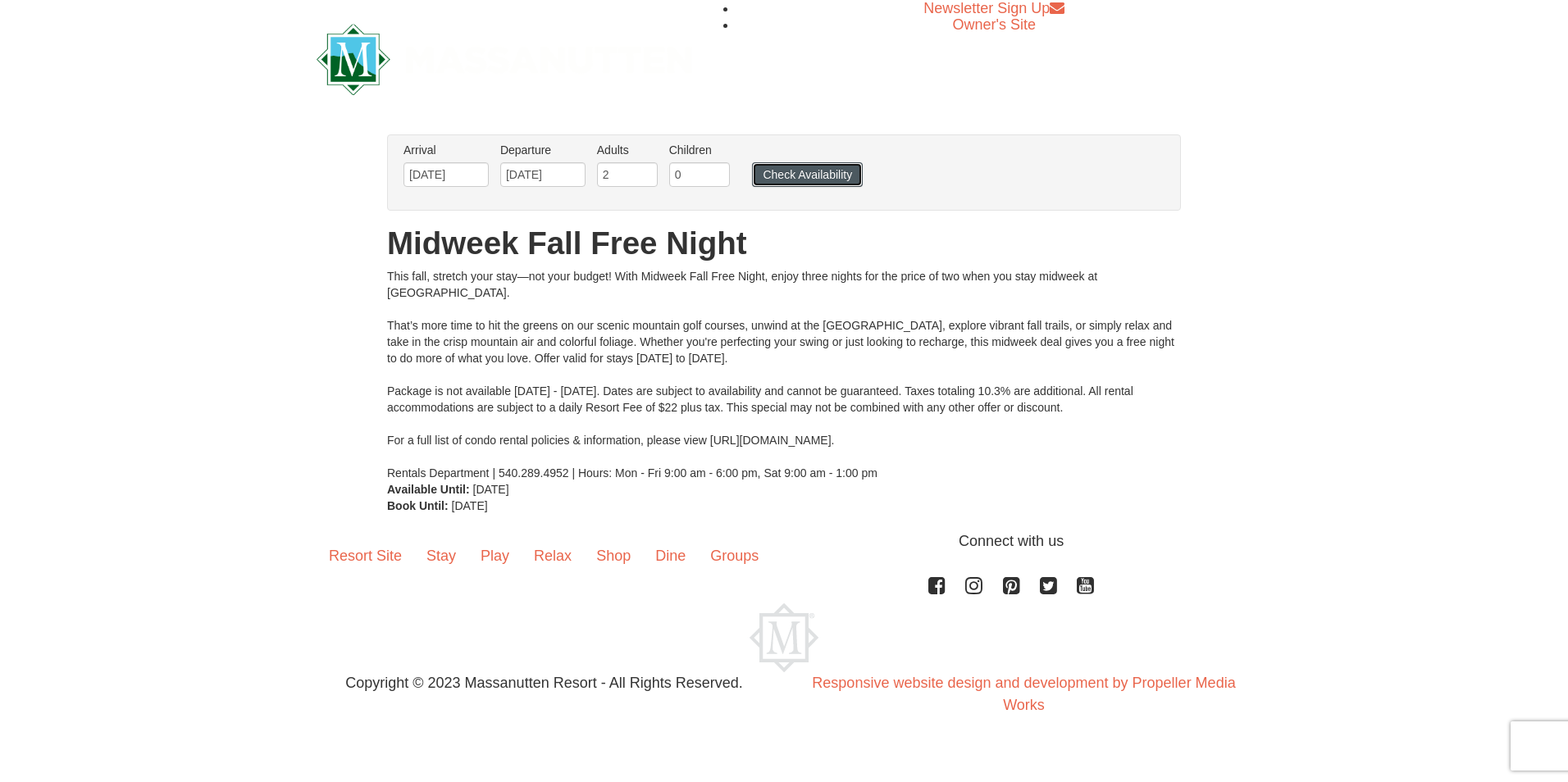
click at [786, 170] on button "Check Availability" at bounding box center [807, 175] width 111 height 25
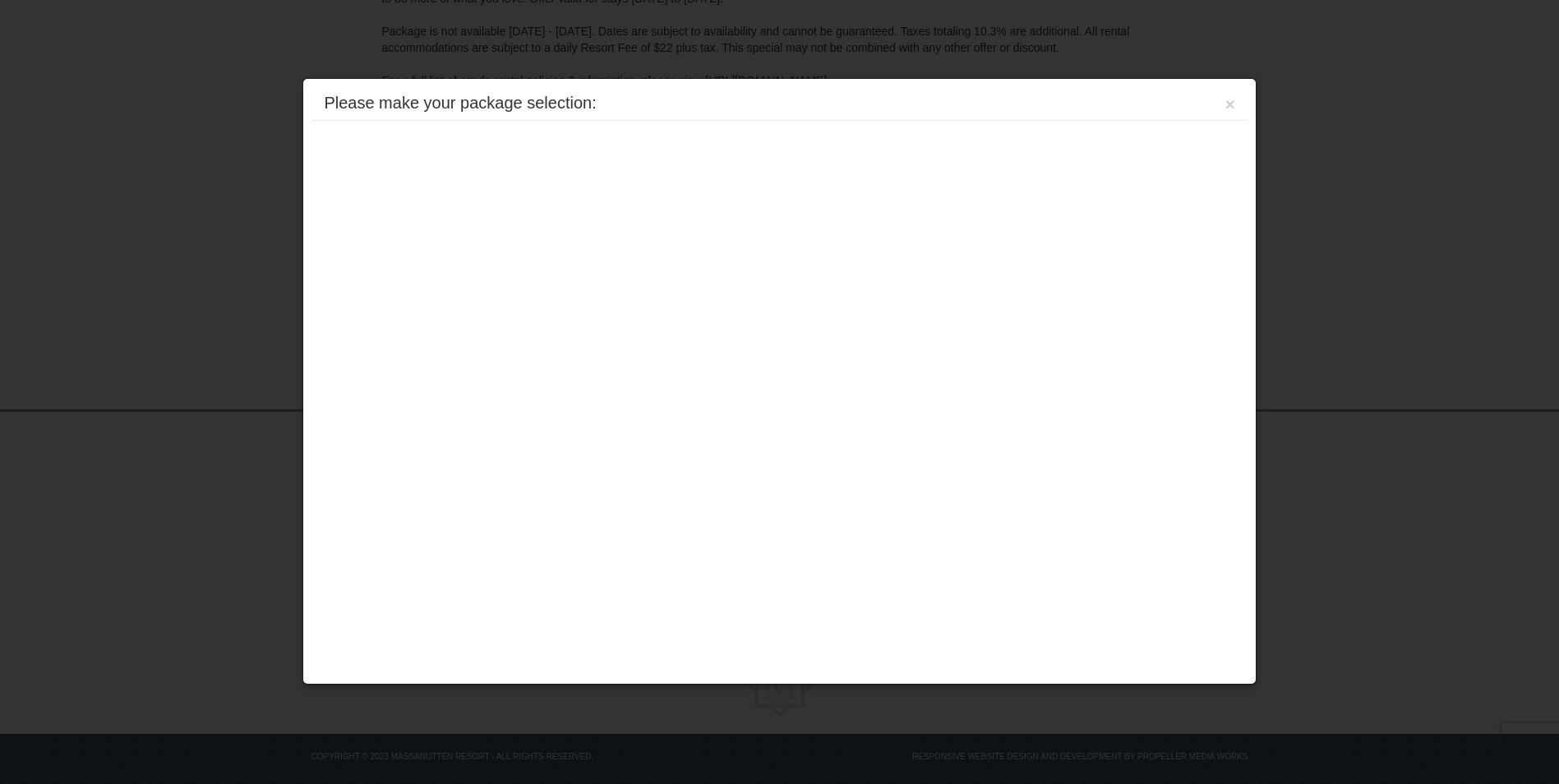
scroll to position [341, 0]
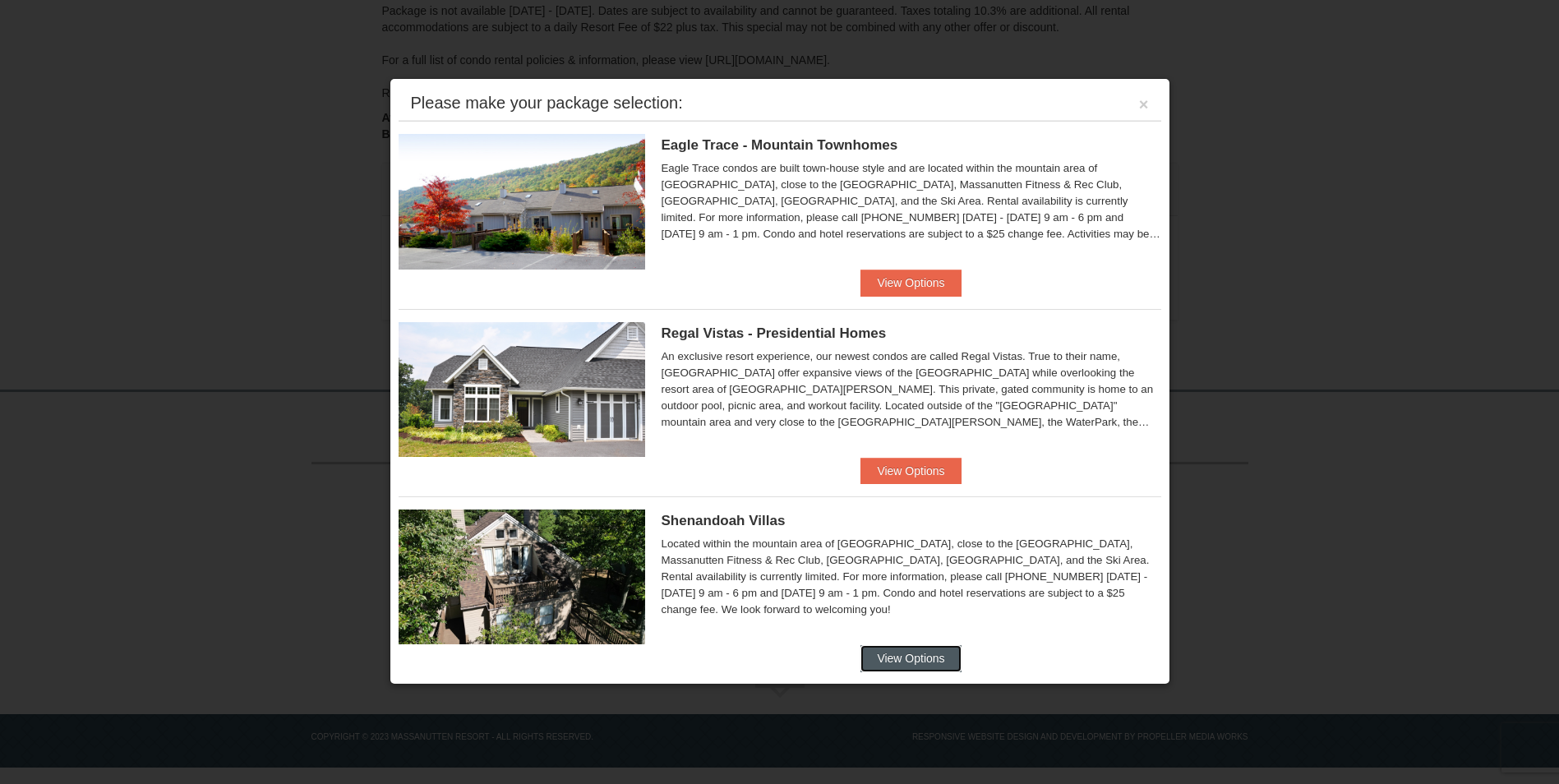
click at [889, 655] on button "View Options" at bounding box center [911, 659] width 100 height 27
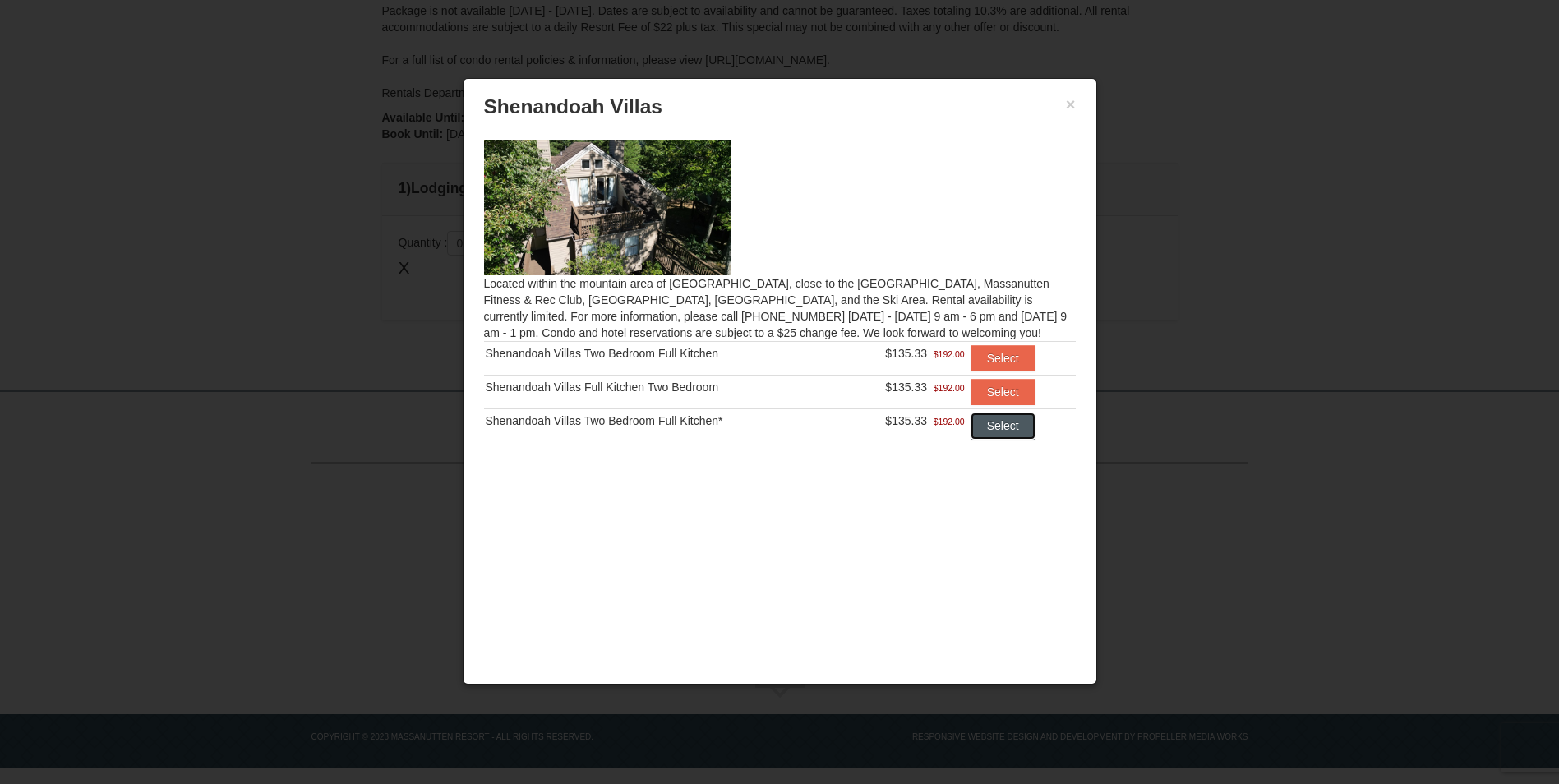
click at [987, 425] on button "Select" at bounding box center [1003, 426] width 65 height 27
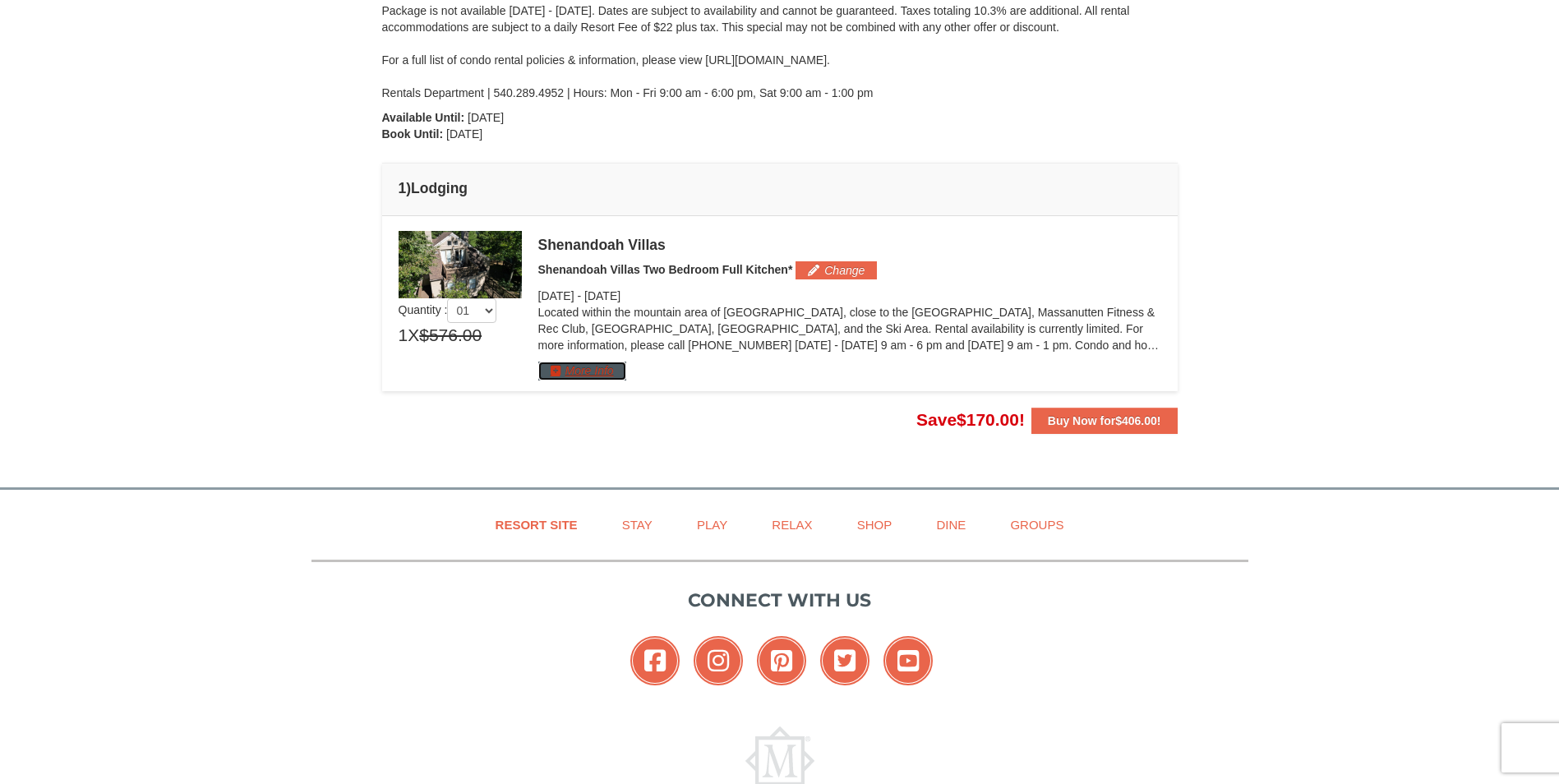
click at [581, 366] on button "More Info" at bounding box center [581, 371] width 88 height 18
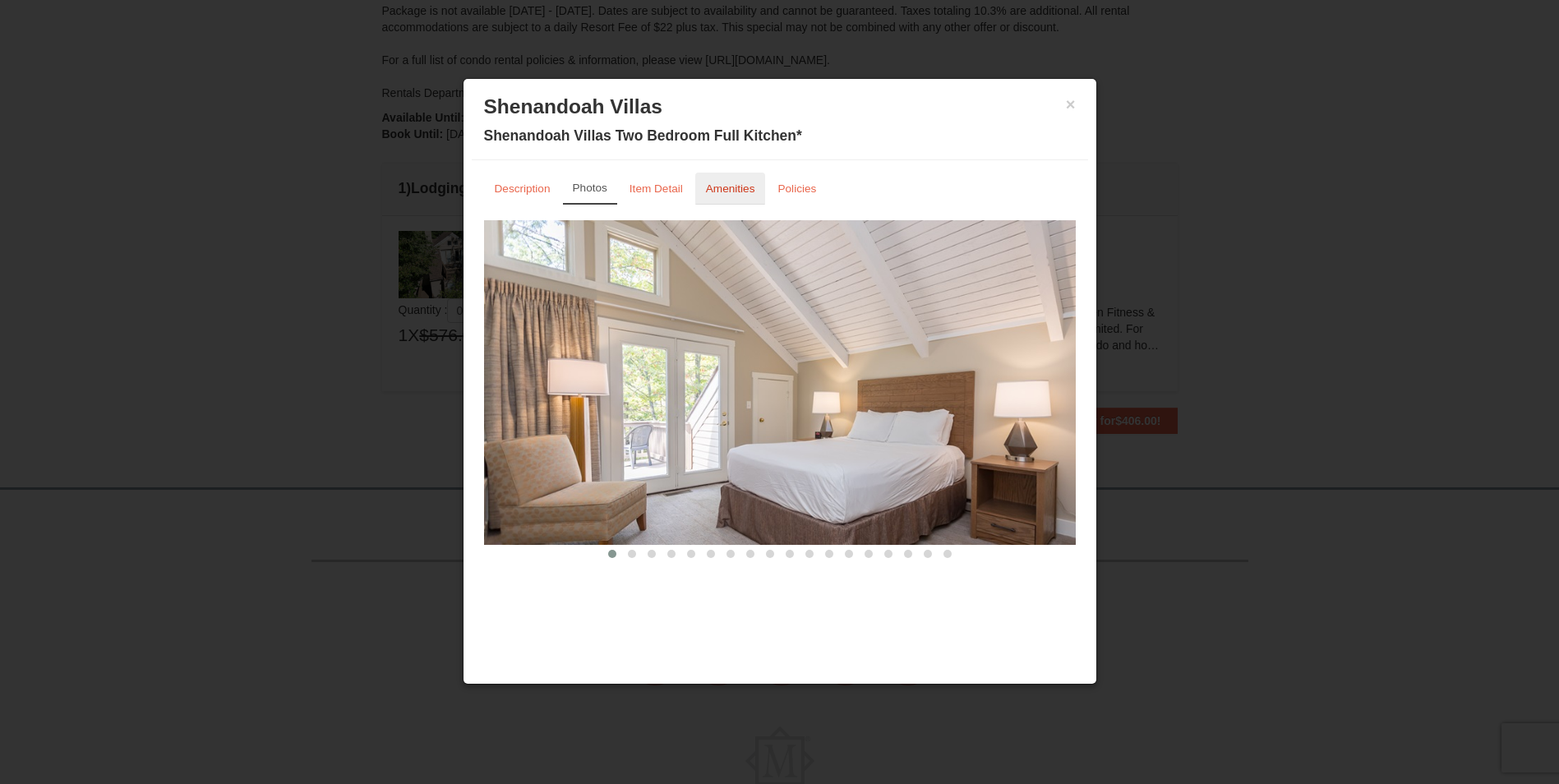
click at [750, 188] on small "Amenities" at bounding box center [730, 188] width 49 height 13
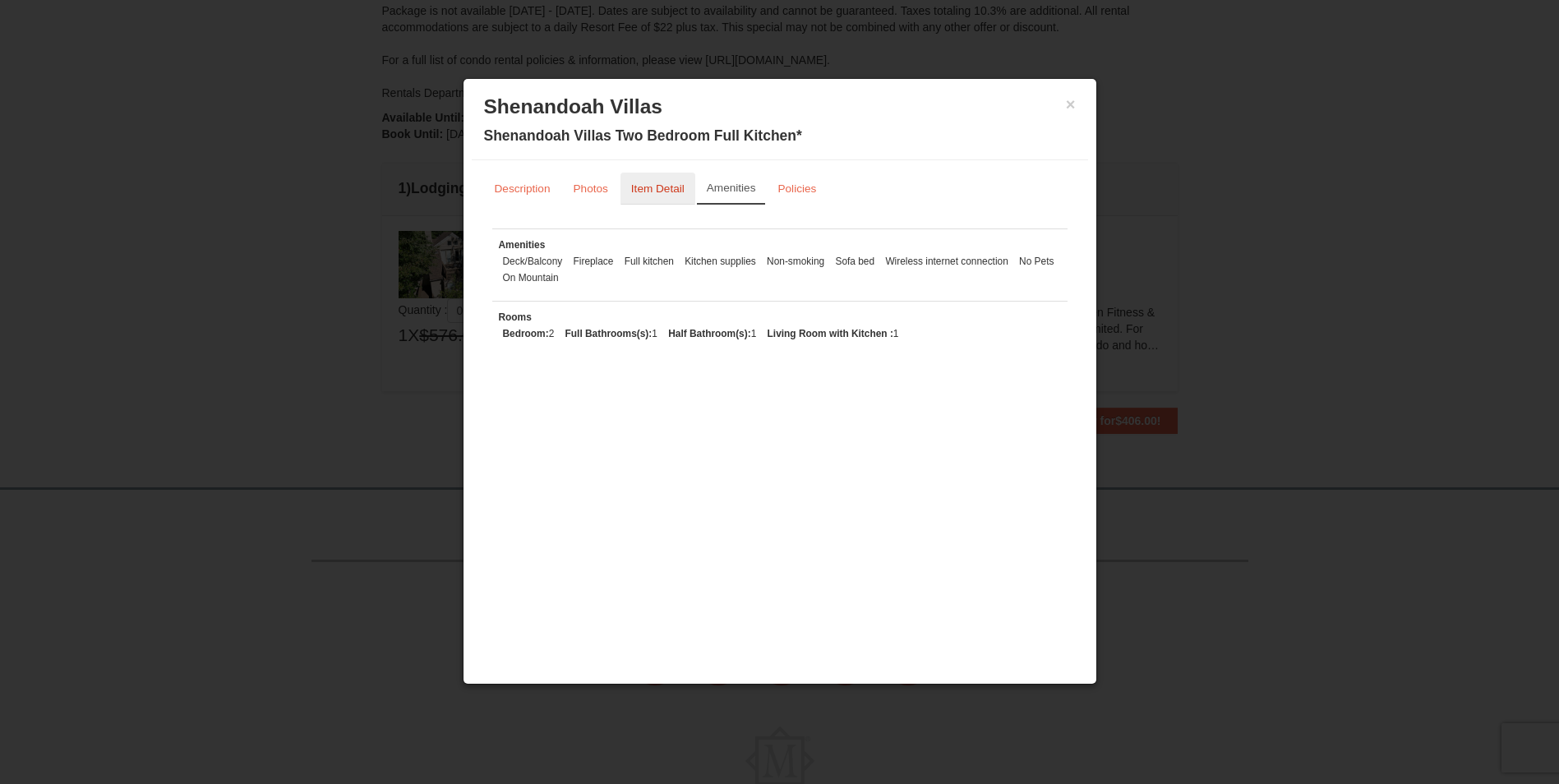
click at [673, 187] on small "Item Detail" at bounding box center [658, 188] width 53 height 13
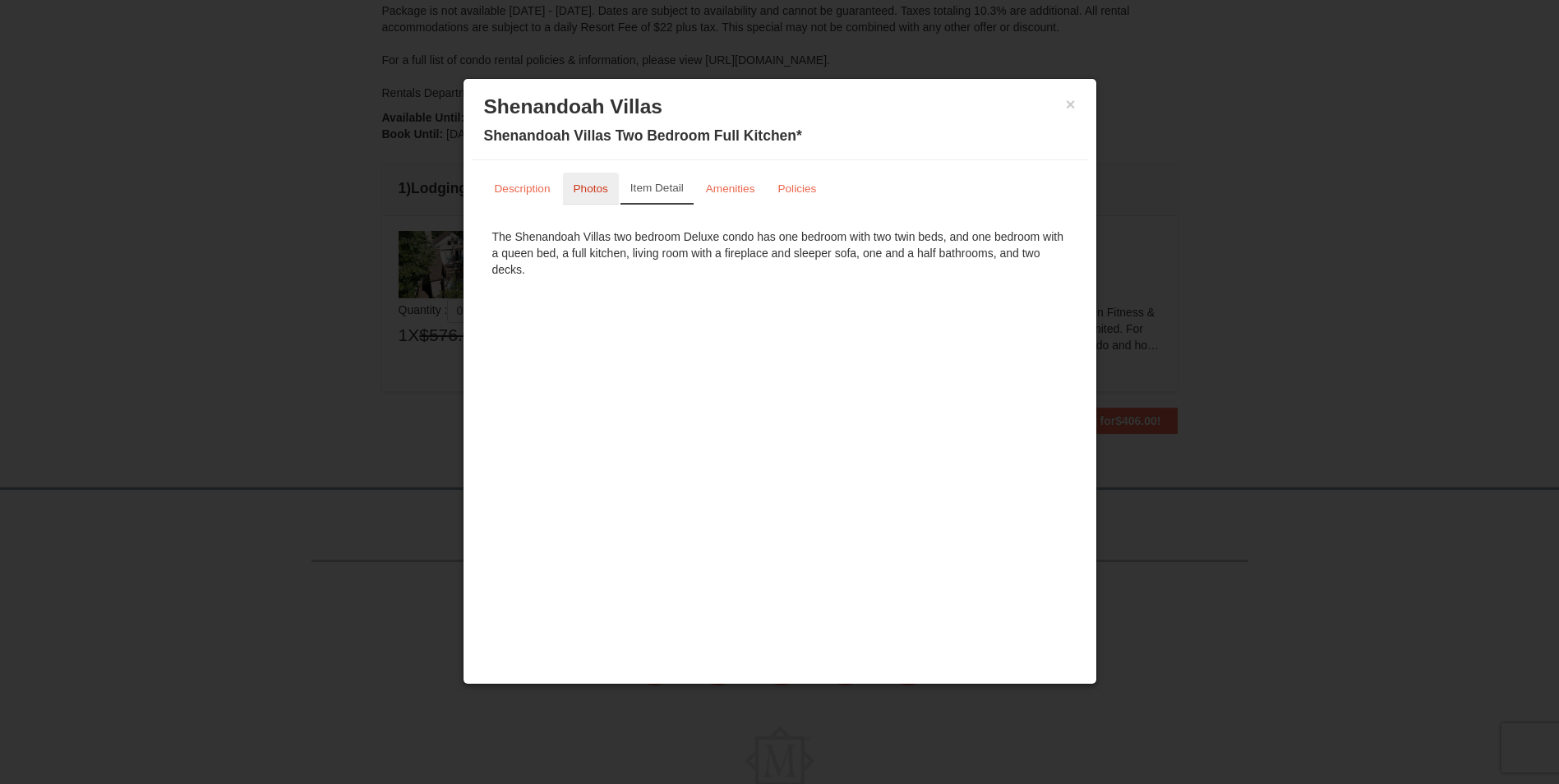
click at [588, 185] on small "Photos" at bounding box center [591, 188] width 34 height 13
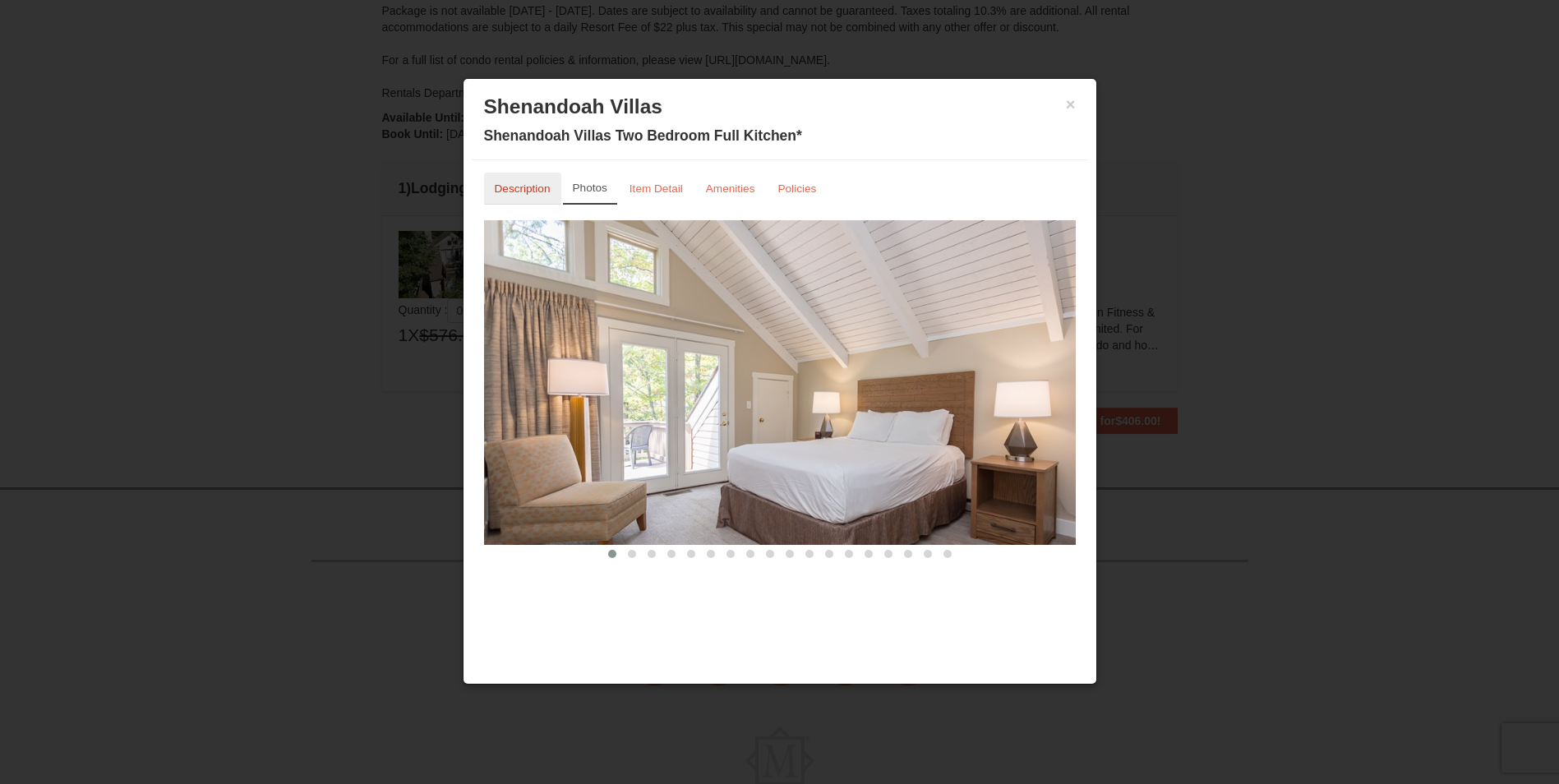
click at [512, 188] on small "Description" at bounding box center [522, 188] width 56 height 13
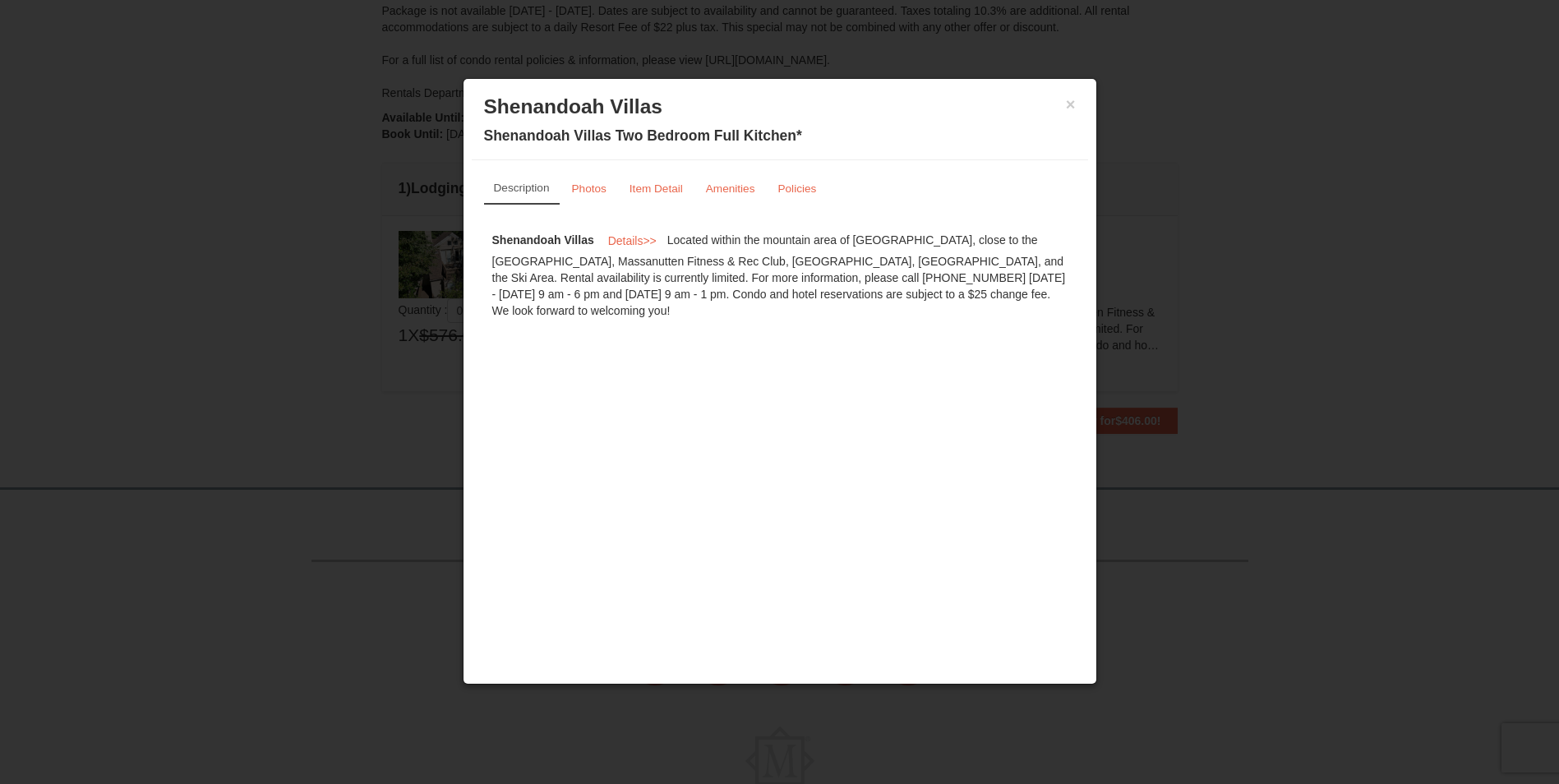
click at [1062, 103] on h3 "Shenandoah Villas" at bounding box center [779, 107] width 591 height 25
click at [1069, 105] on button "×" at bounding box center [1071, 104] width 10 height 17
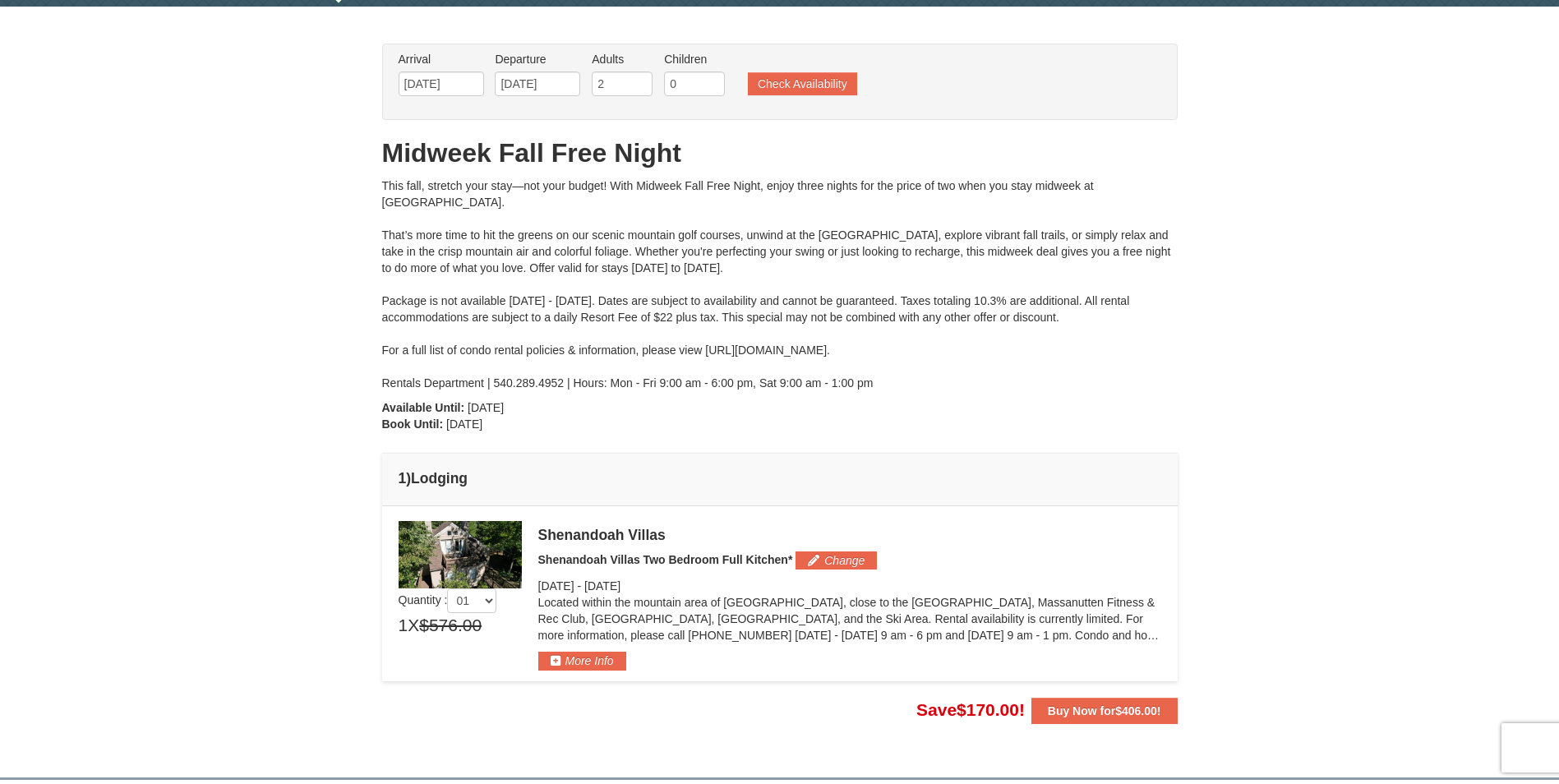
scroll to position [13, 0]
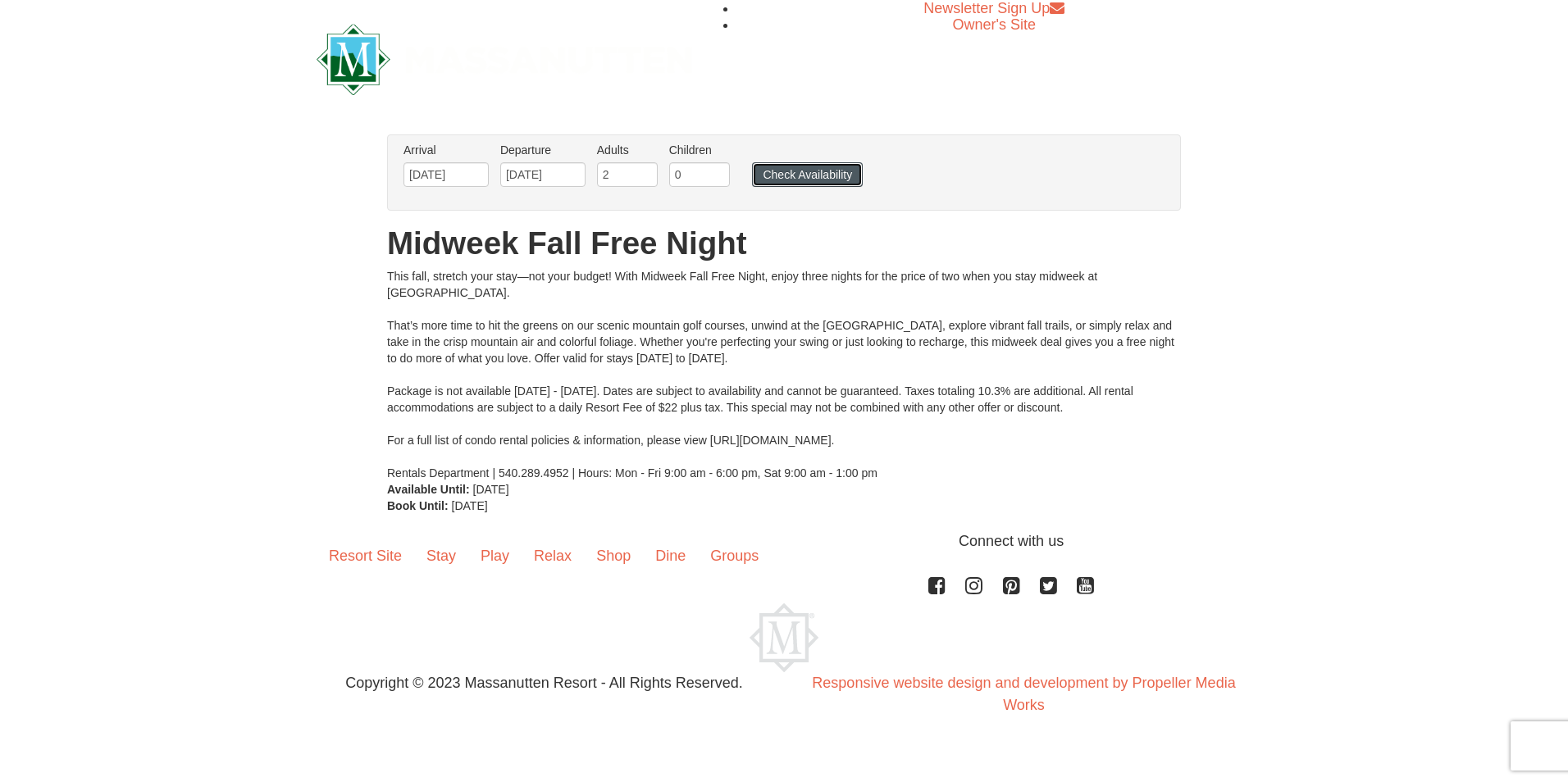
click at [793, 169] on button "Check Availability" at bounding box center [807, 175] width 111 height 25
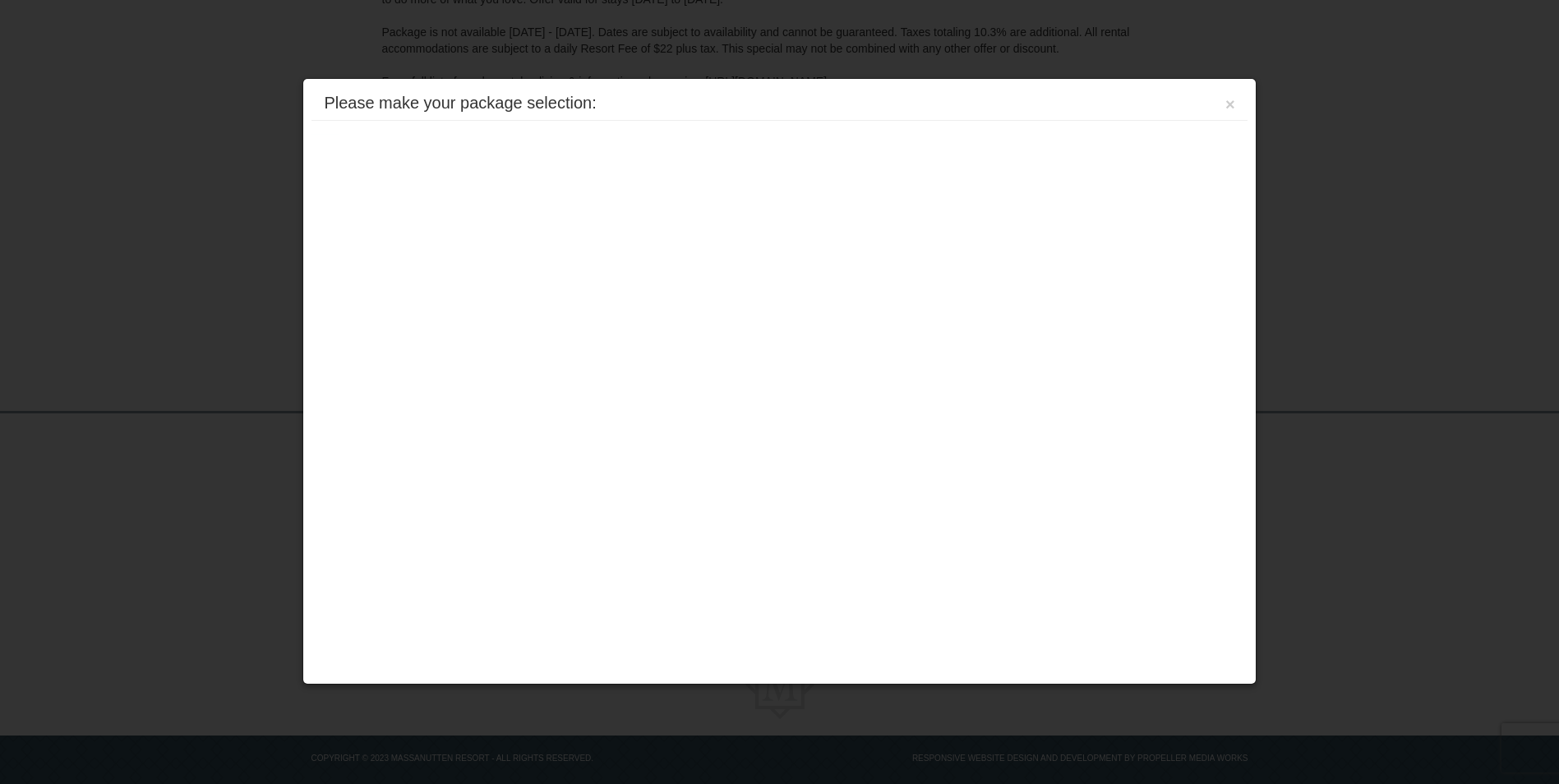
scroll to position [341, 0]
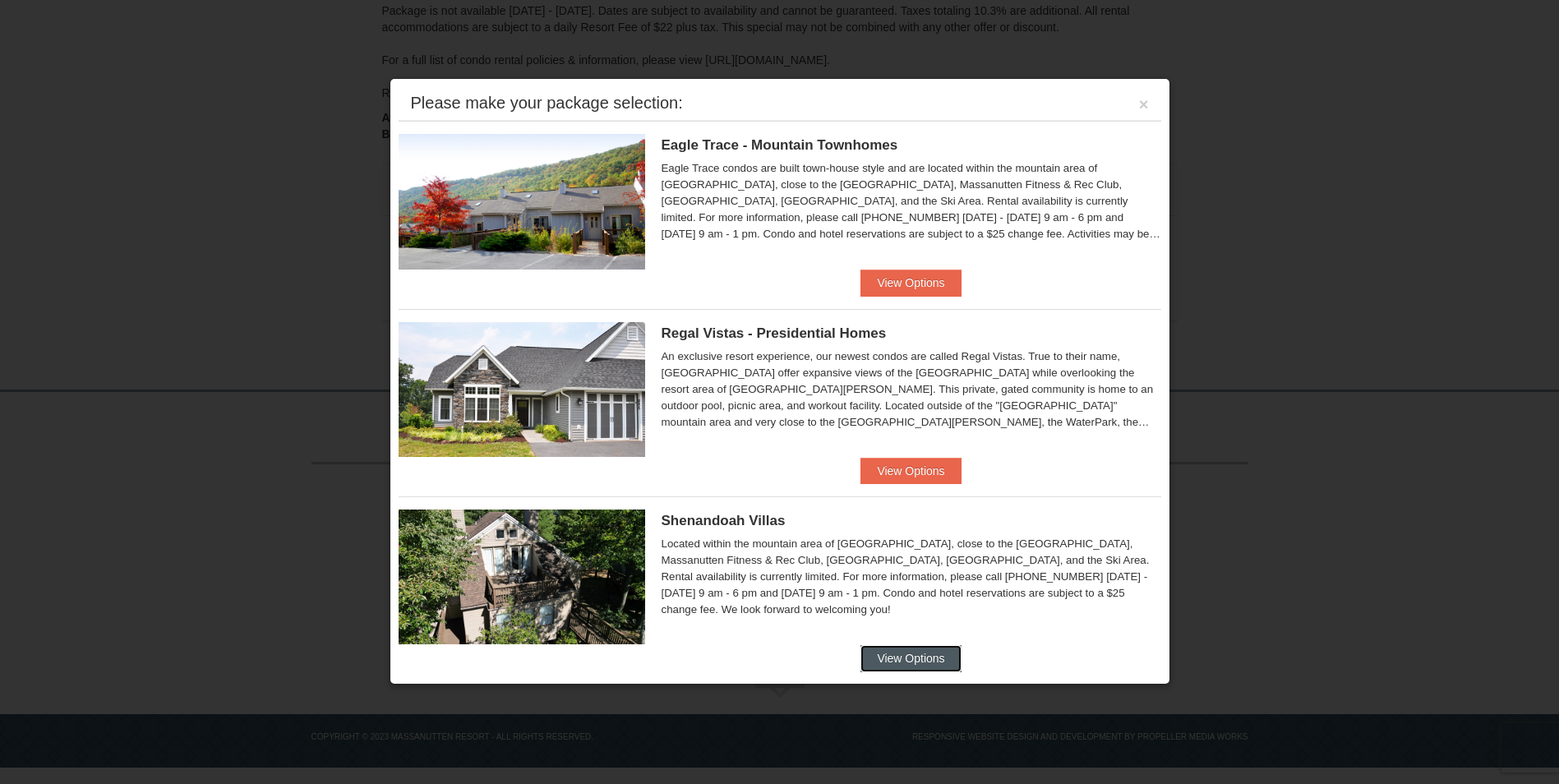
click at [907, 651] on button "View Options" at bounding box center [911, 659] width 100 height 27
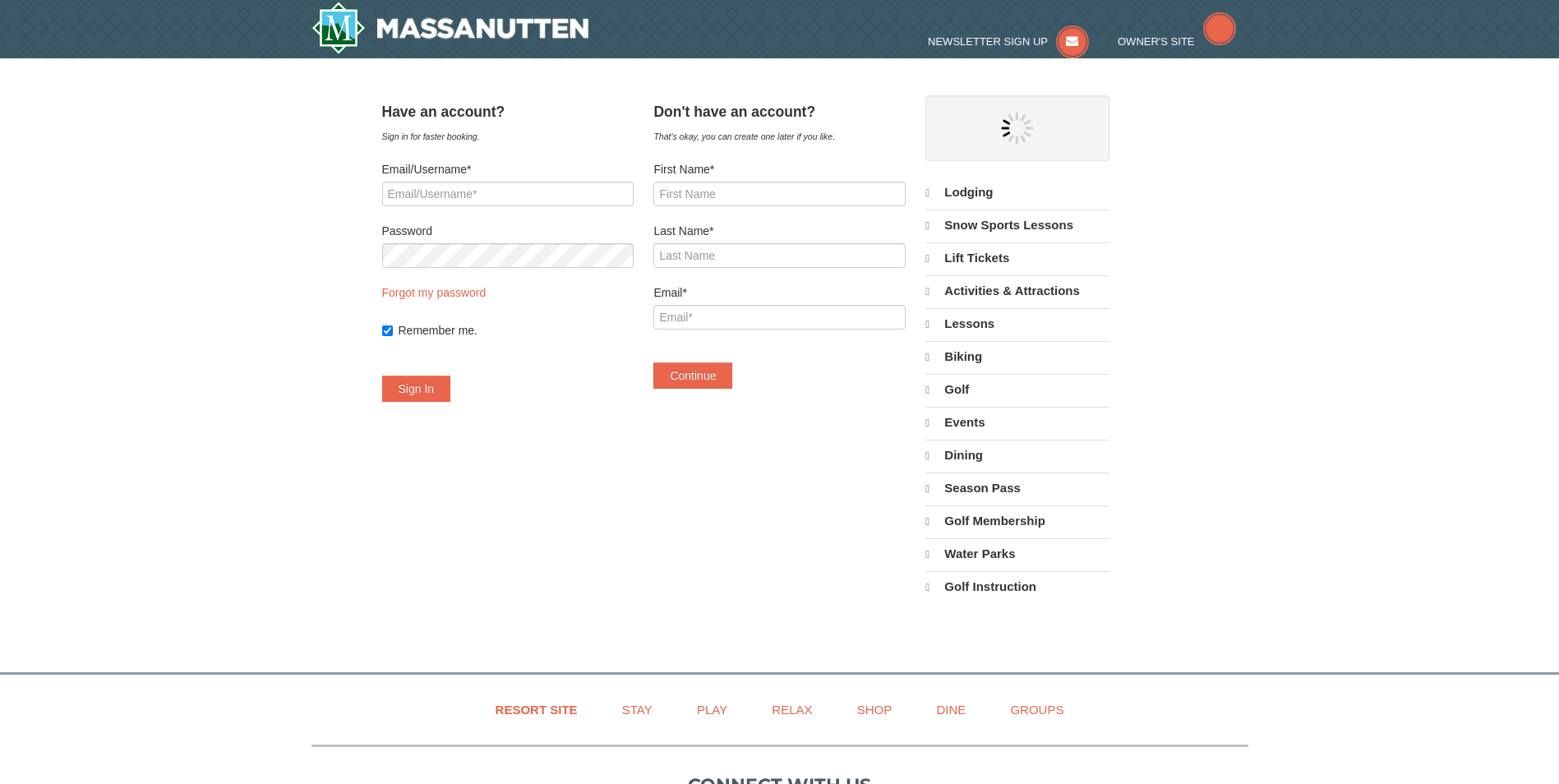
select select "9"
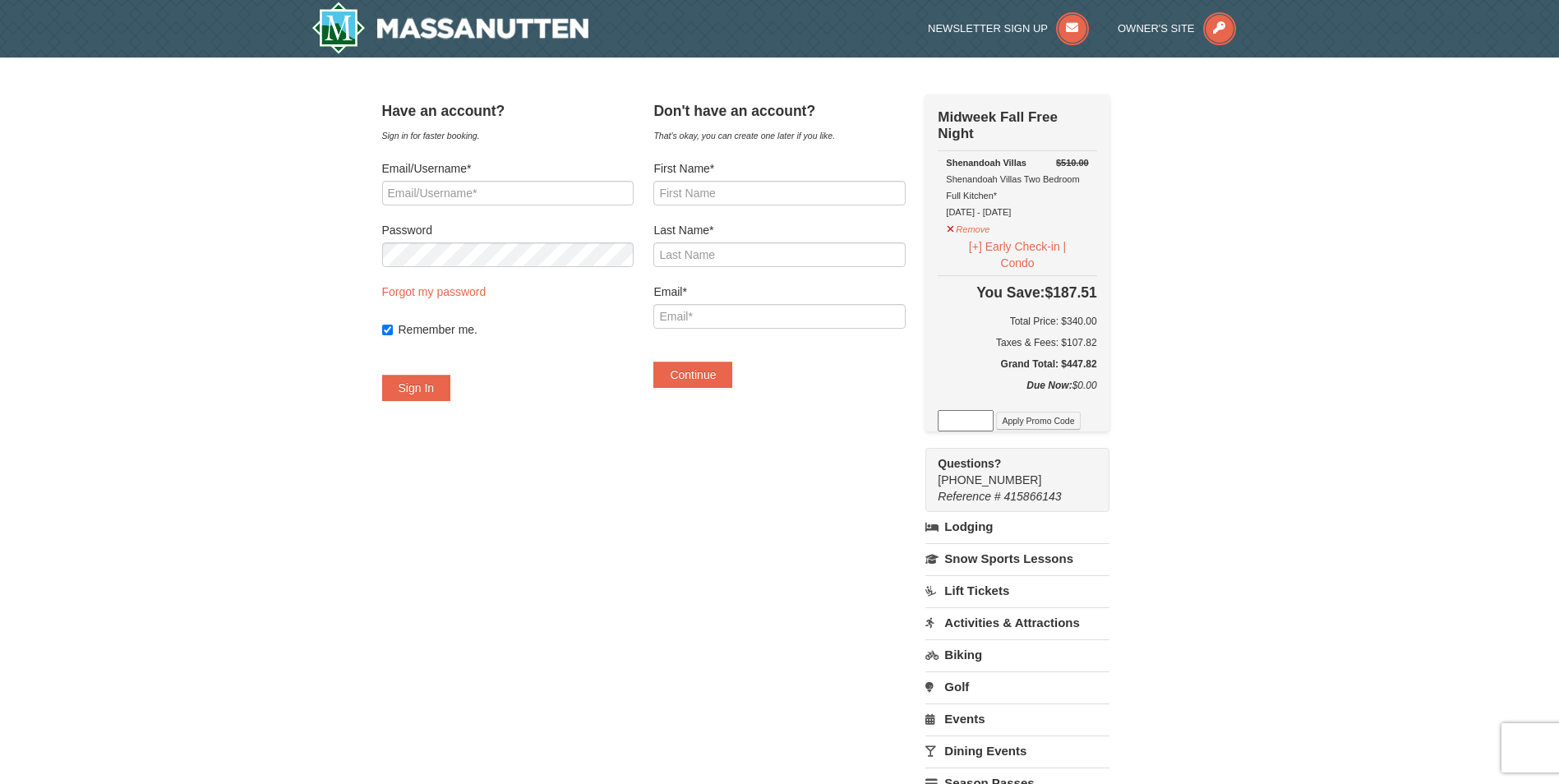
click at [973, 423] on input at bounding box center [965, 421] width 56 height 22
click at [969, 428] on input at bounding box center [965, 421] width 56 height 22
paste input "SAVE25"
click at [1046, 421] on button "Apply Promo Code" at bounding box center [1038, 421] width 84 height 18
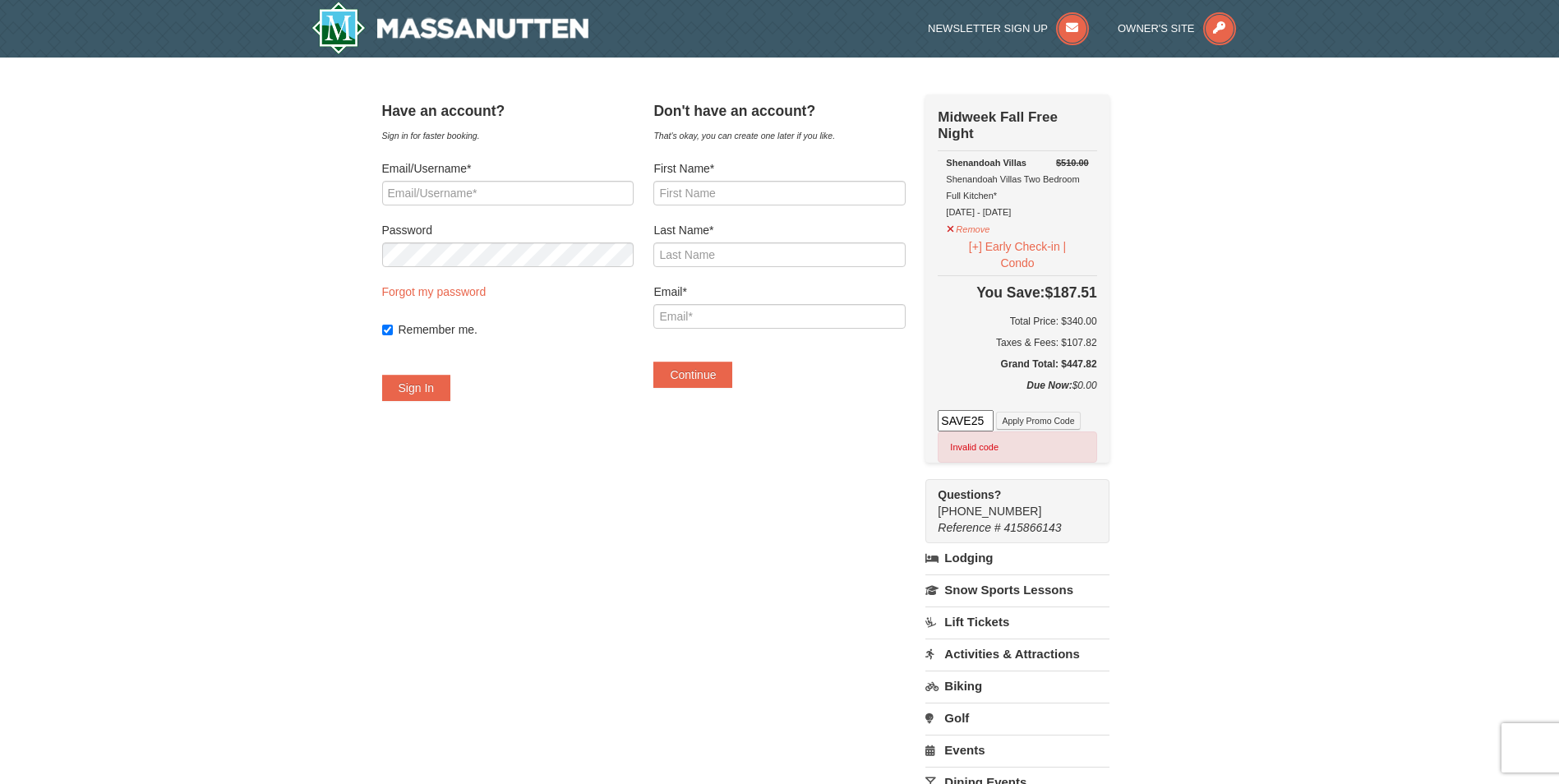
click at [992, 424] on input "SAVE25" at bounding box center [965, 421] width 56 height 22
type input "SAVE10"
click at [1065, 423] on button "Apply Promo Code" at bounding box center [1038, 421] width 84 height 18
drag, startPoint x: 1009, startPoint y: 422, endPoint x: 911, endPoint y: 442, distance: 100.0
click at [920, 435] on div "Have an account? Sign in for faster booking. Email/Username* Password Forgot my…" at bounding box center [780, 518] width 796 height 847
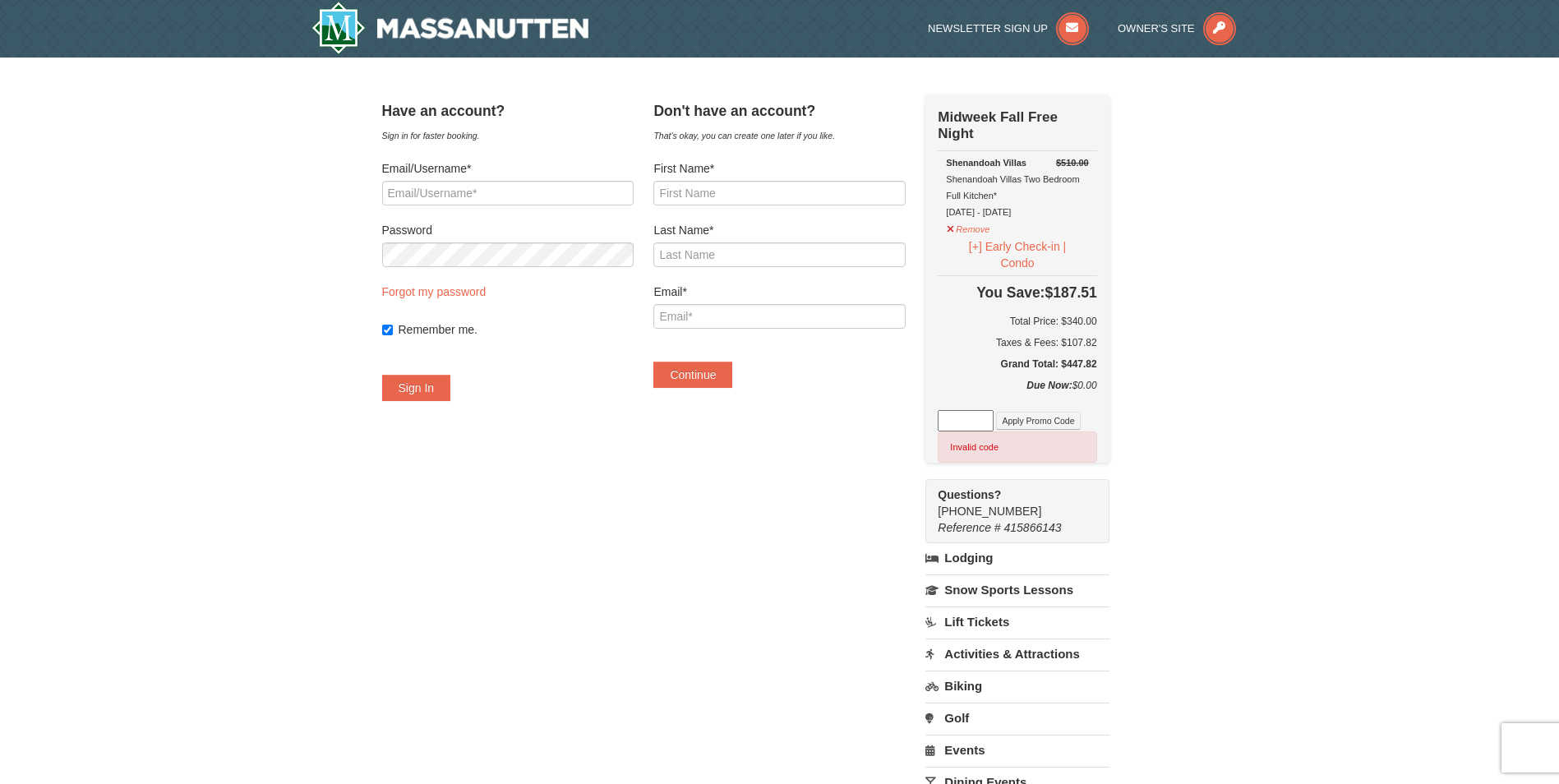
paste input "WPFUNDAY25"
type input "WPFUNDAY25"
click at [1049, 426] on button "Apply Promo Code" at bounding box center [1038, 421] width 84 height 18
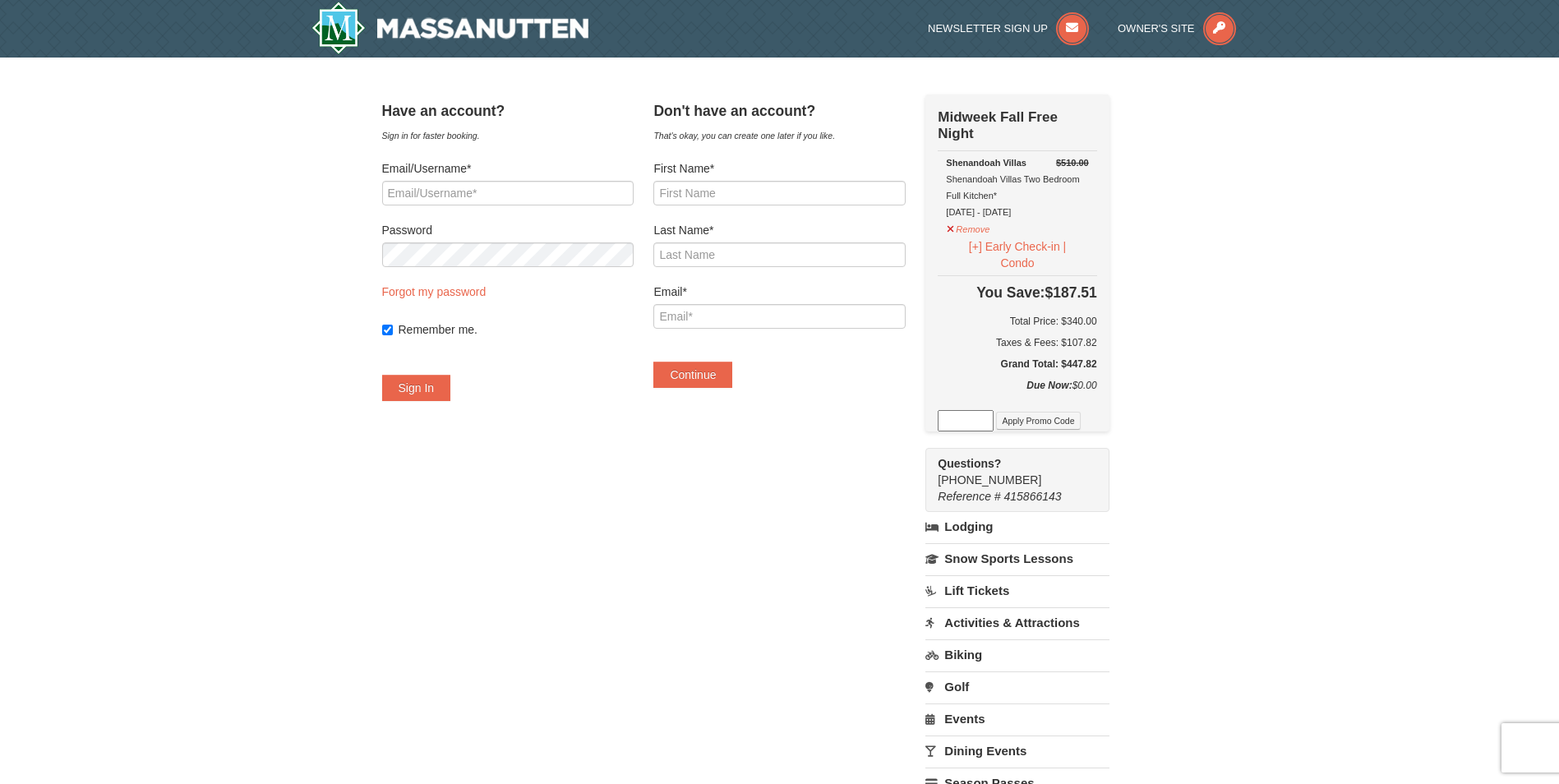
click at [978, 422] on input at bounding box center [965, 421] width 56 height 22
type input "WPFUNDAY25"
click at [1048, 429] on button "Apply Promo Code" at bounding box center [1038, 421] width 84 height 18
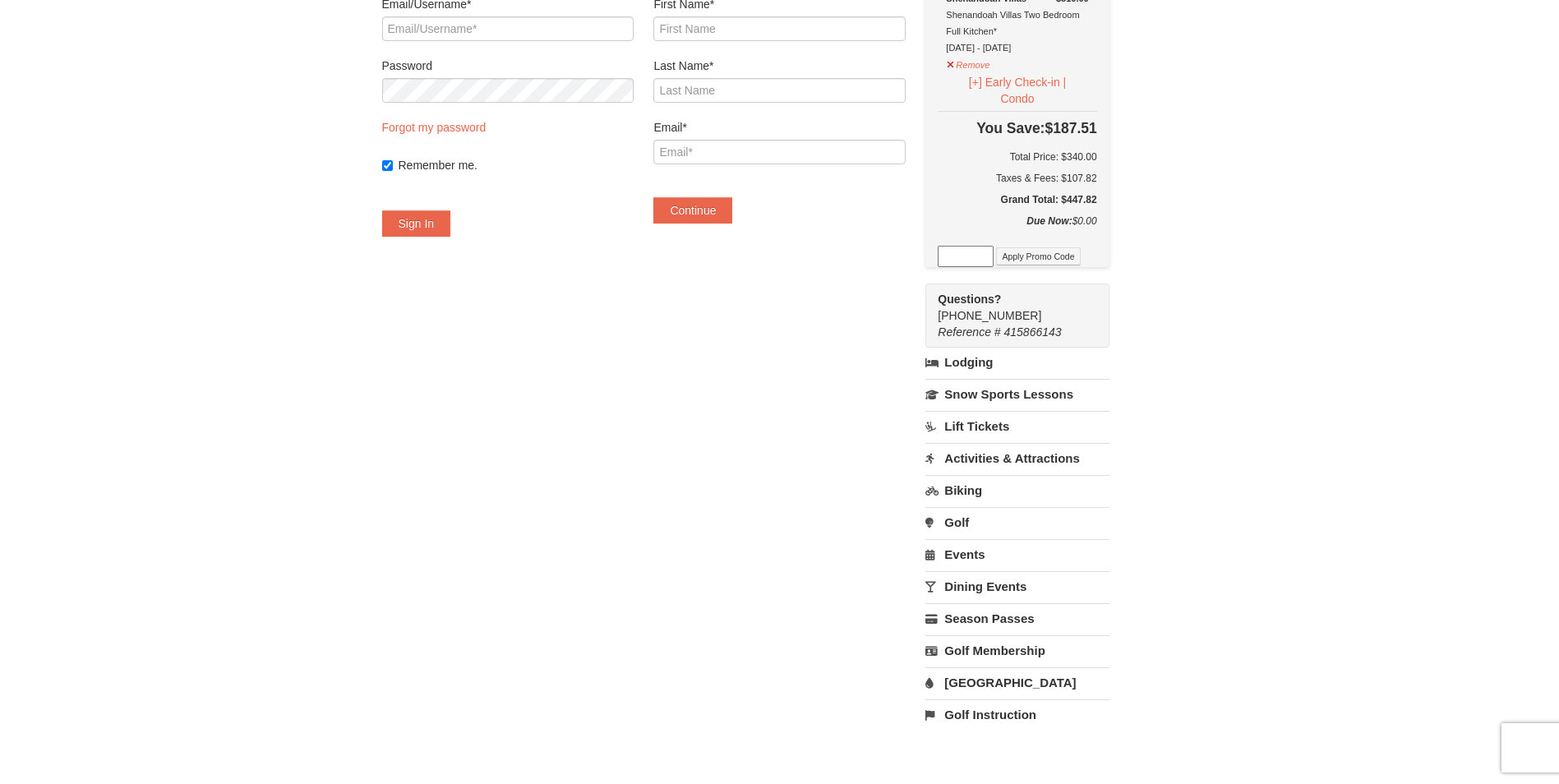
scroll to position [83, 0]
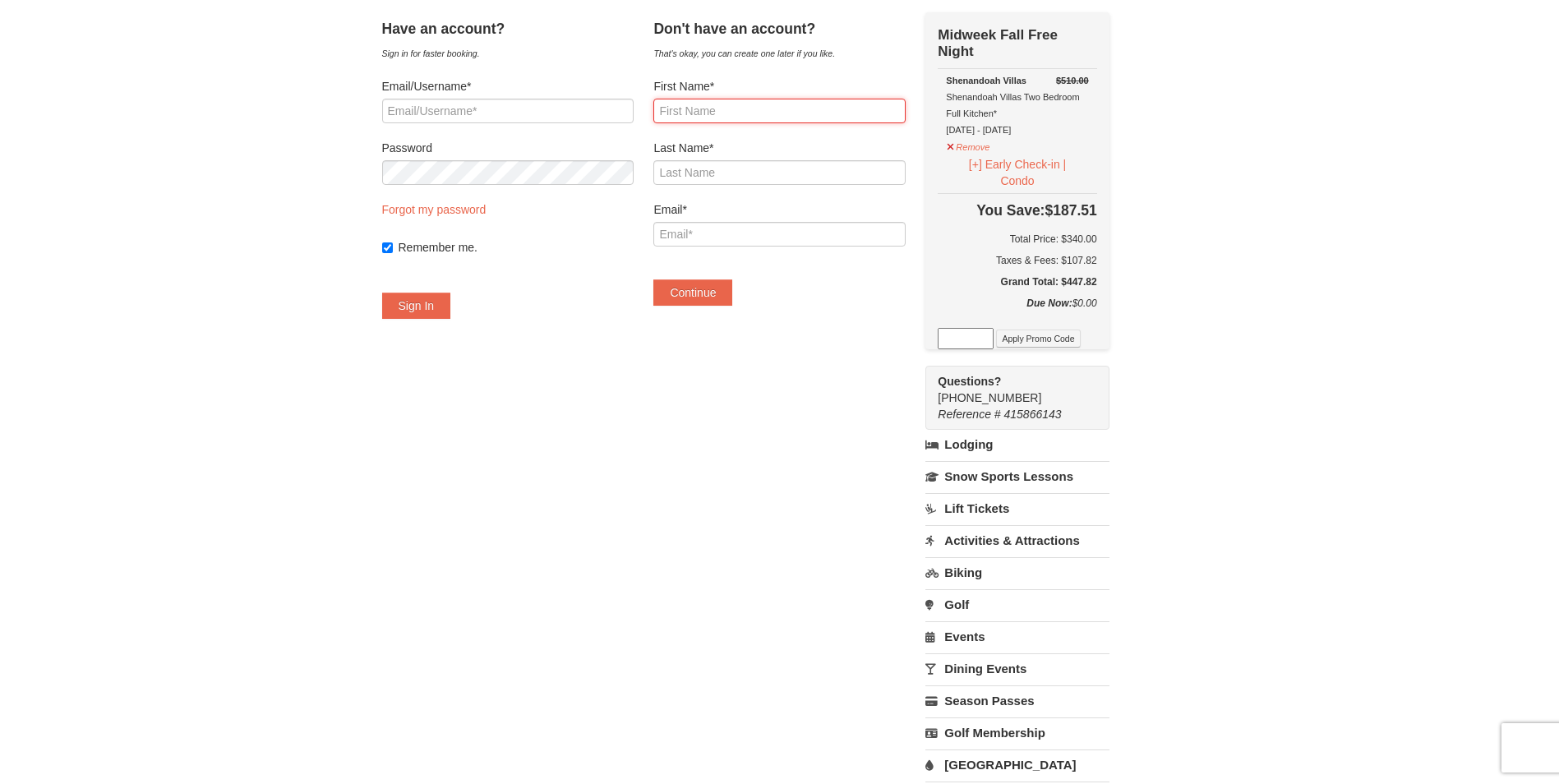
click at [691, 108] on input "First Name*" at bounding box center [779, 111] width 252 height 25
type input "William"
type input "Ruck"
type input "[EMAIL_ADDRESS][DOMAIN_NAME]"
click at [710, 290] on button "Continue" at bounding box center [692, 293] width 79 height 27
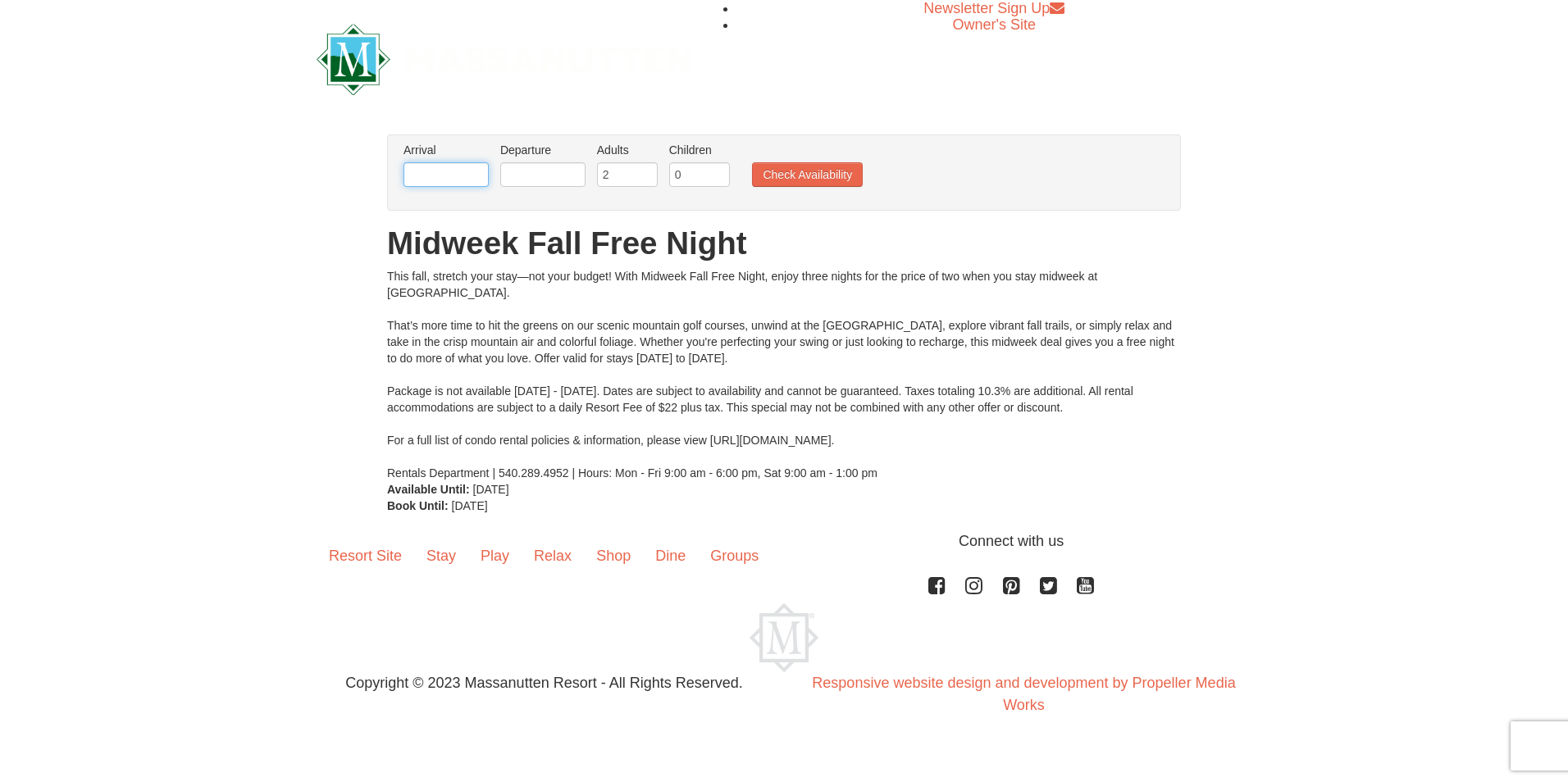
click at [435, 173] on input "text" at bounding box center [446, 175] width 85 height 25
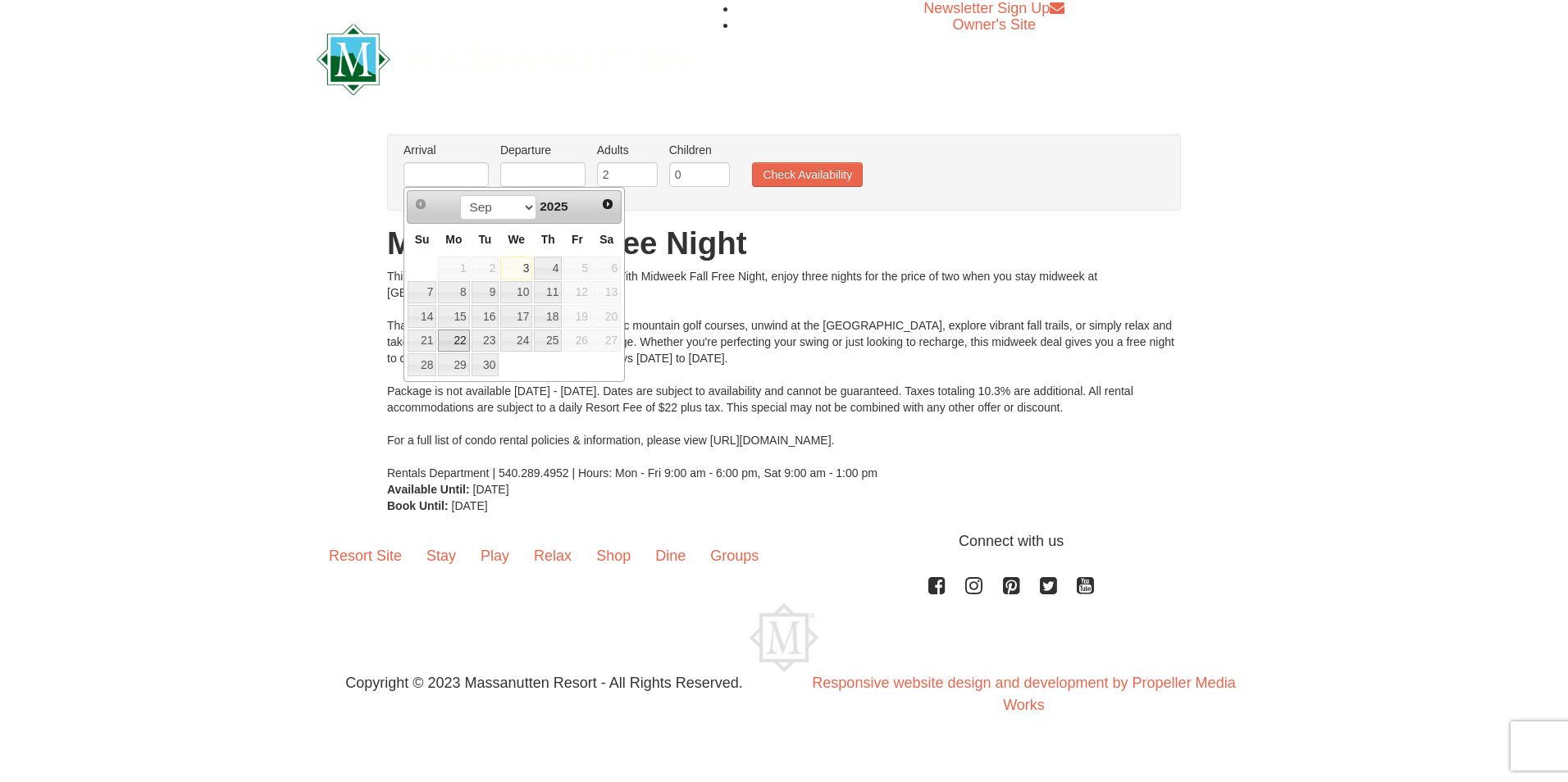
click at [459, 347] on link "22" at bounding box center [453, 341] width 31 height 23
type input "[DATE]"
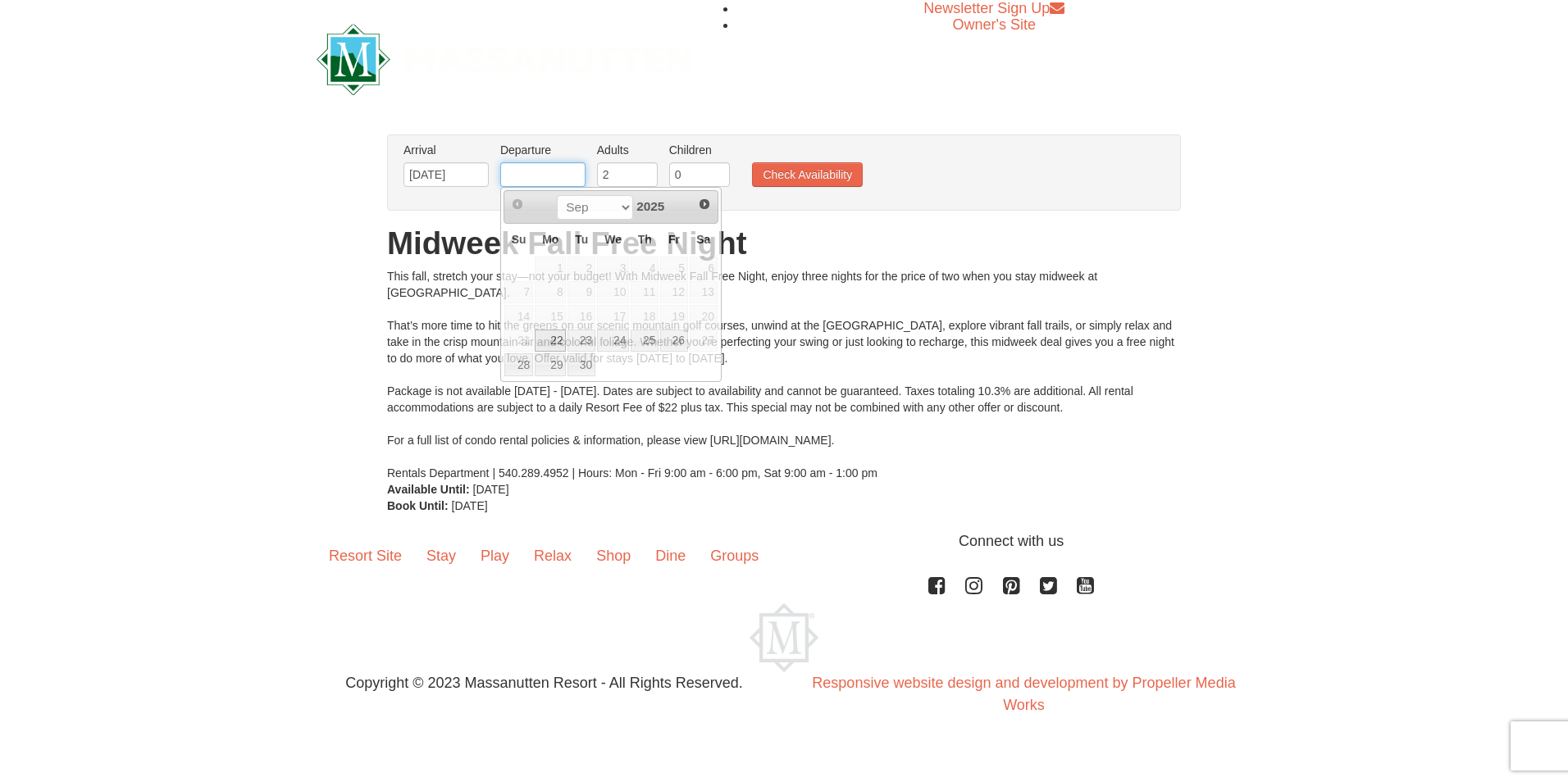
click at [553, 180] on input "text" at bounding box center [543, 175] width 85 height 25
click at [652, 338] on link "25" at bounding box center [645, 341] width 28 height 23
type input "[DATE]"
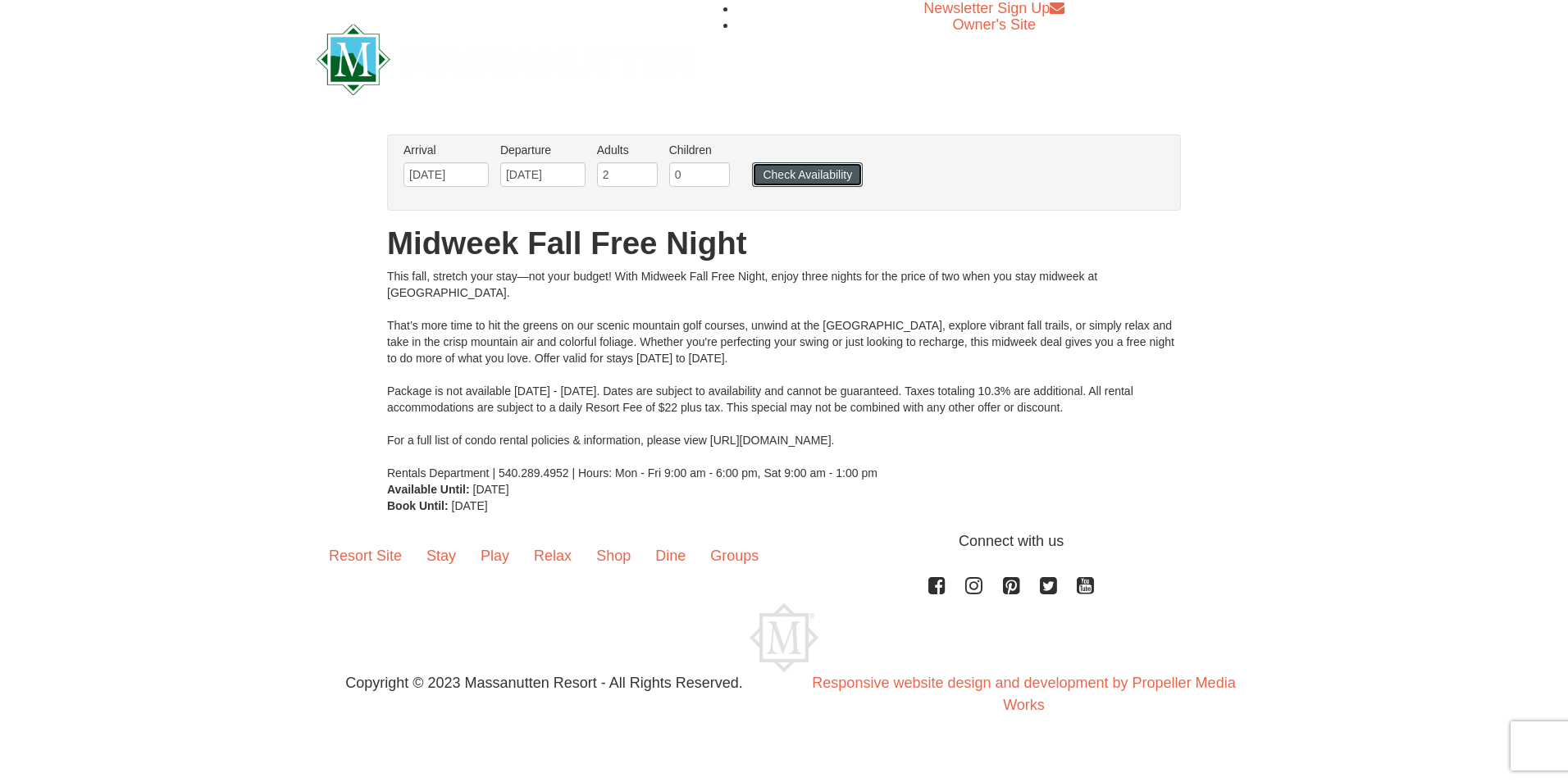
click at [829, 178] on button "Check Availability" at bounding box center [807, 175] width 111 height 25
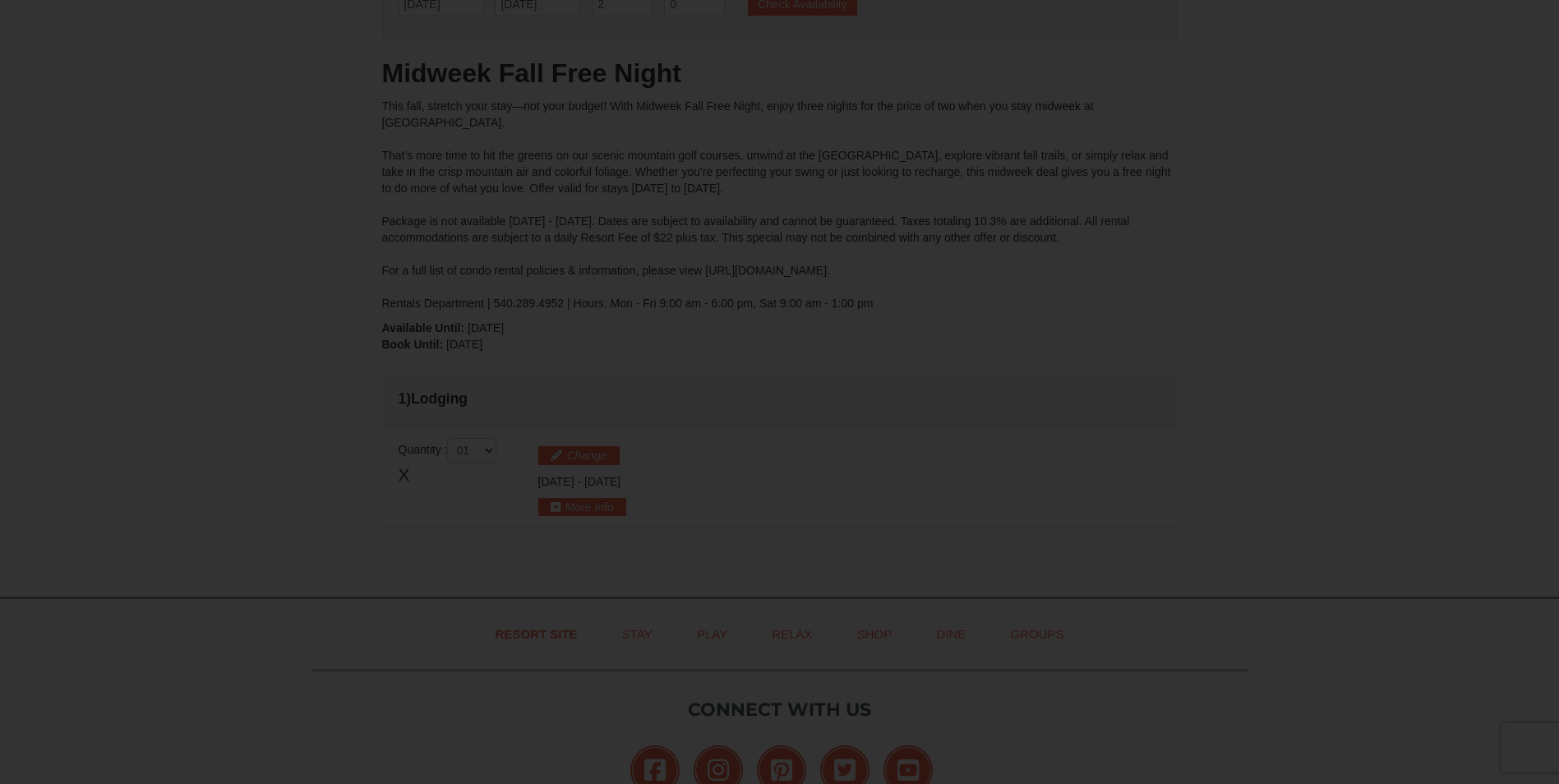
scroll to position [341, 0]
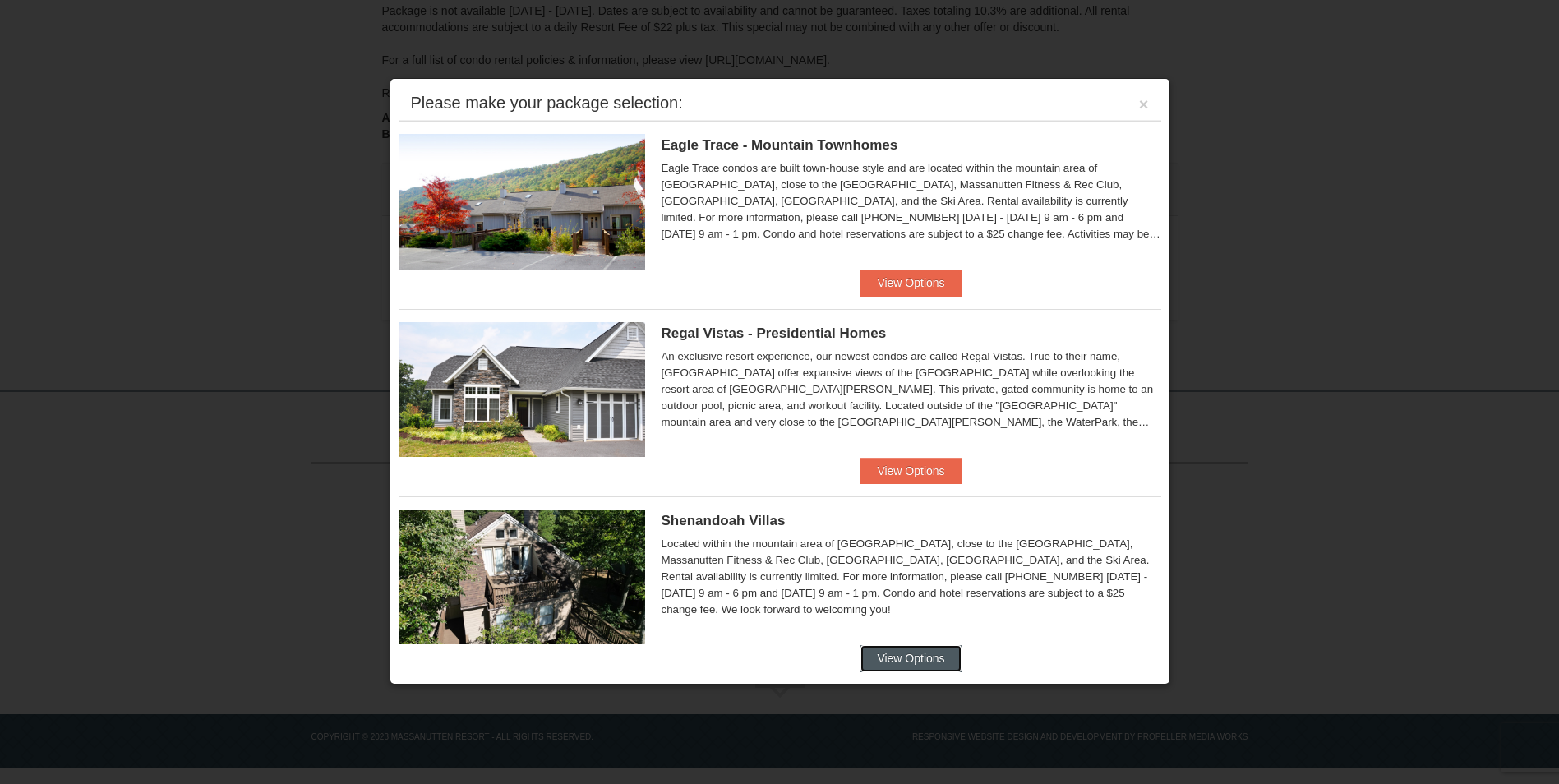
click at [908, 653] on button "View Options" at bounding box center [911, 659] width 100 height 27
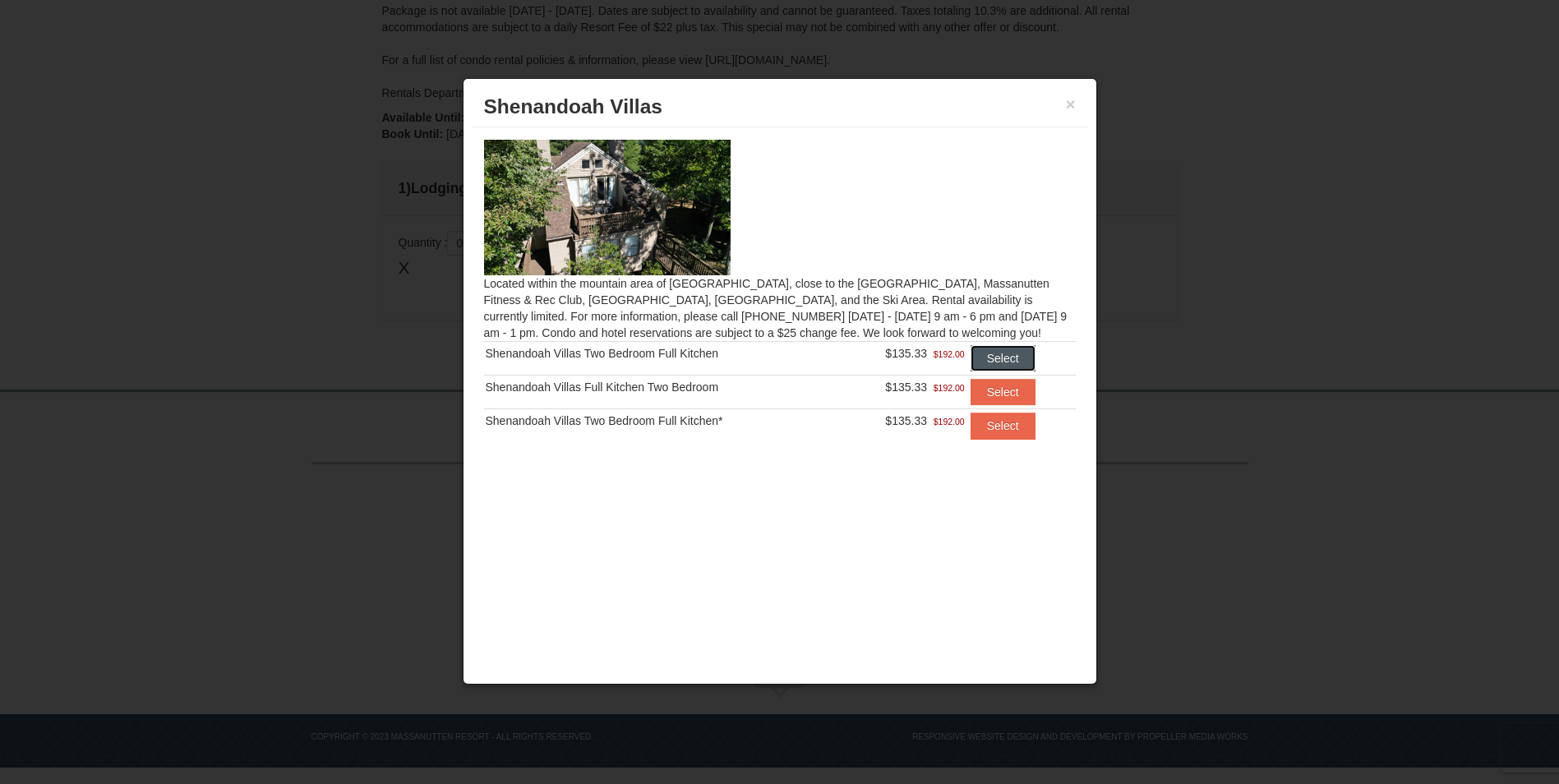
click at [1012, 352] on button "Select" at bounding box center [1003, 359] width 65 height 27
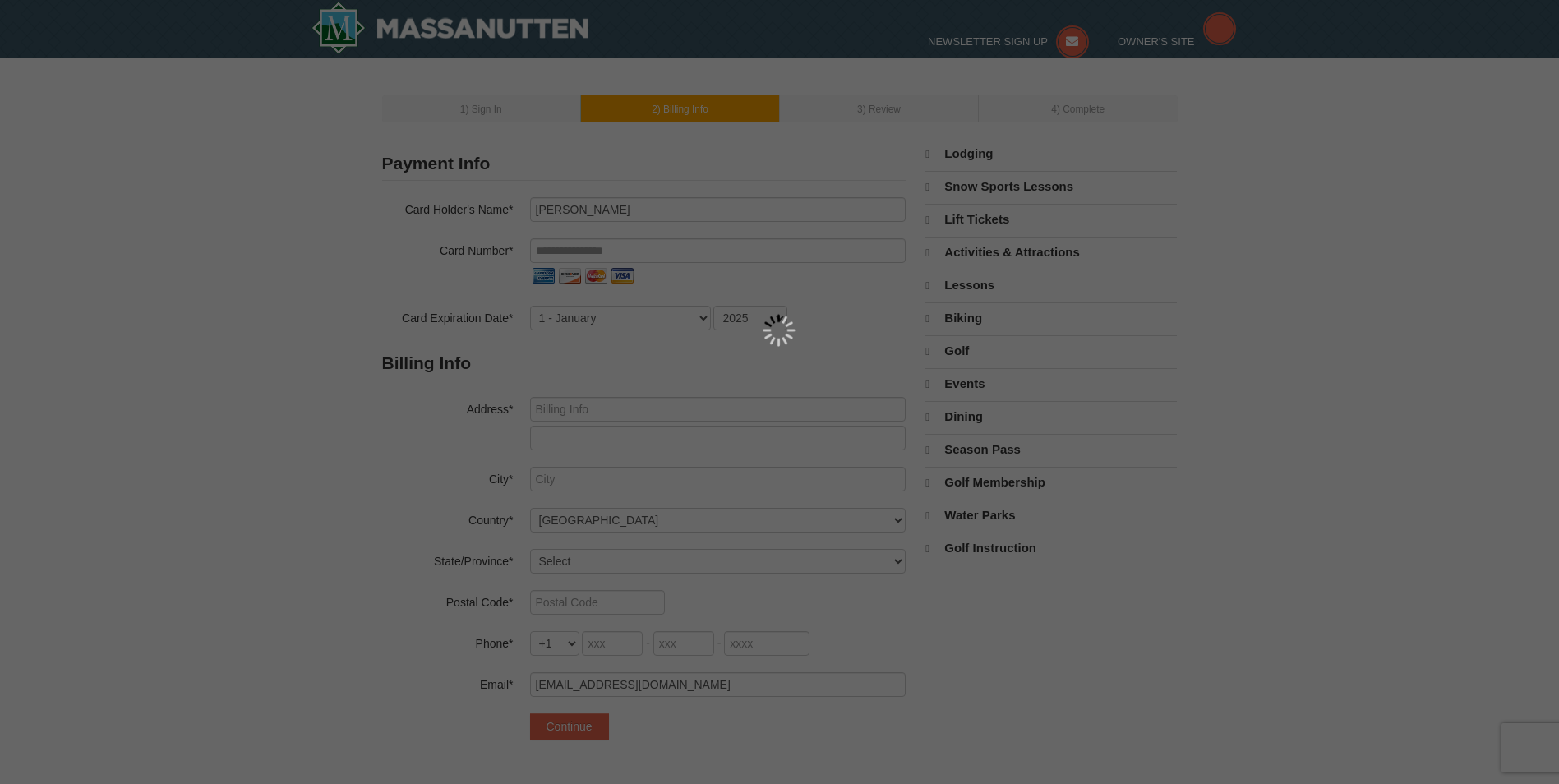
select select "9"
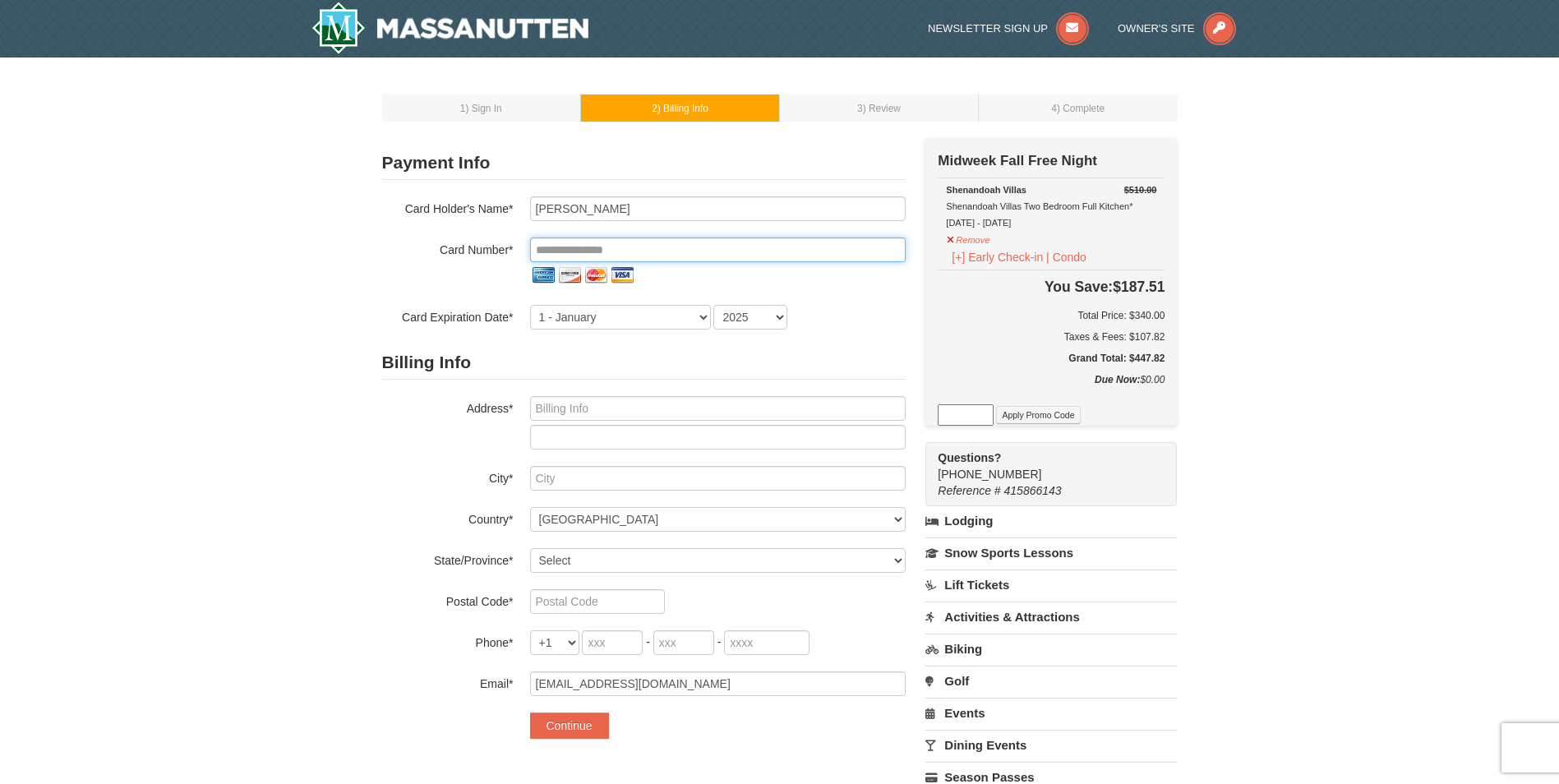
click at [533, 250] on input "tel" at bounding box center [718, 250] width 375 height 25
click at [536, 254] on input "tel" at bounding box center [718, 250] width 375 height 25
type input "********"
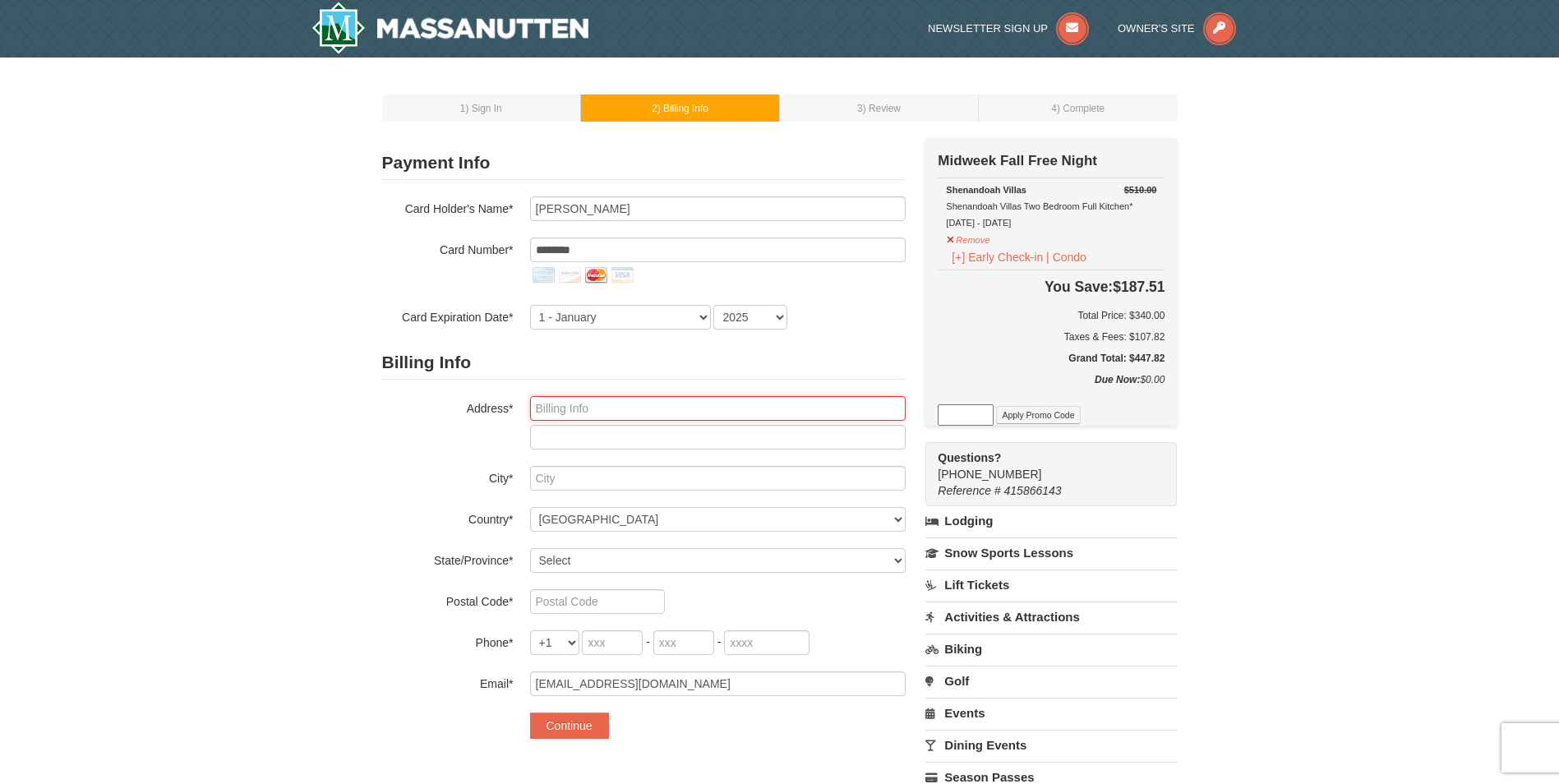
type input "113 Stoney Ridge Rd"
type input "Landenberg"
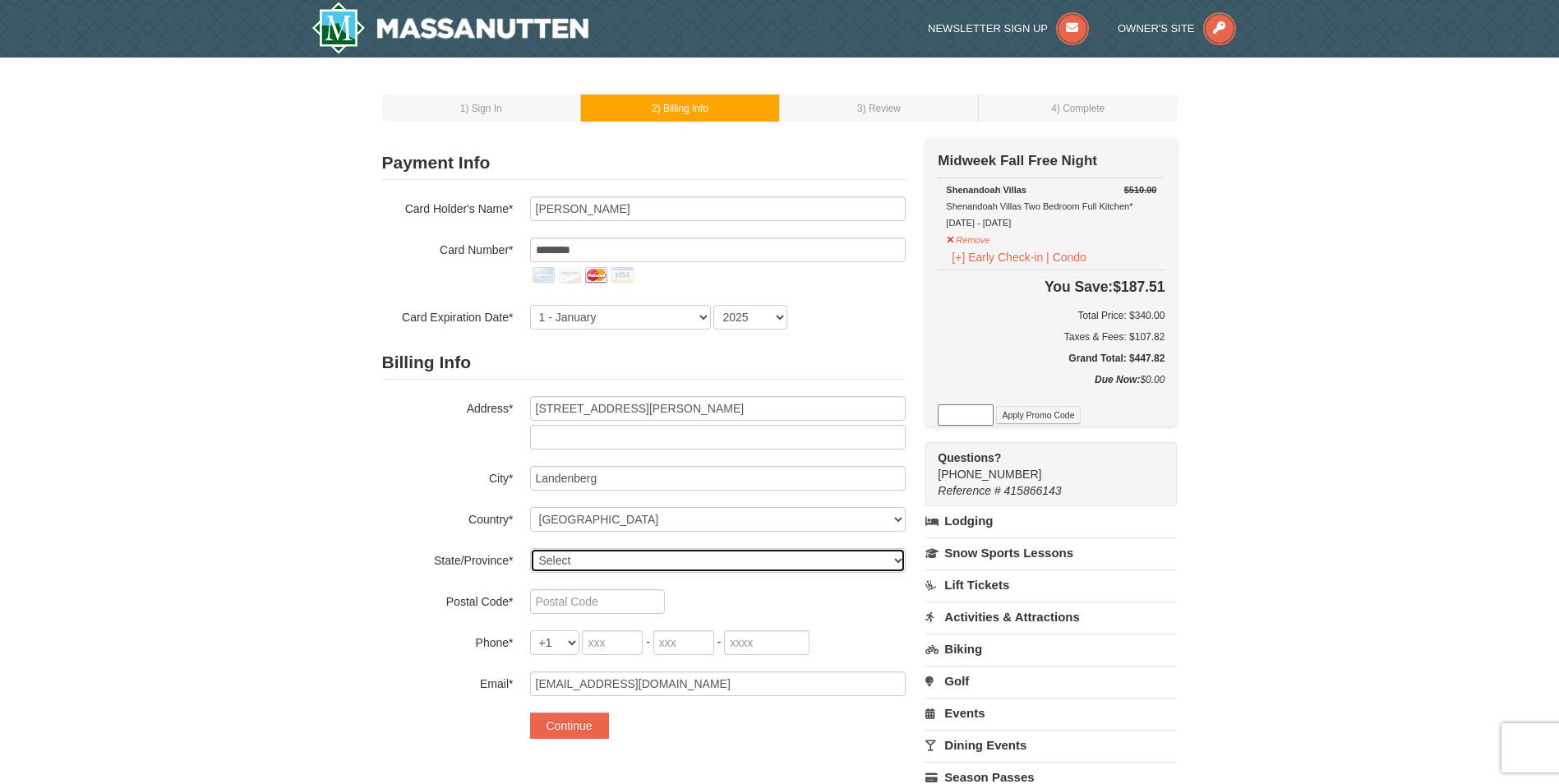
select select "PA"
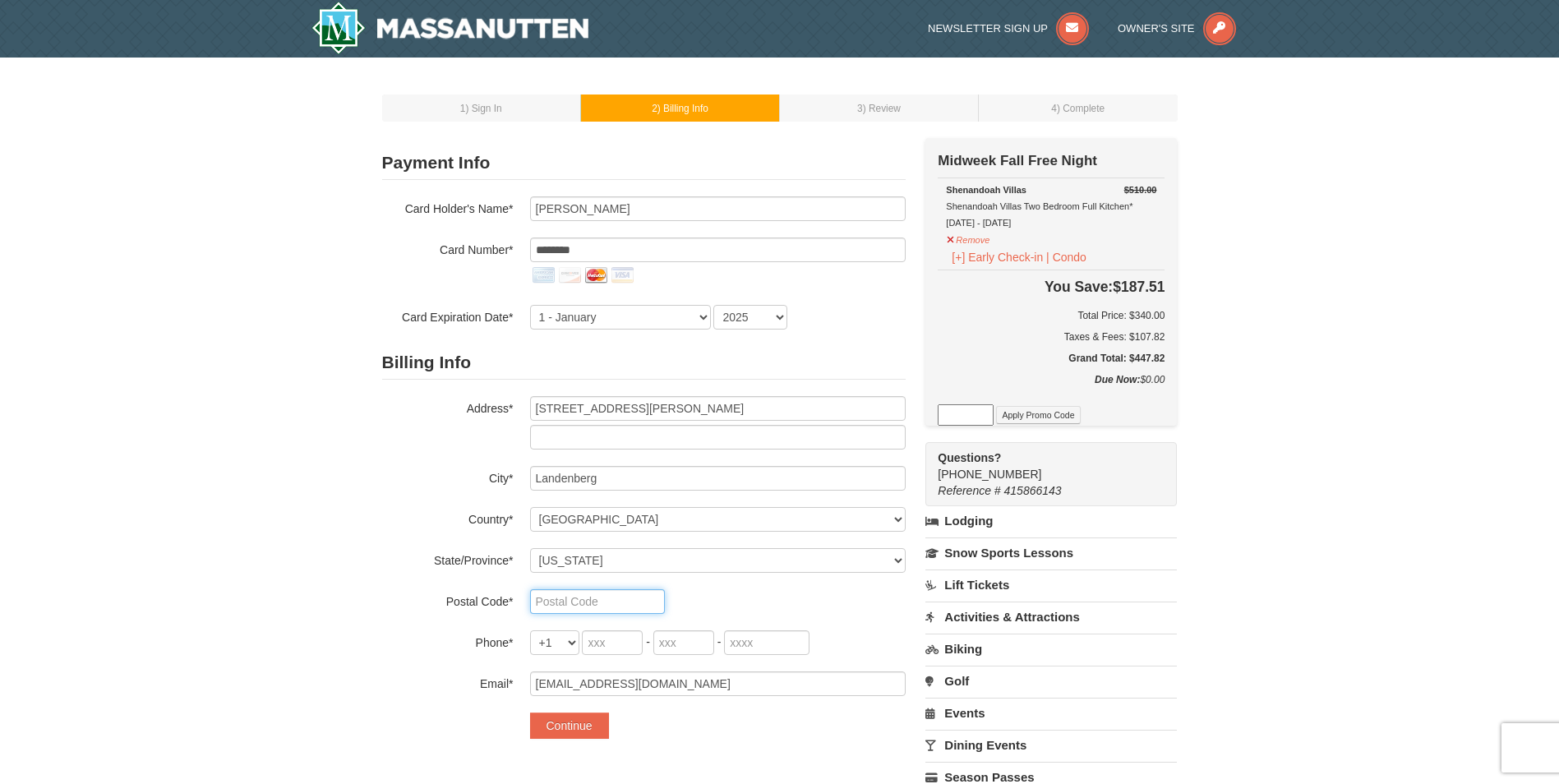
type input "19350"
type input "**********"
select select "10"
select select "2030"
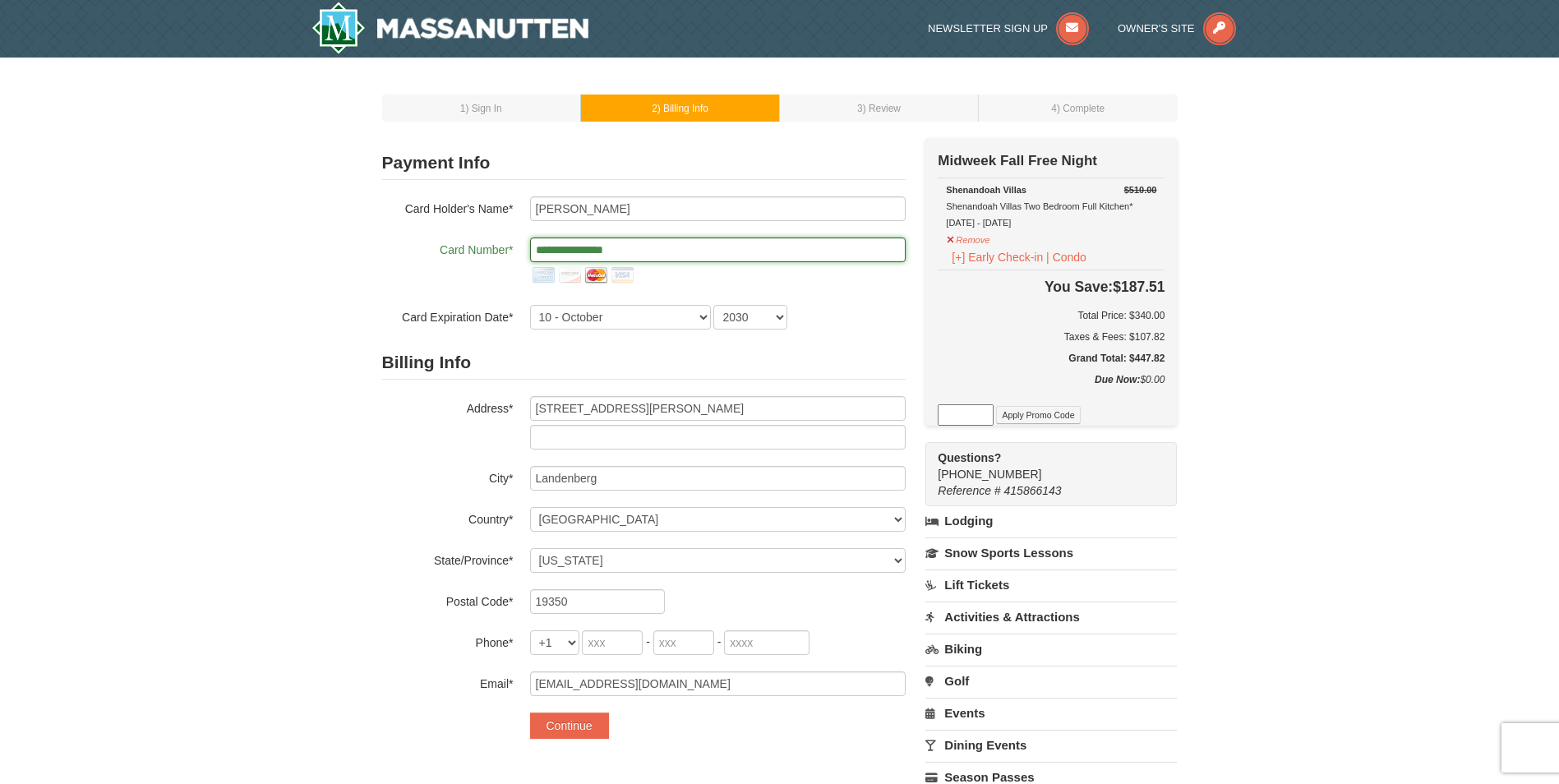
scroll to position [83, 0]
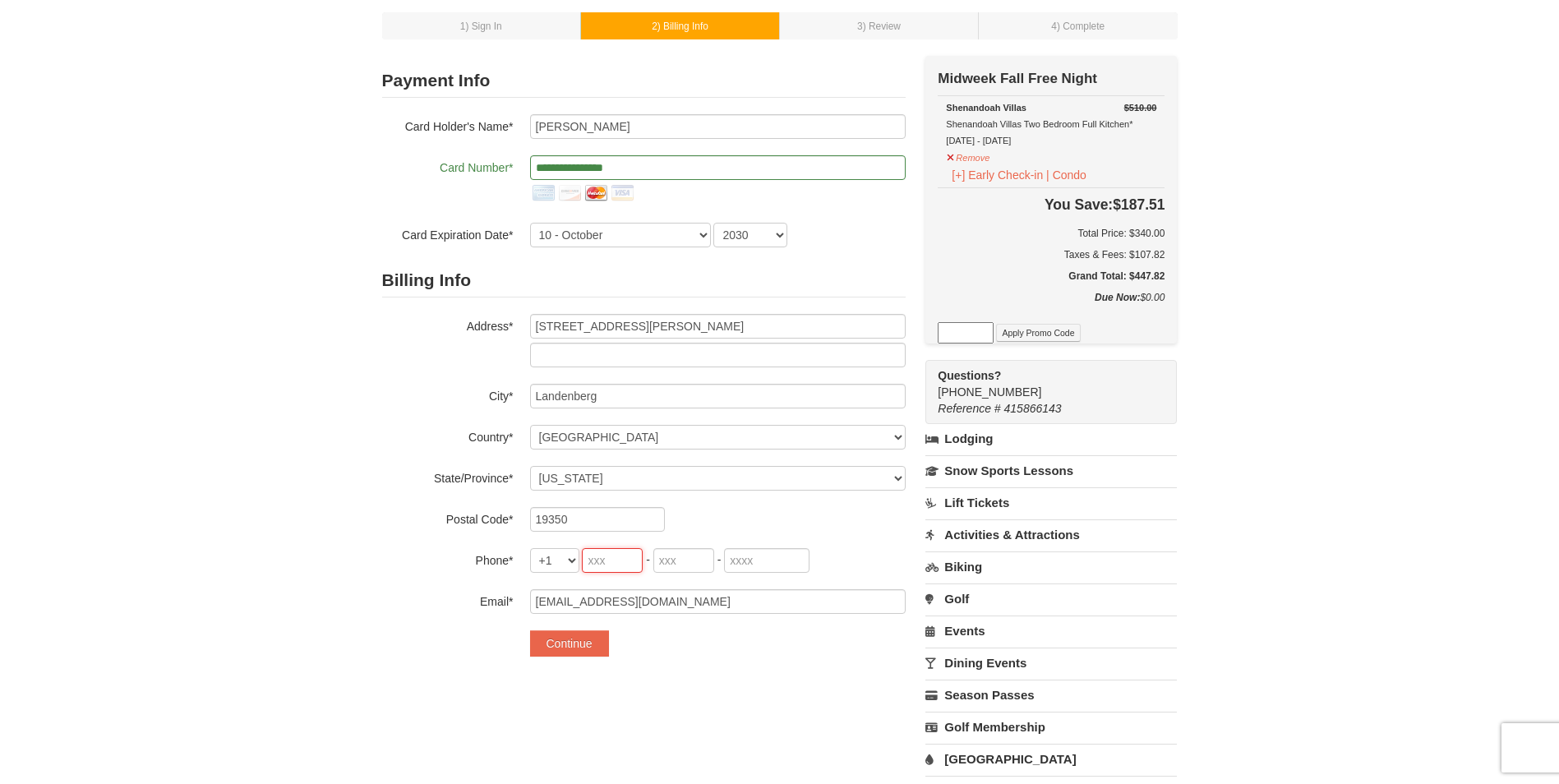
click at [591, 564] on input "tel" at bounding box center [612, 560] width 61 height 25
type input "302"
type input "528"
type input "1288"
click at [586, 641] on button "Continue" at bounding box center [570, 644] width 79 height 27
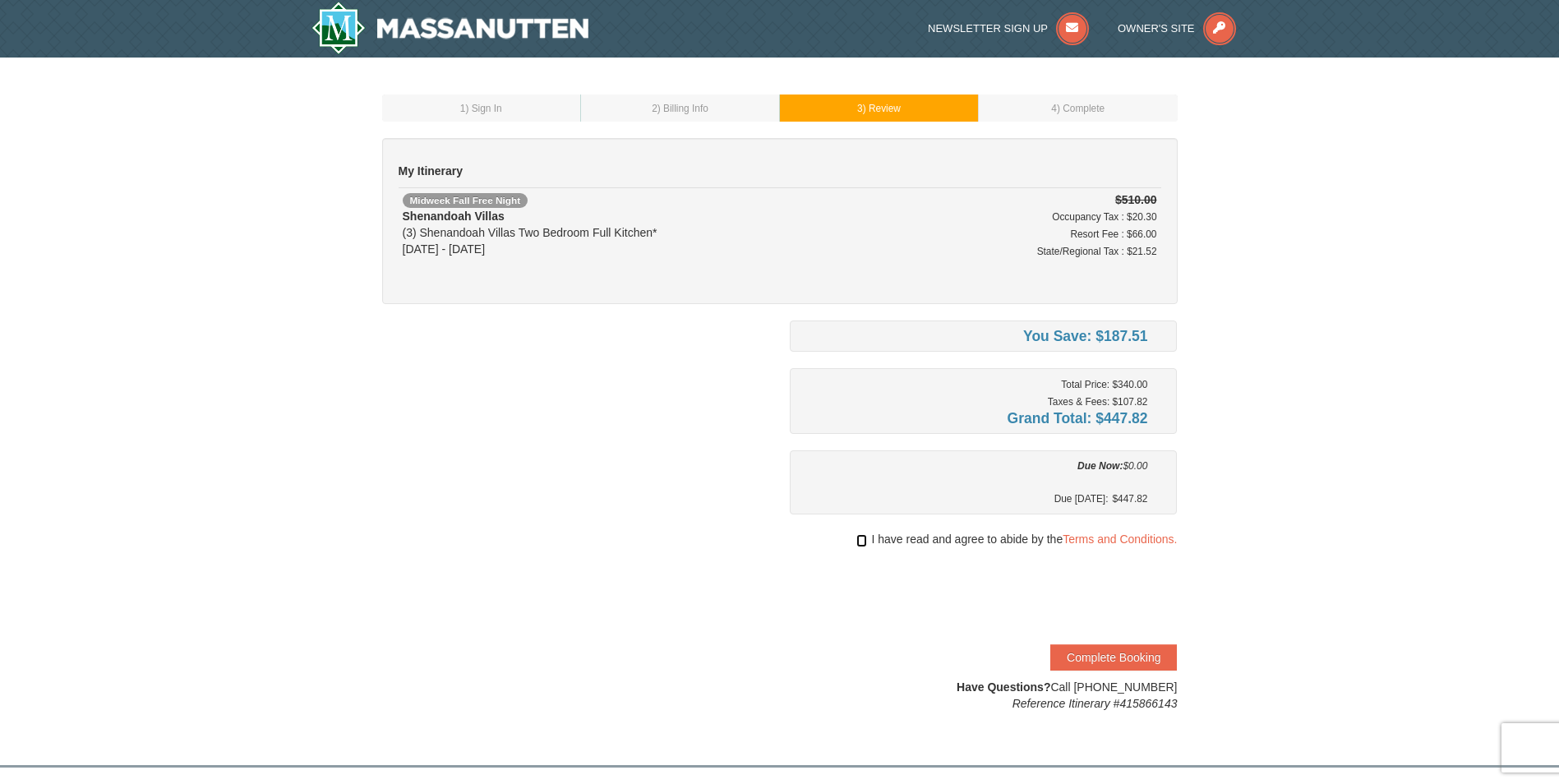
click at [861, 540] on input "checkbox" at bounding box center [862, 541] width 11 height 13
checkbox input "true"
click at [1094, 651] on button "Complete Booking" at bounding box center [1114, 658] width 127 height 27
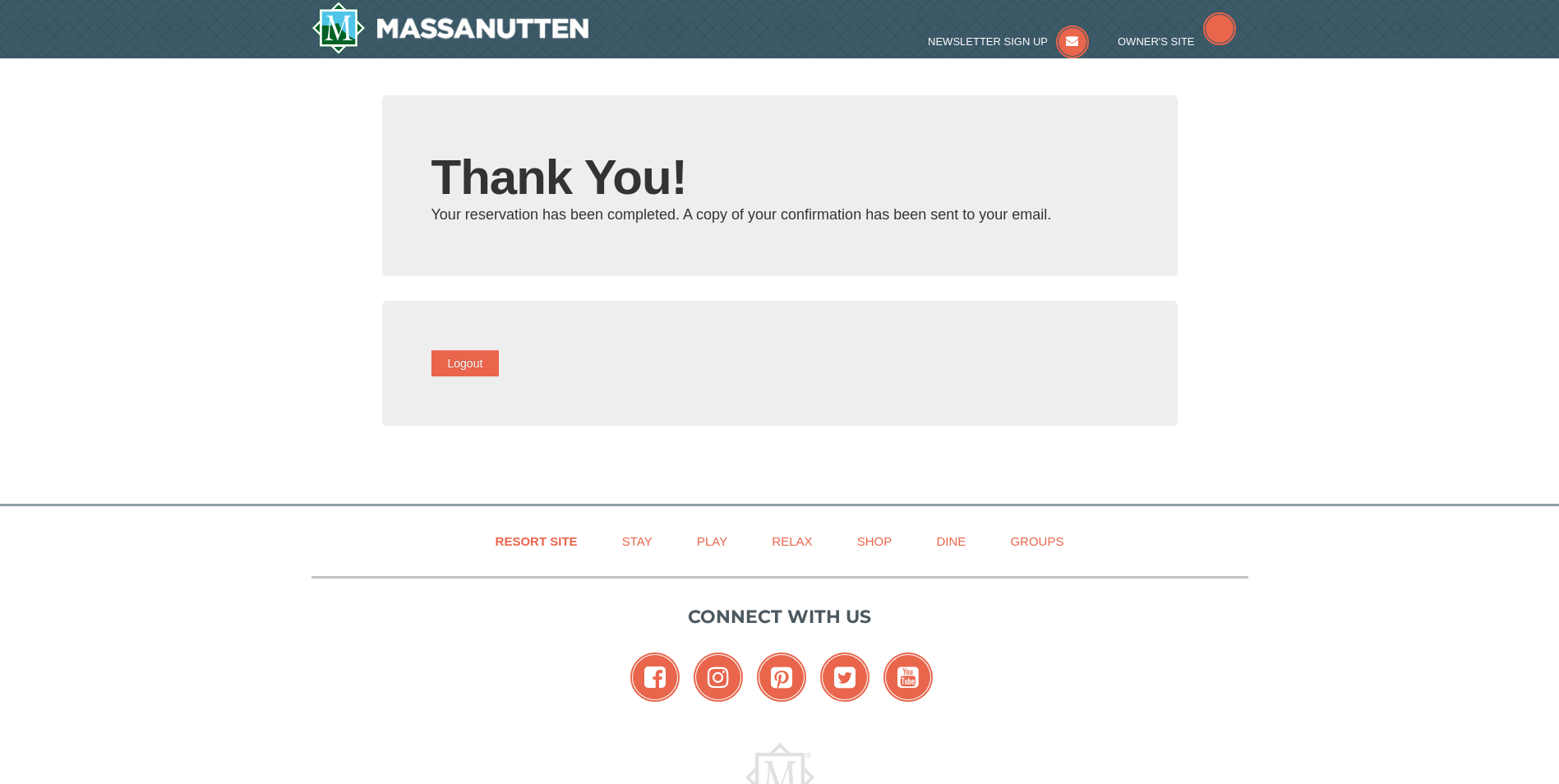
type input "[EMAIL_ADDRESS][DOMAIN_NAME]"
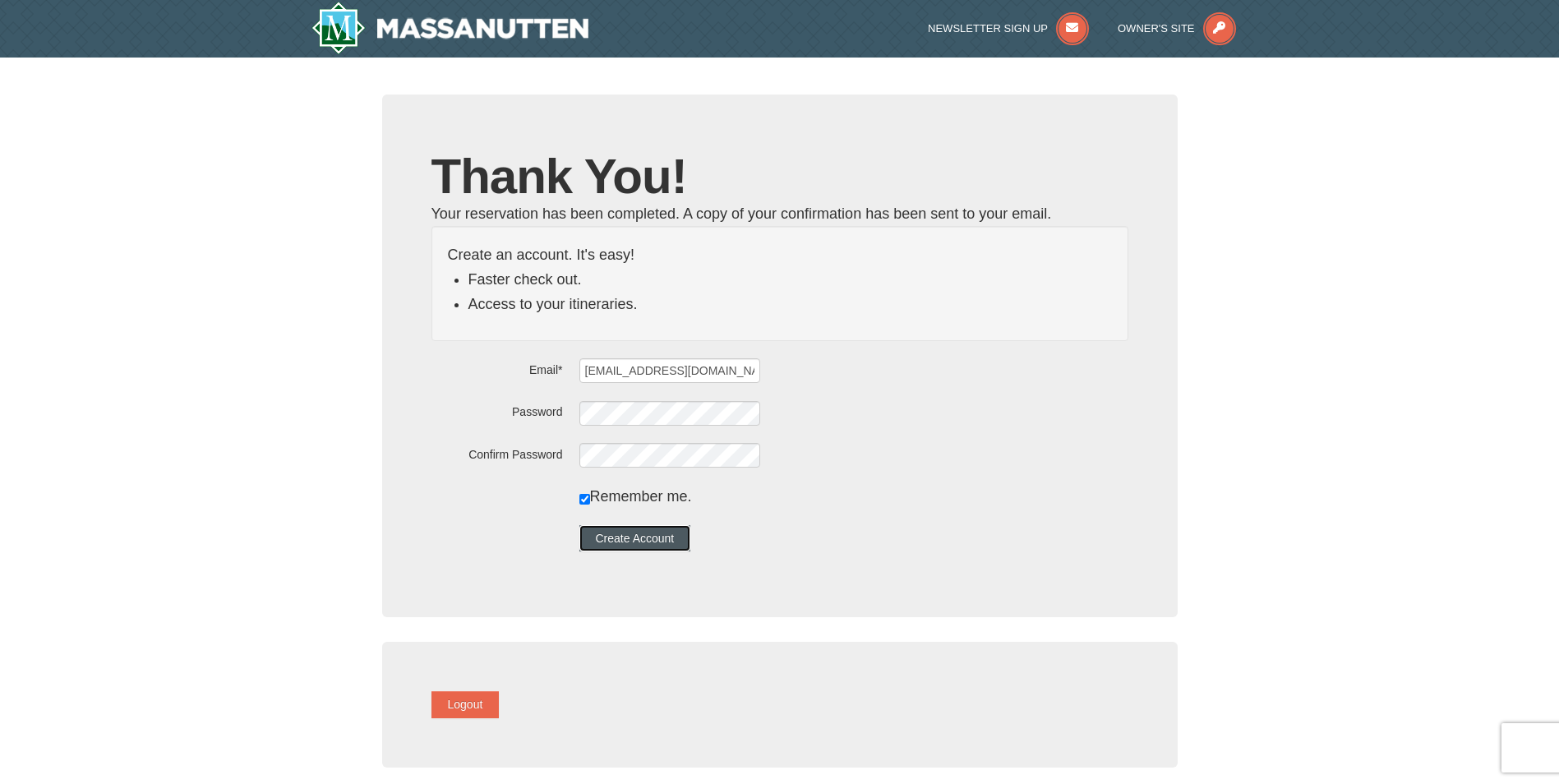
click at [643, 535] on button "Create Account" at bounding box center [636, 539] width 112 height 27
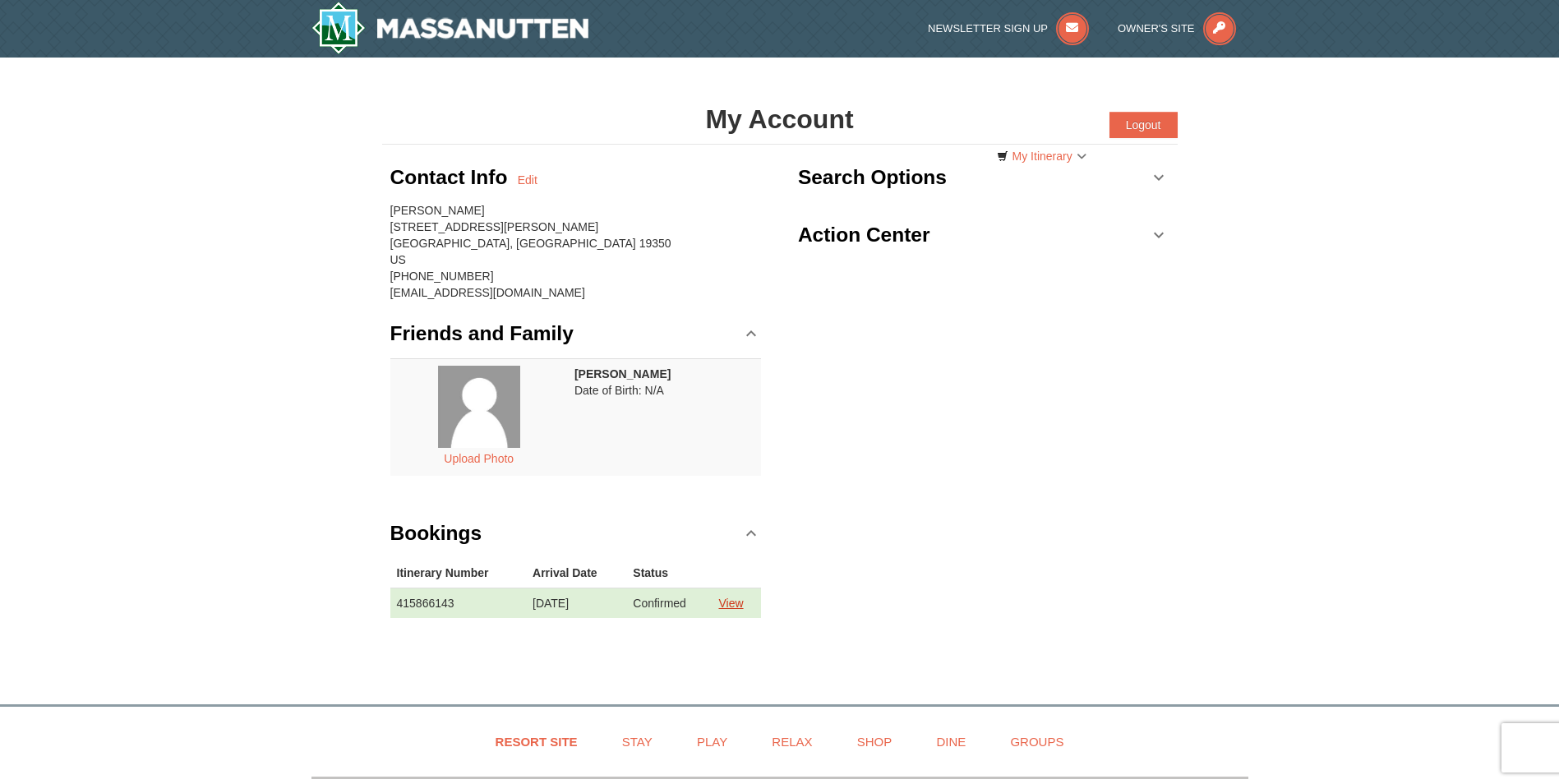
click at [743, 601] on link "View" at bounding box center [731, 603] width 25 height 13
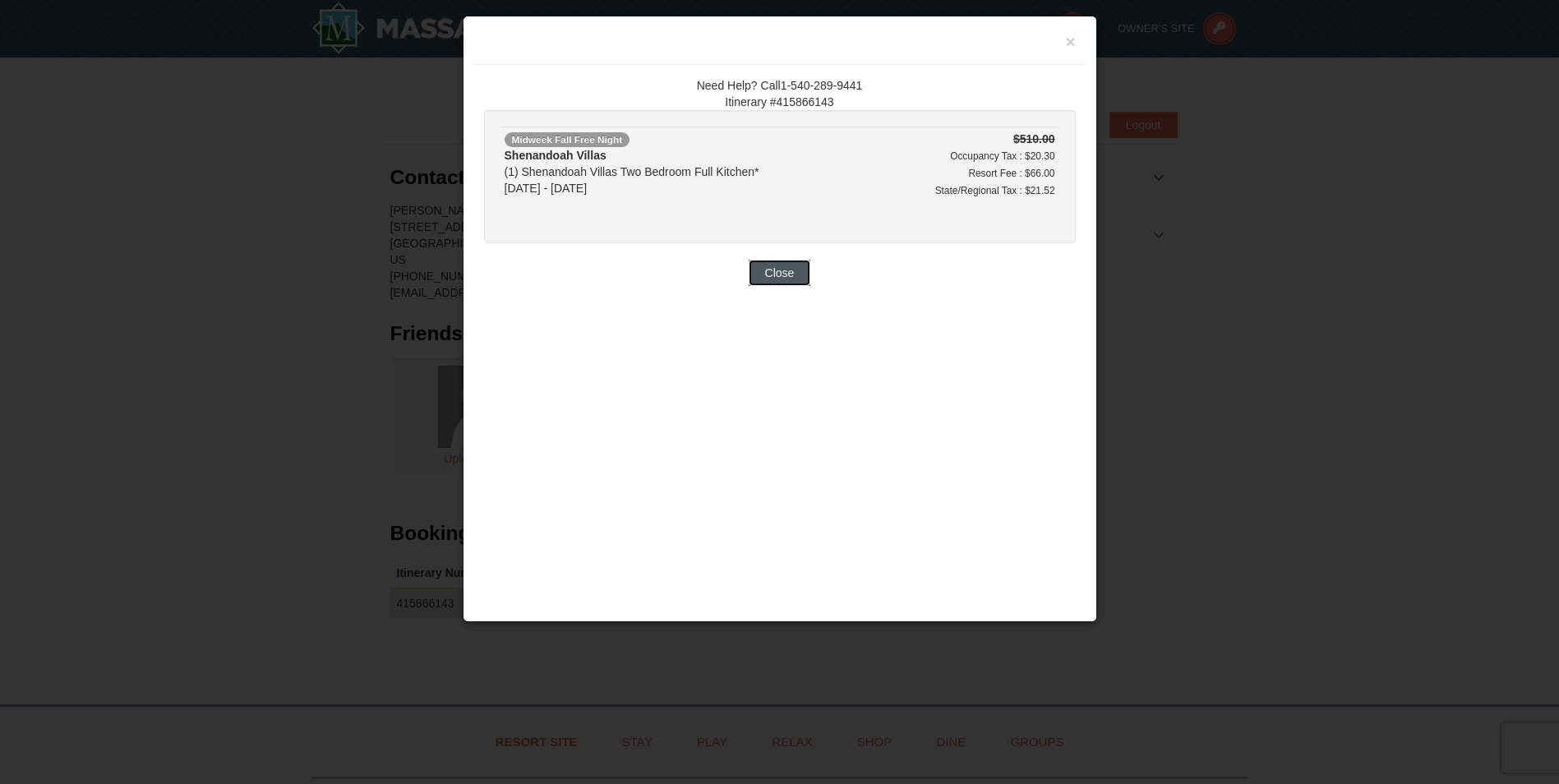
click at [787, 264] on button "Close" at bounding box center [780, 273] width 63 height 27
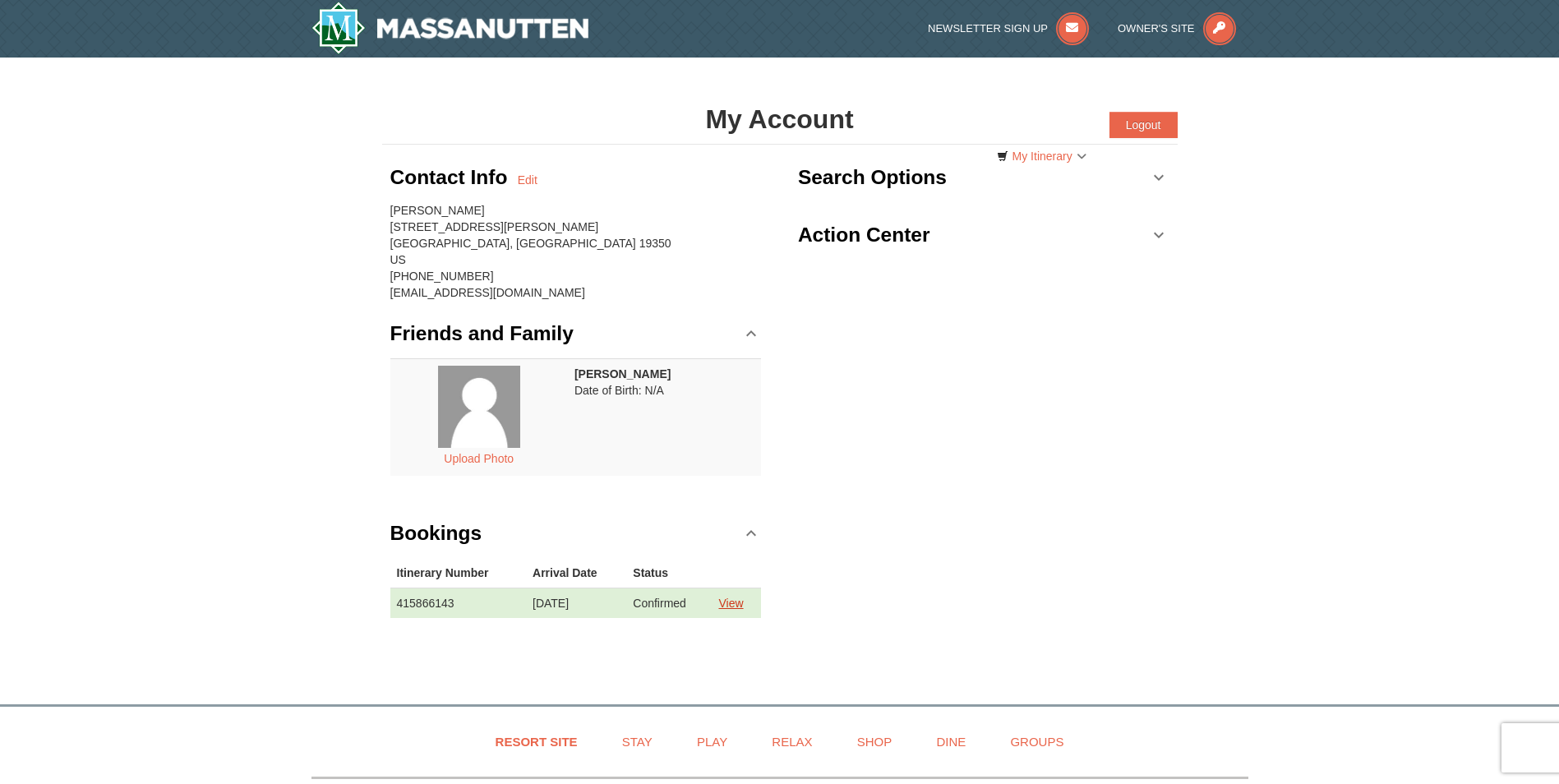
click at [741, 602] on link "View" at bounding box center [731, 603] width 25 height 13
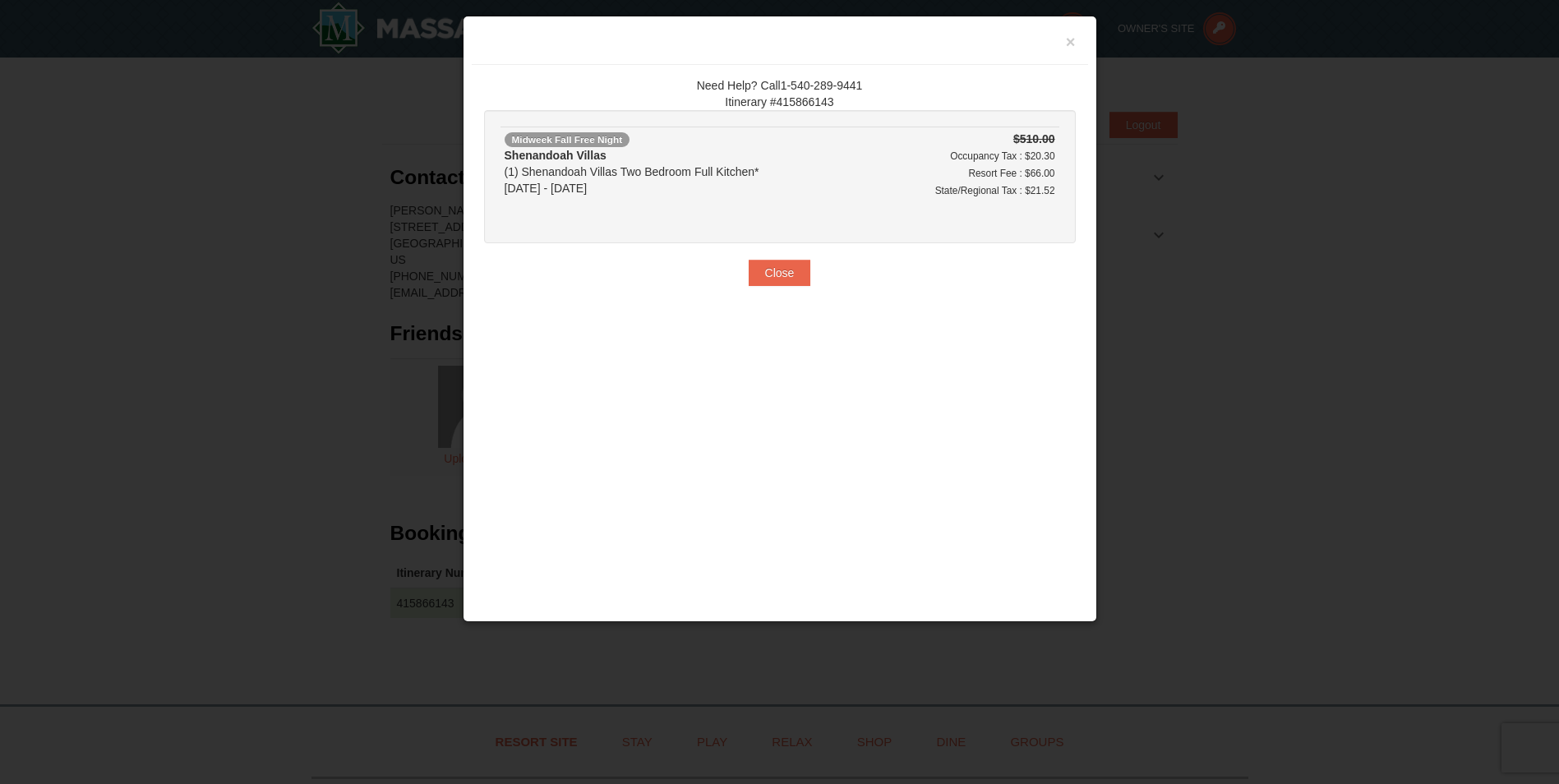
drag, startPoint x: 849, startPoint y: 321, endPoint x: 725, endPoint y: 398, distance: 146.0
click at [725, 398] on div "× Need Help? Call1-540-289-9441 Itinerary #415866143 Midweek Fall Free Night [G…" at bounding box center [780, 319] width 635 height 606
drag, startPoint x: 486, startPoint y: 70, endPoint x: 871, endPoint y: 344, distance: 472.5
click at [871, 344] on div "× Need Help? Call1-540-289-9441 Itinerary #415866143 Midweek Fall Free Night [G…" at bounding box center [780, 319] width 635 height 606
copy div "Need Help? Call1-540-289-9441 Itinerary #415866143 Midweek Fall Free Night Shen…"
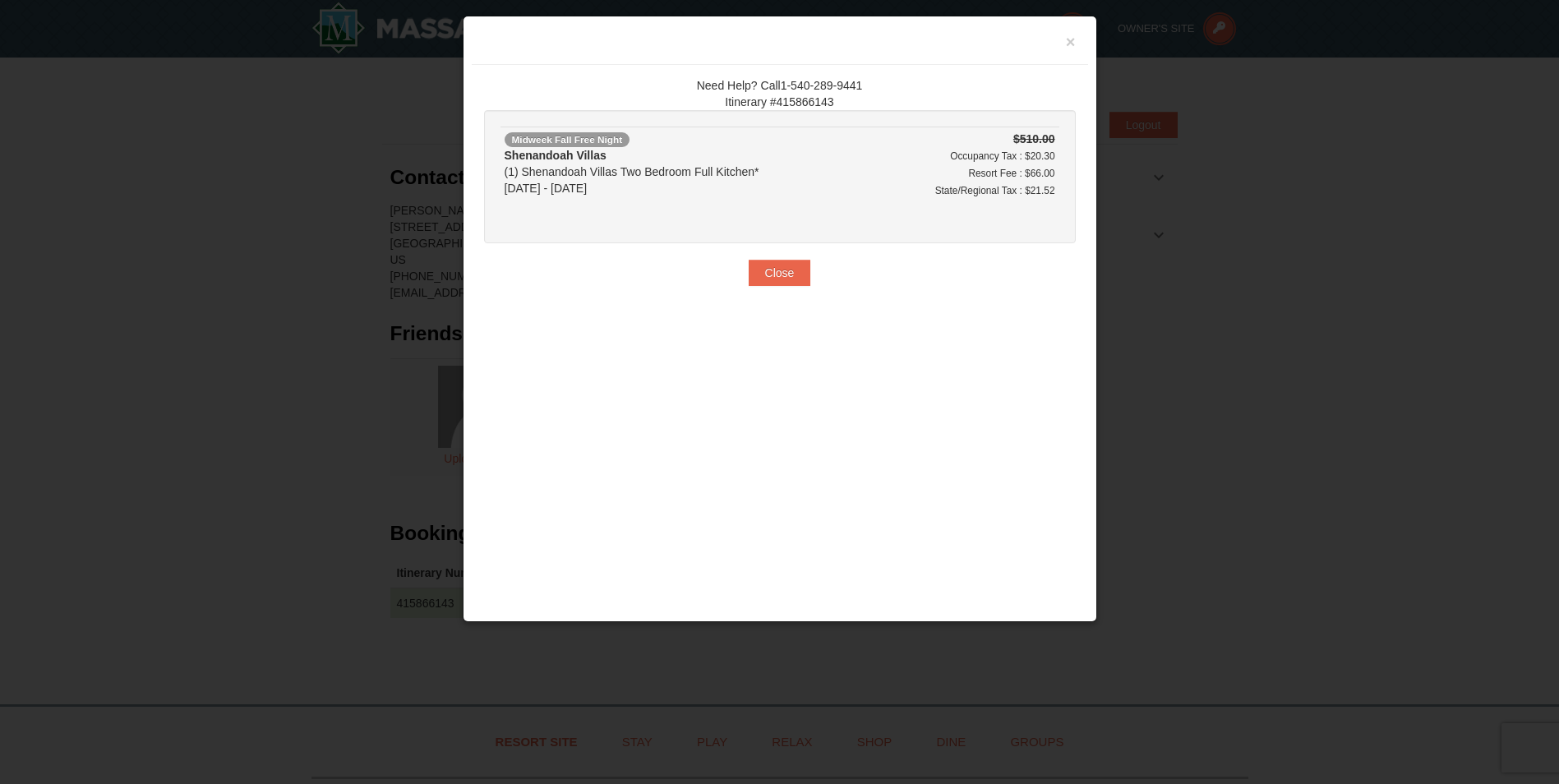
click at [839, 329] on div "× Need Help? Call1-540-289-9441 Itinerary #415866143 Midweek Fall Free Night [G…" at bounding box center [780, 319] width 635 height 606
click at [1071, 36] on button "×" at bounding box center [1071, 42] width 10 height 17
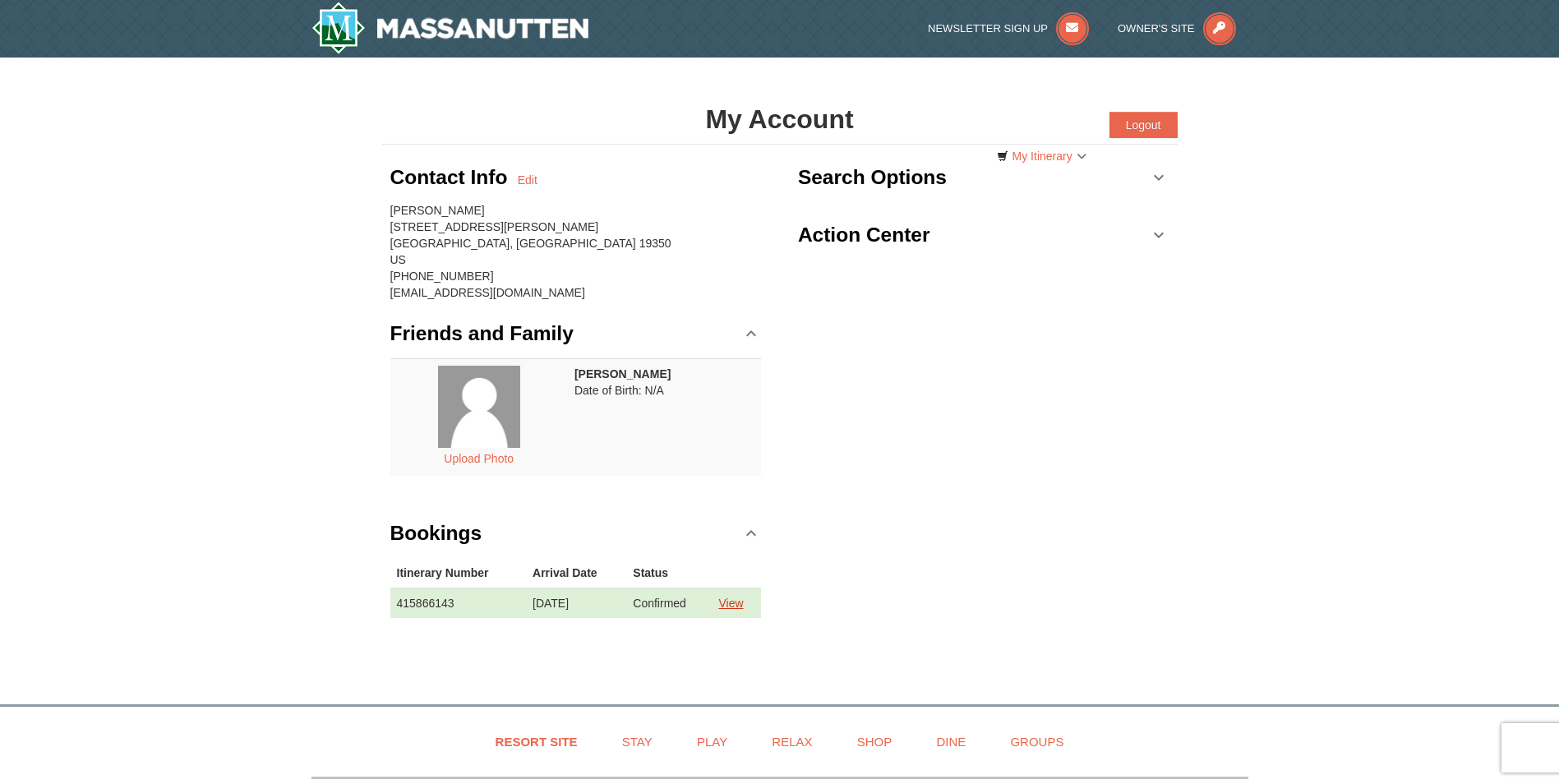
click at [743, 603] on link "View" at bounding box center [731, 603] width 25 height 13
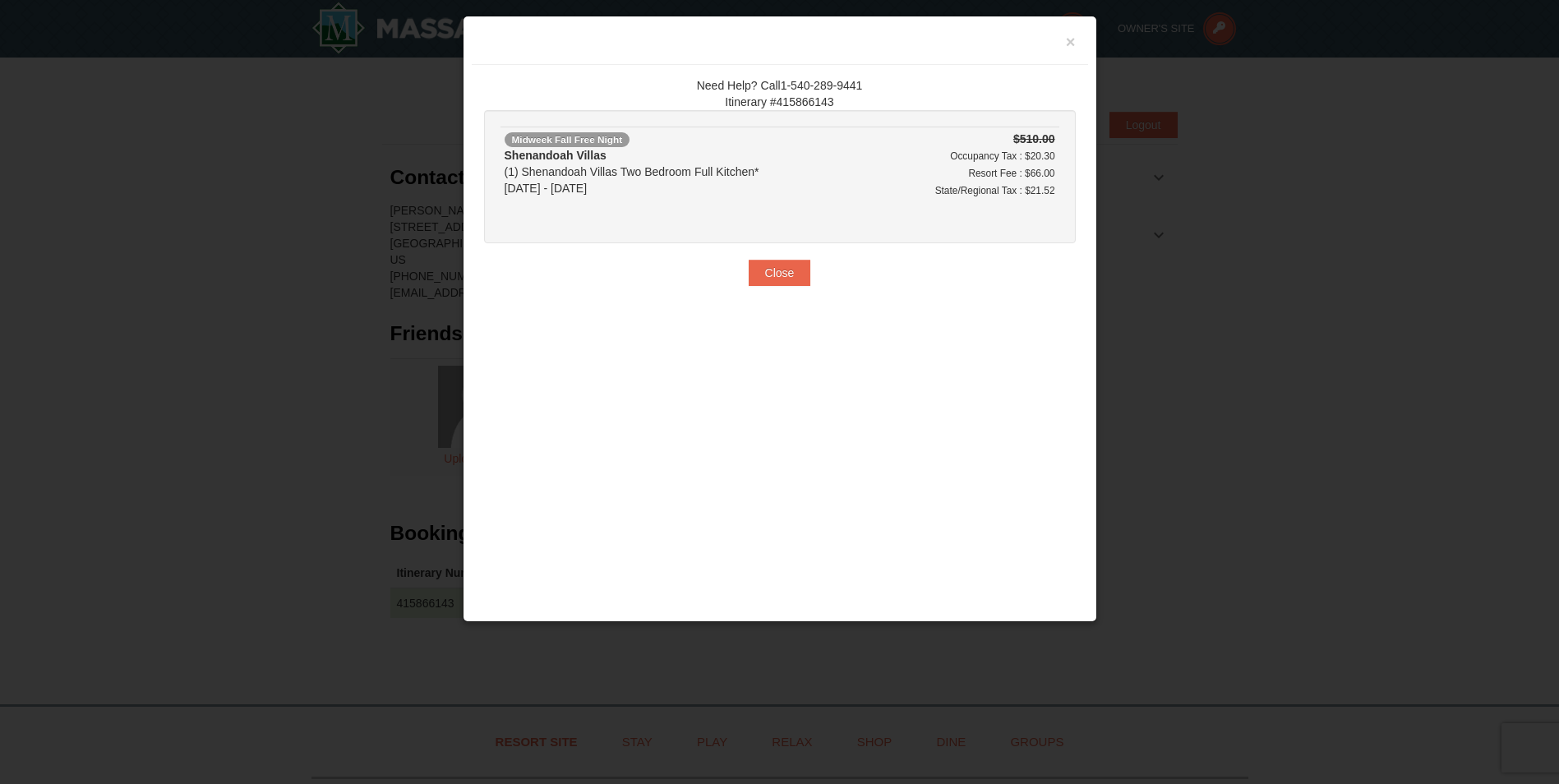
click at [1064, 42] on h3 at bounding box center [779, 44] width 591 height 25
click at [1068, 41] on button "×" at bounding box center [1071, 42] width 10 height 17
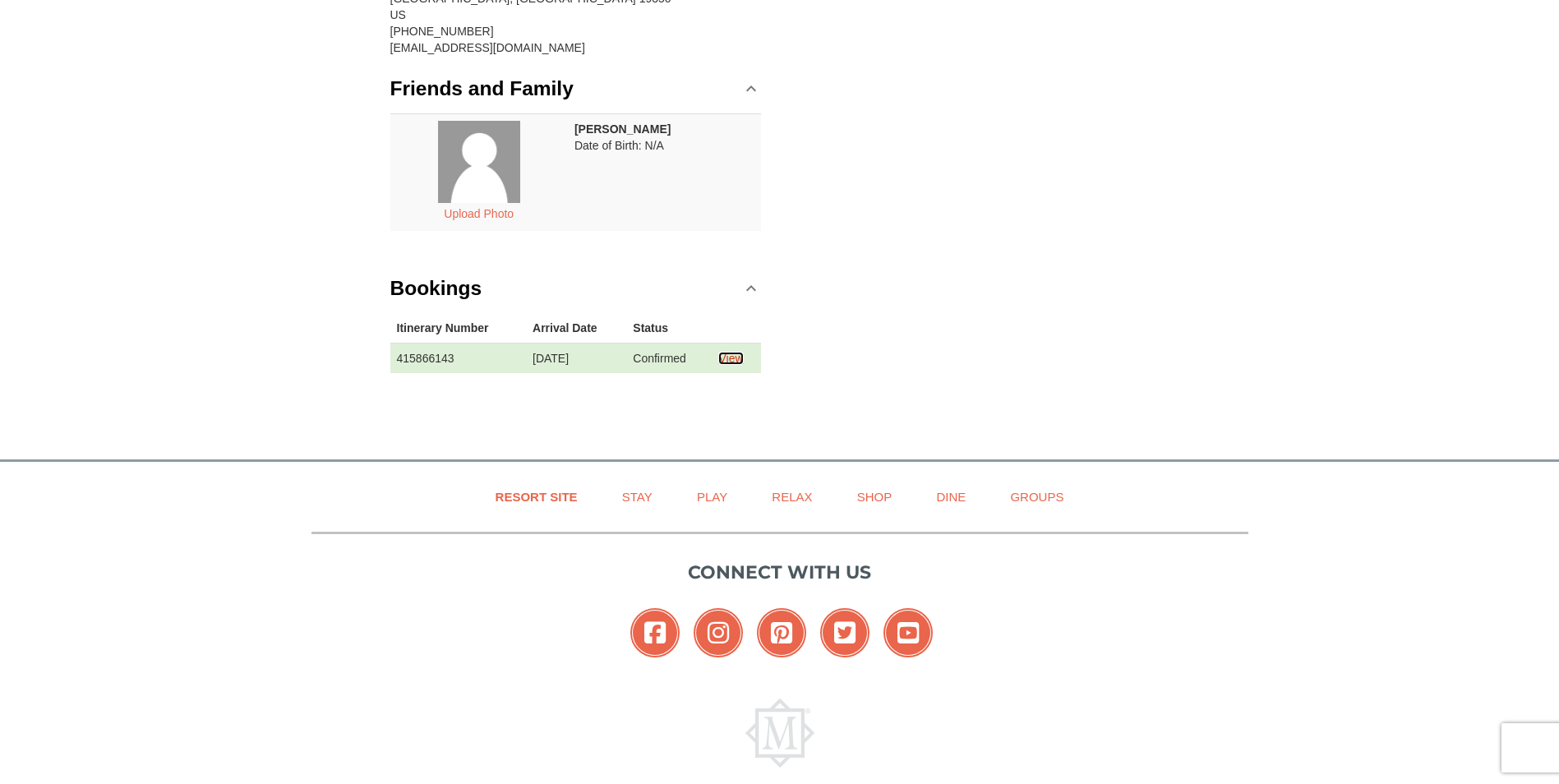
scroll to position [314, 0]
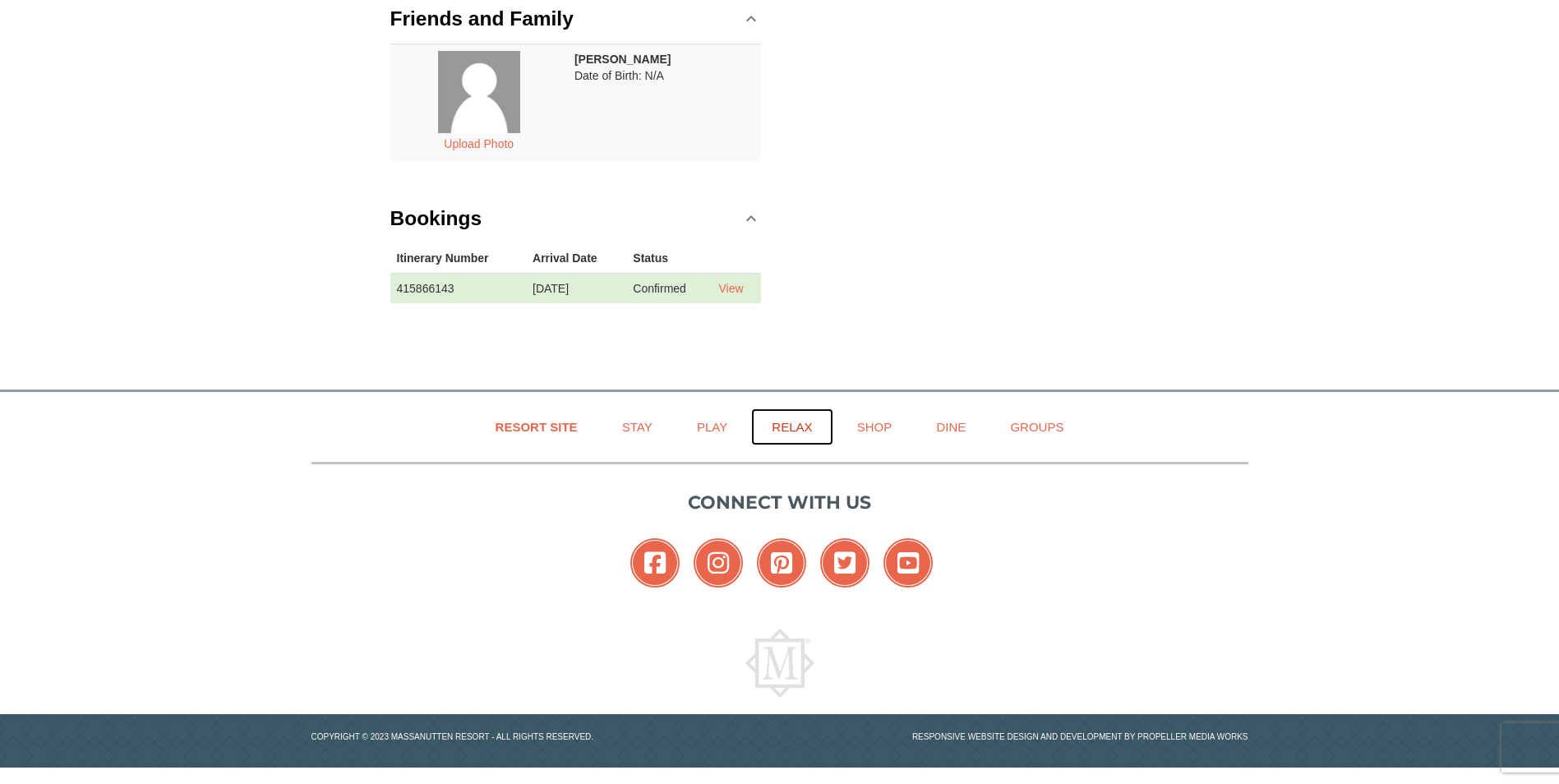
click at [787, 422] on link "Relax" at bounding box center [792, 427] width 82 height 37
